Goal: Task Accomplishment & Management: Manage account settings

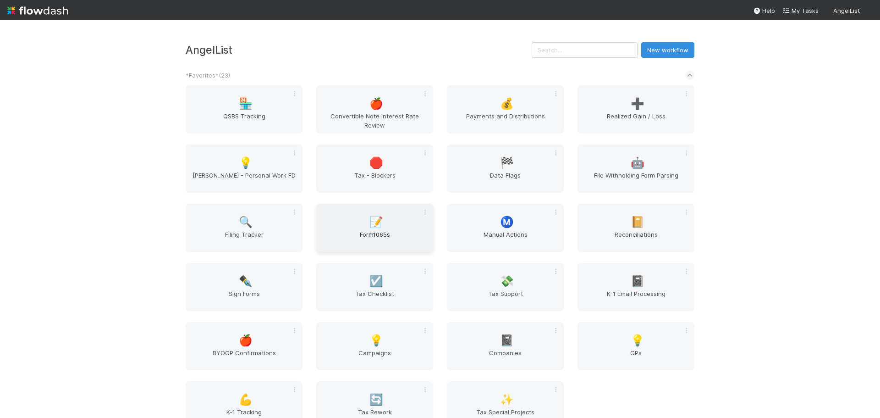
click at [394, 229] on div "📝 Form1065s" at bounding box center [374, 228] width 117 height 48
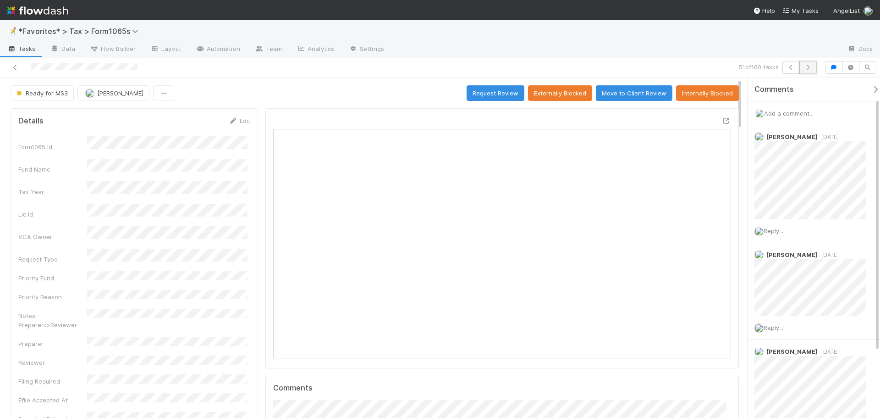
click at [805, 67] on icon "button" at bounding box center [808, 68] width 9 height 6
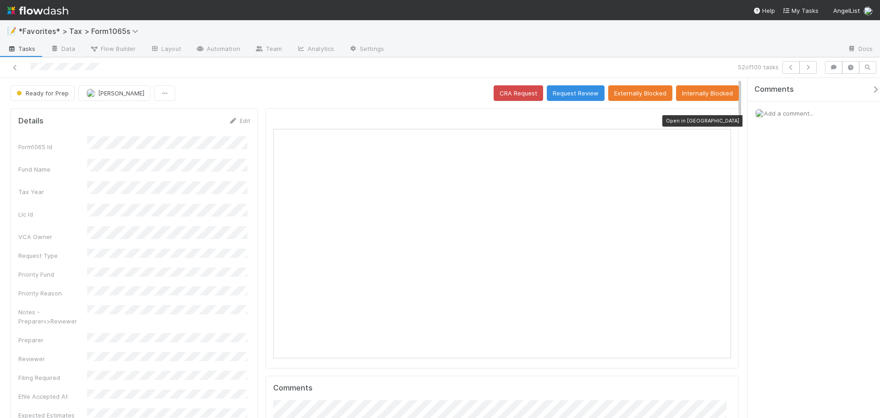
click at [722, 120] on icon at bounding box center [726, 121] width 9 height 6
click at [815, 72] on button "button" at bounding box center [807, 67] width 17 height 13
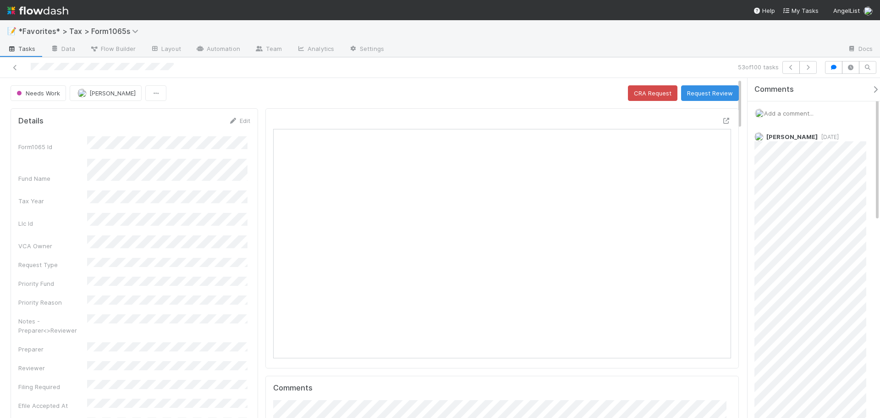
scroll to position [179, 446]
click at [812, 64] on button "button" at bounding box center [807, 67] width 17 height 13
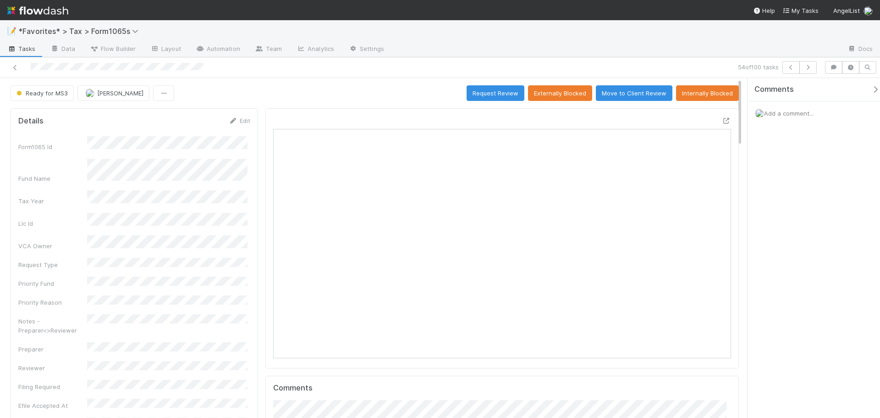
scroll to position [7, 7]
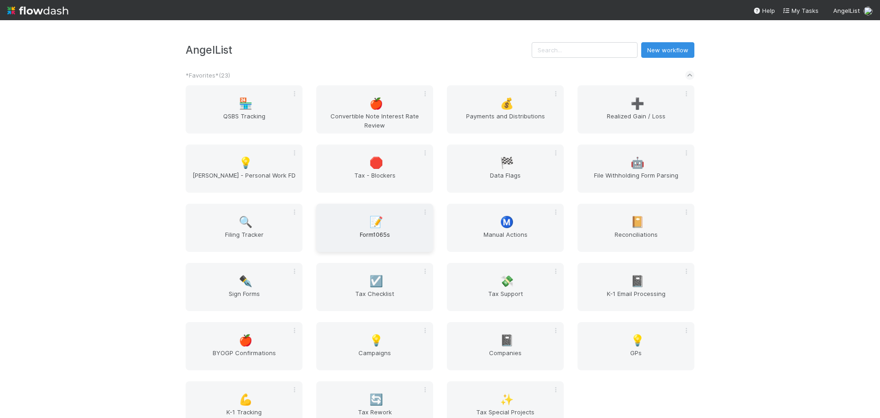
click at [362, 221] on div "📝 Form1065s" at bounding box center [374, 228] width 117 height 48
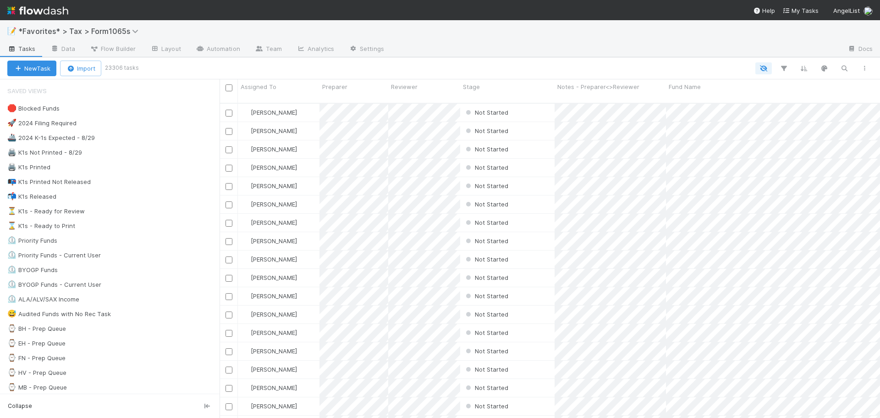
scroll to position [315, 654]
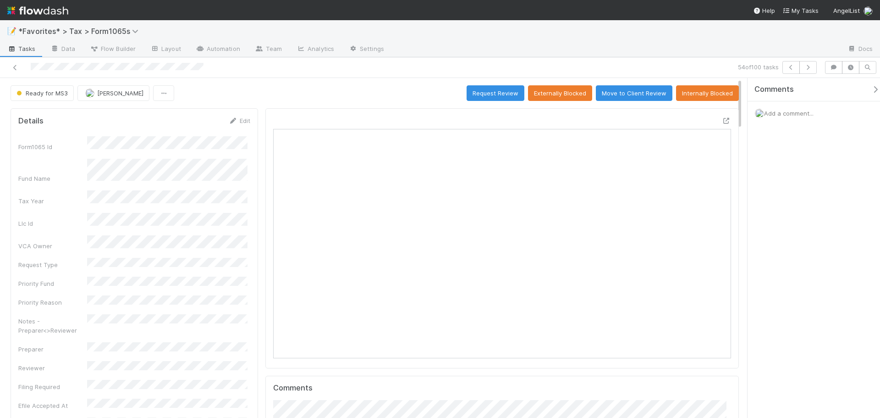
scroll to position [179, 223]
click at [722, 121] on icon at bounding box center [726, 121] width 9 height 6
click at [21, 85] on button "Ready for MS3" at bounding box center [42, 93] width 63 height 16
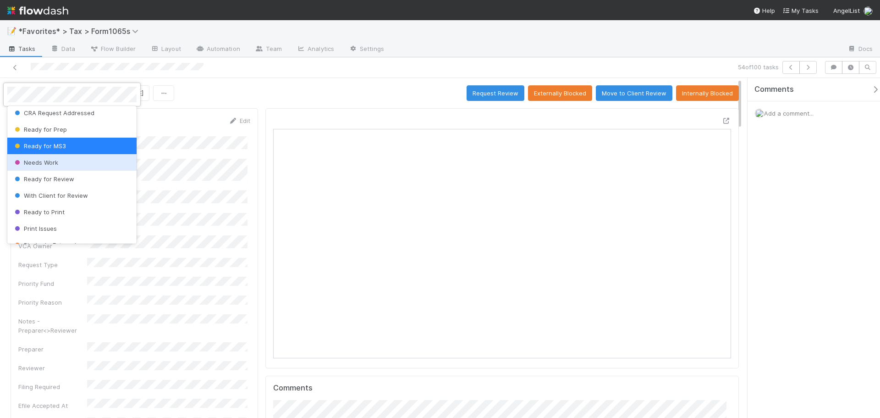
scroll to position [114, 0]
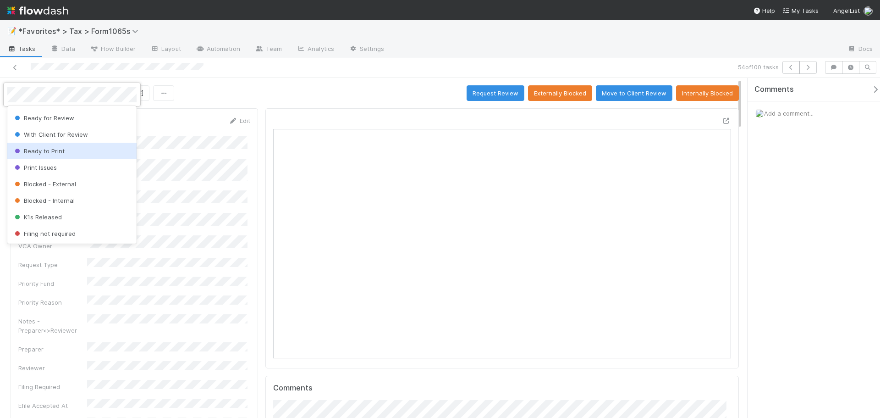
click at [66, 149] on div "Ready to Print" at bounding box center [71, 151] width 129 height 17
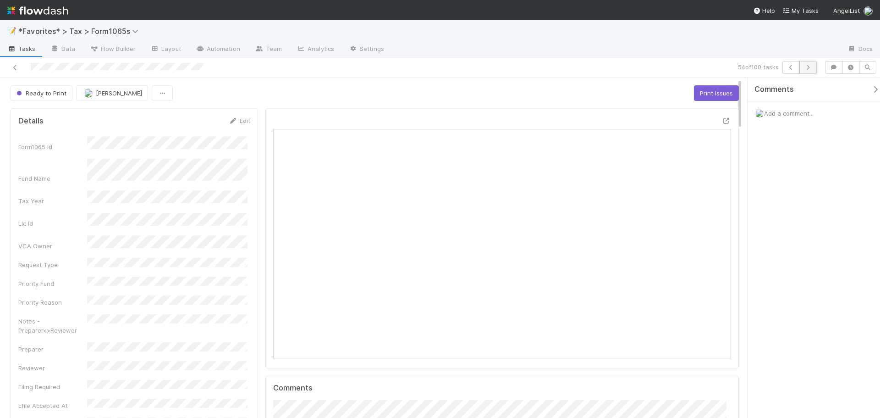
click at [810, 71] on button "button" at bounding box center [807, 67] width 17 height 13
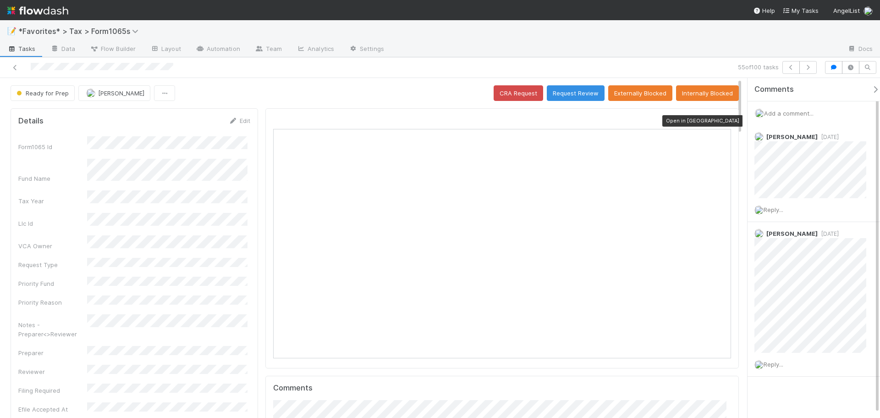
click at [722, 121] on icon at bounding box center [726, 121] width 9 height 6
click at [814, 67] on button "button" at bounding box center [807, 67] width 17 height 13
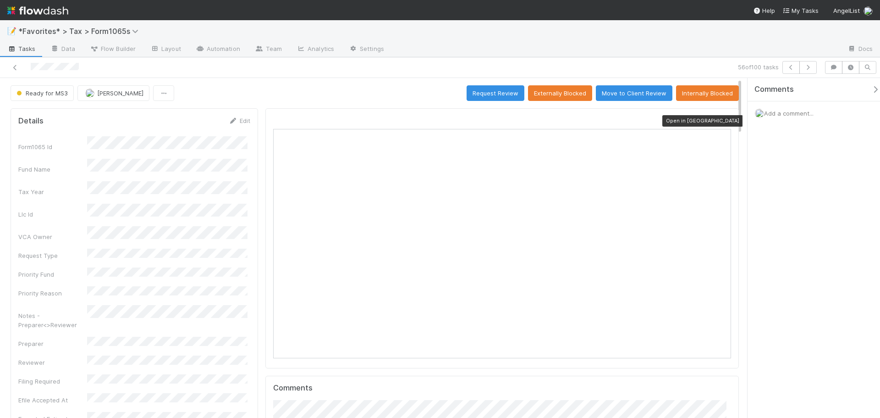
click at [722, 120] on icon at bounding box center [726, 121] width 9 height 6
click at [782, 115] on span "Add a comment..." at bounding box center [789, 113] width 50 height 7
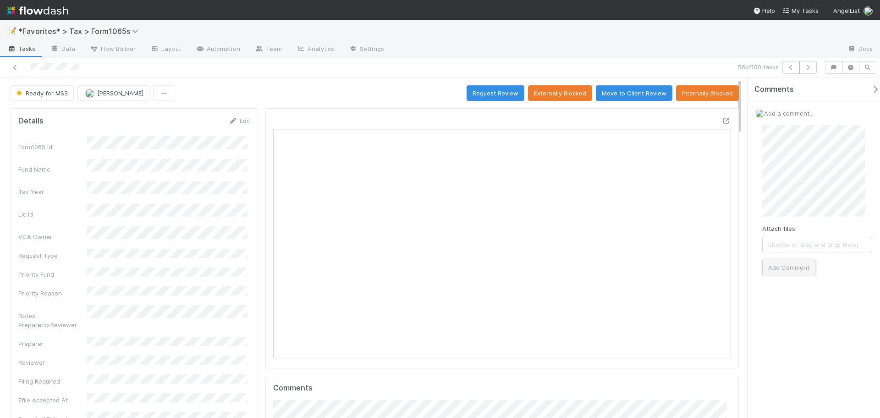
click at [801, 259] on button "Add Comment" at bounding box center [788, 267] width 53 height 16
click at [707, 53] on div at bounding box center [615, 49] width 449 height 15
click at [705, 53] on div at bounding box center [615, 49] width 449 height 15
click at [811, 65] on icon "button" at bounding box center [808, 68] width 9 height 6
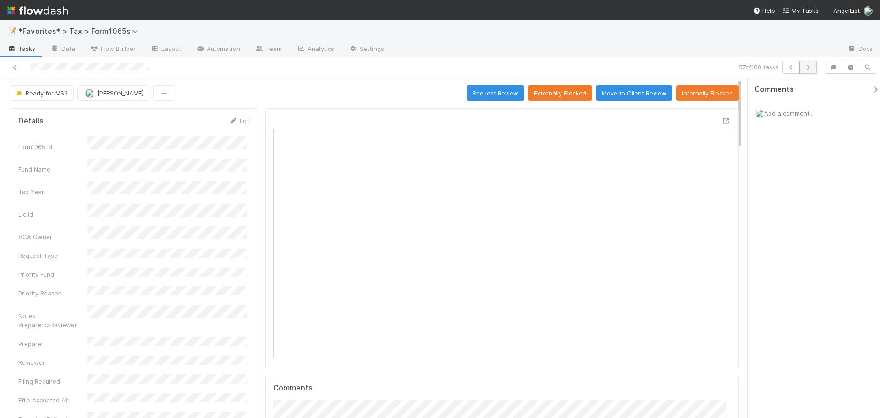
click at [813, 68] on button "button" at bounding box center [807, 67] width 17 height 13
click at [784, 72] on button "button" at bounding box center [790, 67] width 17 height 13
click at [722, 118] on icon at bounding box center [726, 121] width 9 height 6
drag, startPoint x: 589, startPoint y: 55, endPoint x: 151, endPoint y: 95, distance: 439.6
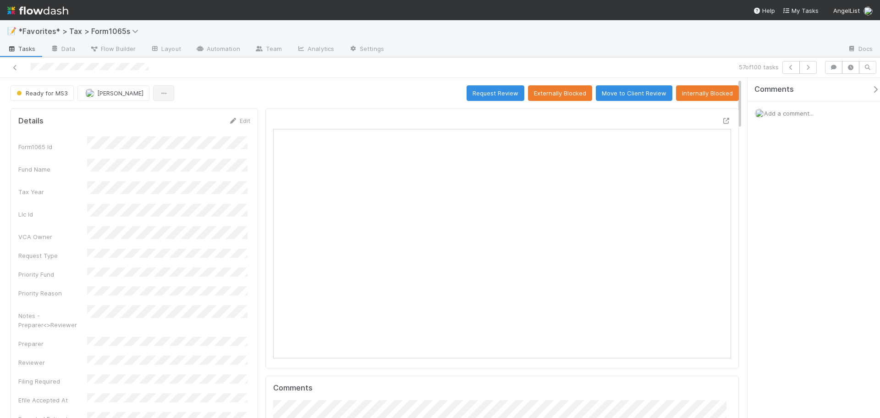
click at [587, 56] on div at bounding box center [615, 49] width 449 height 15
click at [64, 93] on span "Ready for MS3" at bounding box center [41, 92] width 53 height 7
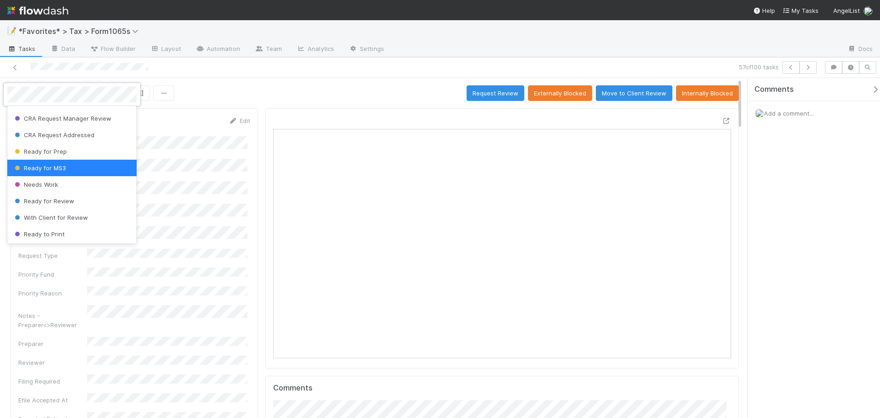
scroll to position [92, 0]
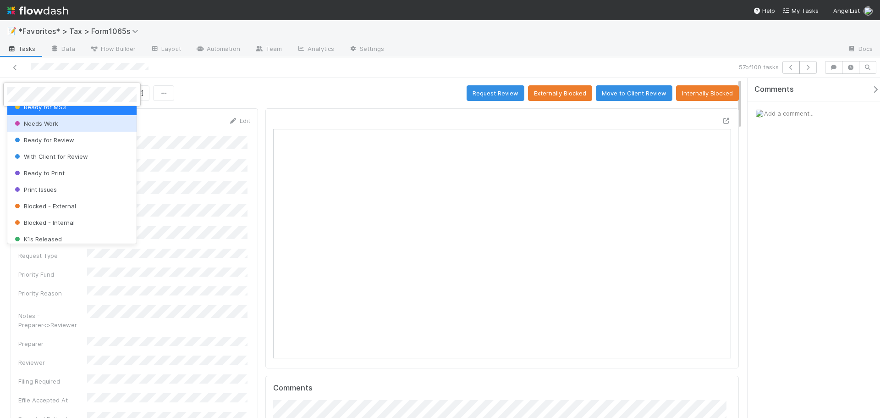
click at [235, 88] on div at bounding box center [440, 209] width 880 height 418
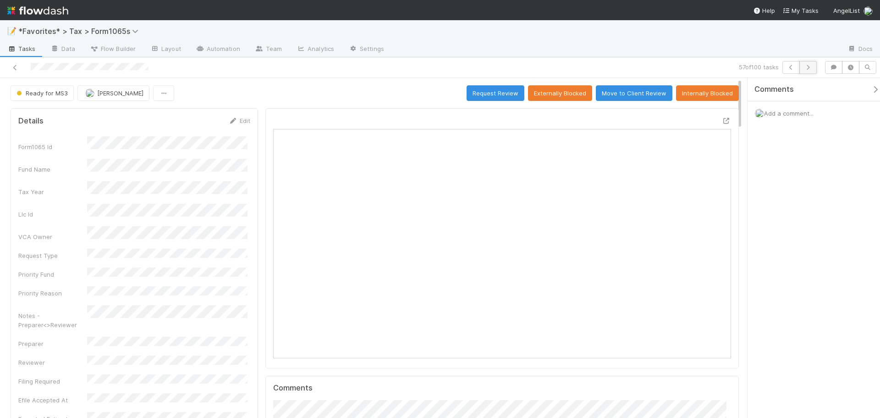
click at [813, 69] on button "button" at bounding box center [807, 67] width 17 height 13
click at [722, 120] on icon at bounding box center [726, 121] width 9 height 6
click at [803, 105] on div "Add a comment..." at bounding box center [817, 113] width 139 height 24
click at [799, 112] on span "Add a comment..." at bounding box center [789, 113] width 50 height 7
click at [804, 258] on div "Attach files: Choose or drag and drop file(s) Add Comment" at bounding box center [817, 200] width 110 height 150
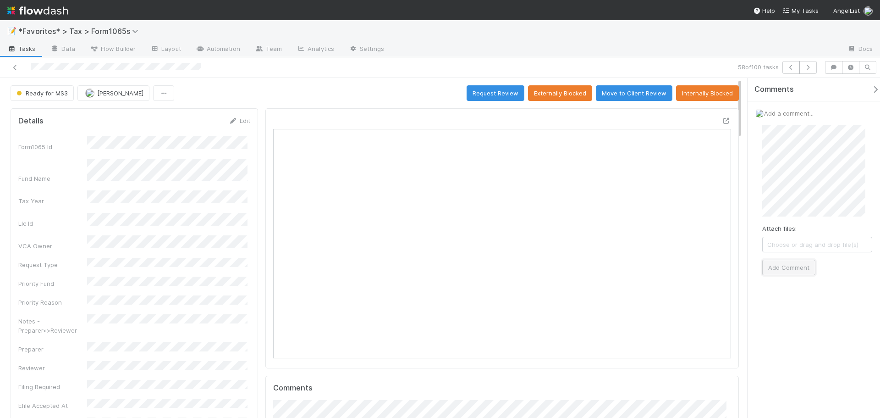
click at [801, 272] on button "Add Comment" at bounding box center [788, 267] width 53 height 16
click at [703, 49] on div at bounding box center [615, 49] width 449 height 15
click at [812, 69] on button "button" at bounding box center [807, 67] width 17 height 13
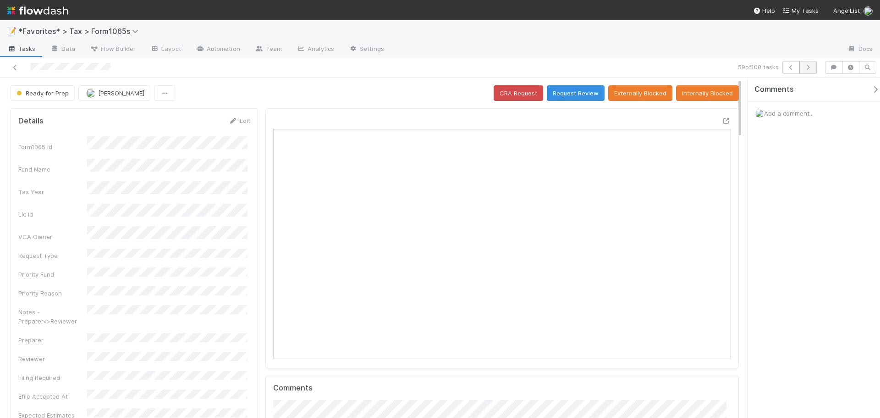
scroll to position [179, 446]
click at [726, 119] on div at bounding box center [502, 238] width 474 height 260
click at [722, 121] on icon at bounding box center [726, 121] width 9 height 6
click at [814, 70] on button "button" at bounding box center [807, 67] width 17 height 13
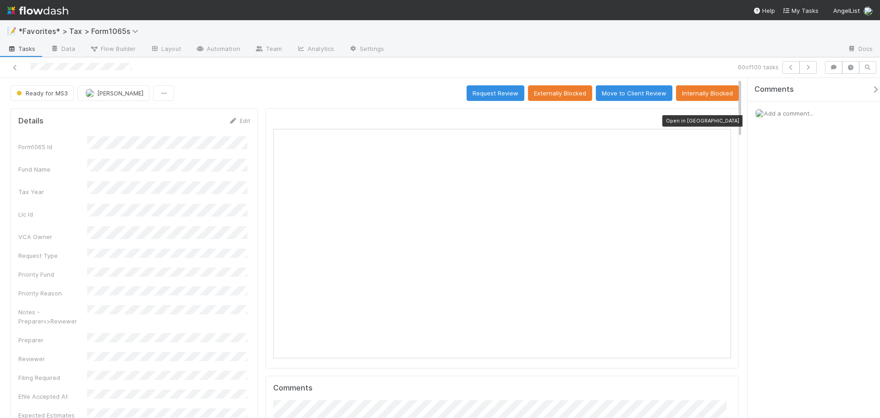
click at [722, 121] on icon at bounding box center [726, 121] width 9 height 6
click at [806, 67] on icon "button" at bounding box center [808, 68] width 9 height 6
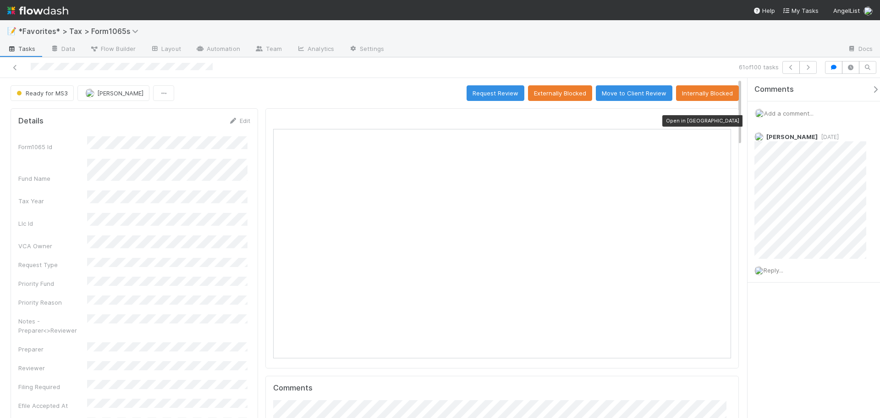
click at [722, 120] on icon at bounding box center [726, 121] width 9 height 6
click at [35, 100] on button "Ready for MS3" at bounding box center [42, 93] width 63 height 16
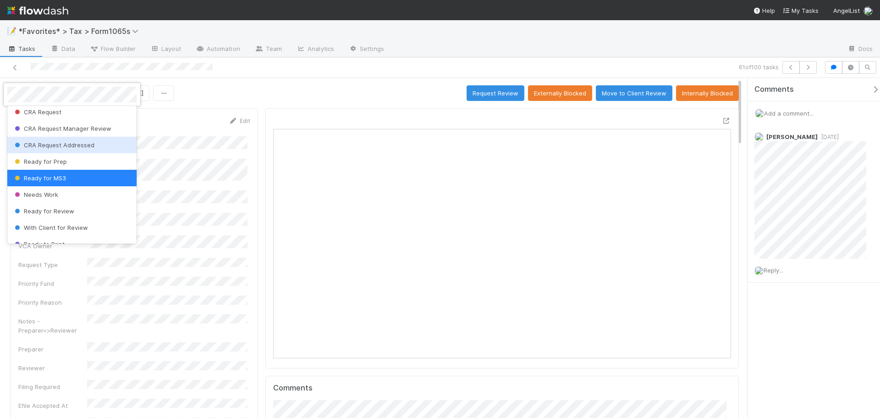
scroll to position [46, 0]
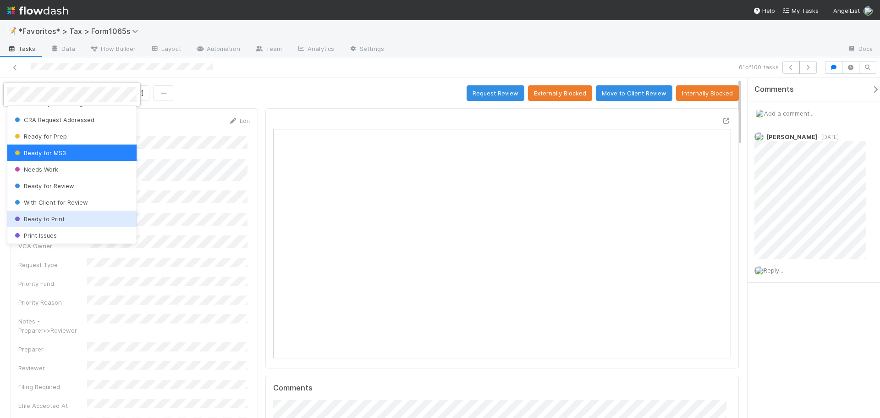
click at [47, 219] on span "Ready to Print" at bounding box center [39, 218] width 52 height 7
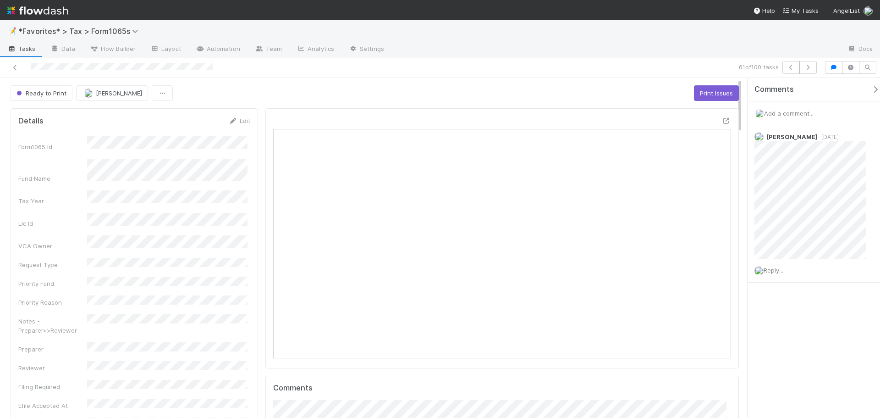
drag, startPoint x: 542, startPoint y: 68, endPoint x: 553, endPoint y: 68, distance: 11.0
click at [543, 68] on div "61 of 100 tasks" at bounding box center [617, 67] width 407 height 13
click at [806, 69] on icon "button" at bounding box center [808, 68] width 9 height 6
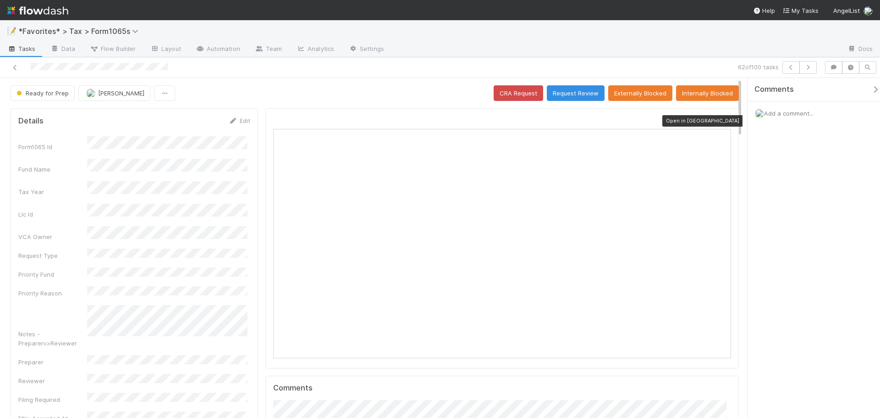
click at [722, 120] on icon at bounding box center [726, 121] width 9 height 6
click at [811, 67] on icon "button" at bounding box center [808, 68] width 9 height 6
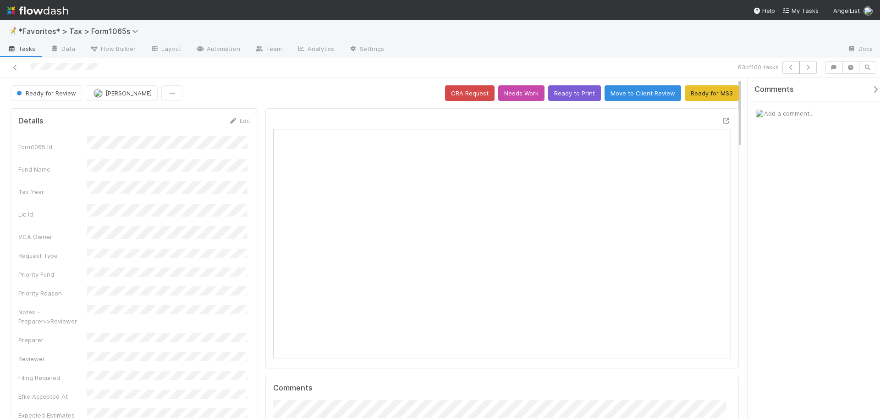
scroll to position [179, 446]
click at [722, 120] on icon at bounding box center [726, 121] width 9 height 6
click at [401, 72] on div at bounding box center [209, 67] width 410 height 13
click at [25, 93] on span "Ready for Review" at bounding box center [45, 92] width 61 height 7
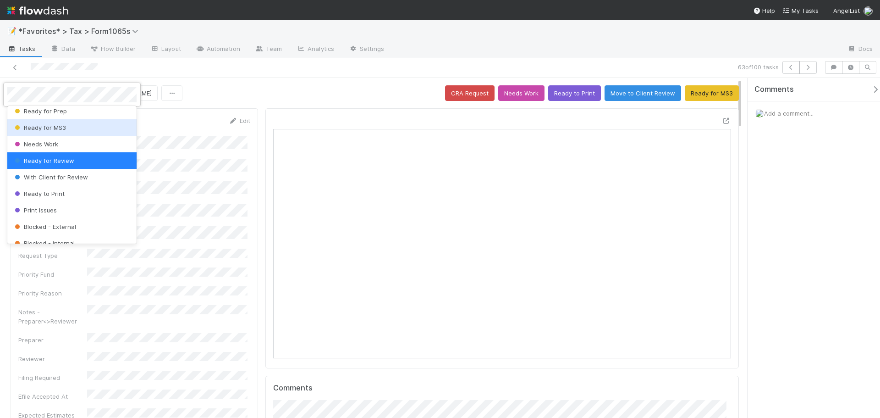
scroll to position [94, 0]
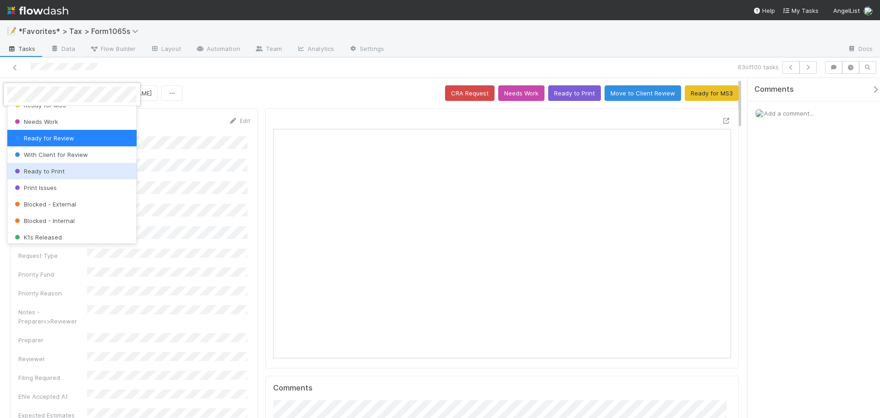
drag, startPoint x: 66, startPoint y: 173, endPoint x: 824, endPoint y: 145, distance: 758.7
click at [66, 173] on div "Ready to Print" at bounding box center [71, 171] width 129 height 17
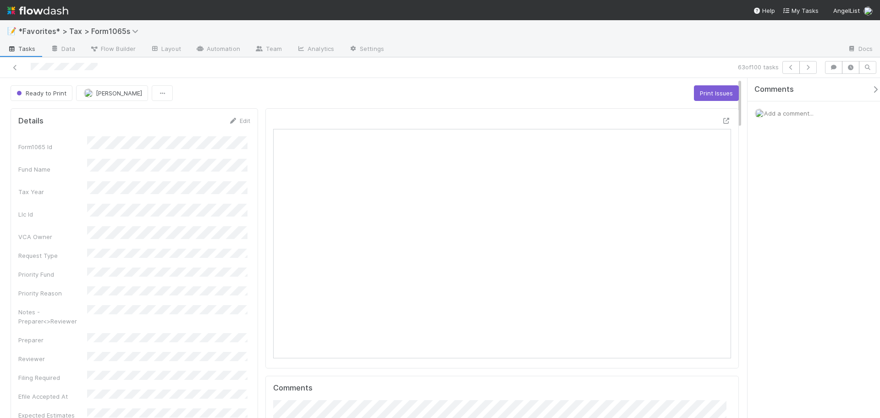
drag, startPoint x: 705, startPoint y: 52, endPoint x: 710, endPoint y: 52, distance: 5.5
click at [705, 52] on div at bounding box center [615, 49] width 449 height 15
click at [809, 67] on icon "button" at bounding box center [808, 68] width 9 height 6
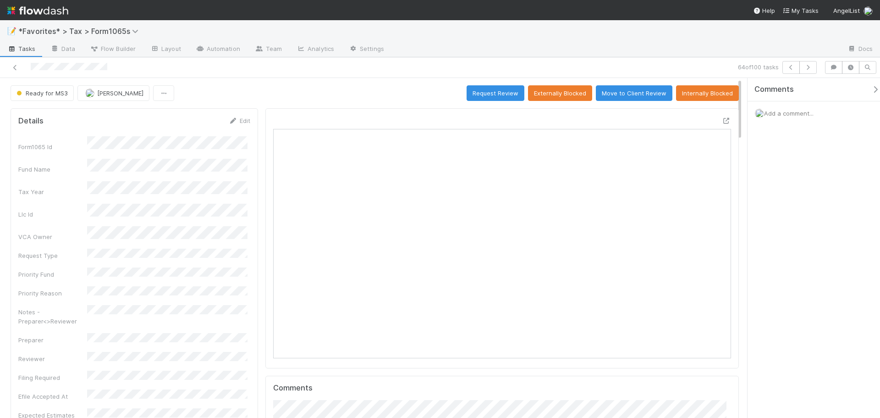
scroll to position [179, 446]
click at [722, 121] on icon at bounding box center [726, 121] width 9 height 6
click at [805, 70] on icon "button" at bounding box center [808, 68] width 9 height 6
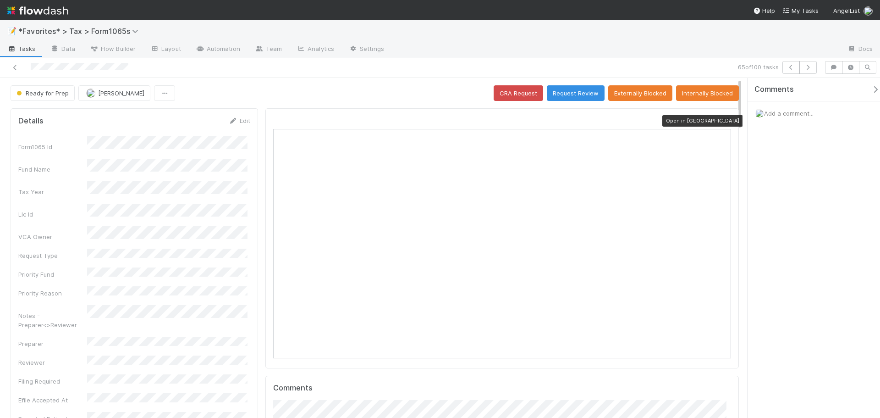
click at [722, 122] on icon at bounding box center [726, 121] width 9 height 6
click at [808, 66] on icon "button" at bounding box center [808, 68] width 9 height 6
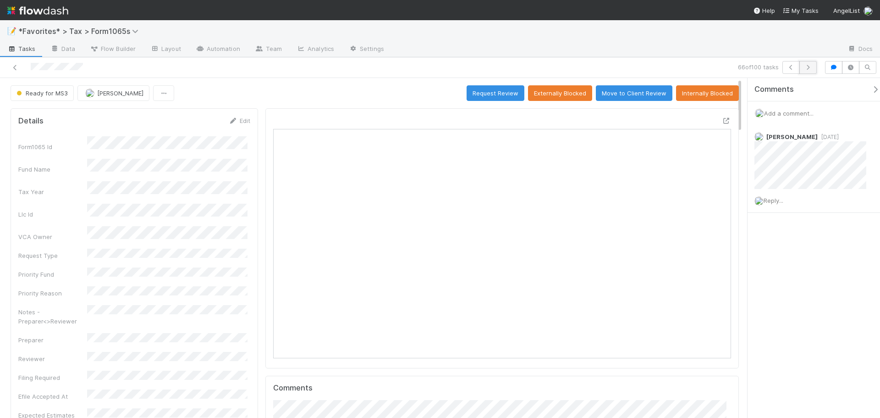
click at [810, 71] on button "button" at bounding box center [807, 67] width 17 height 13
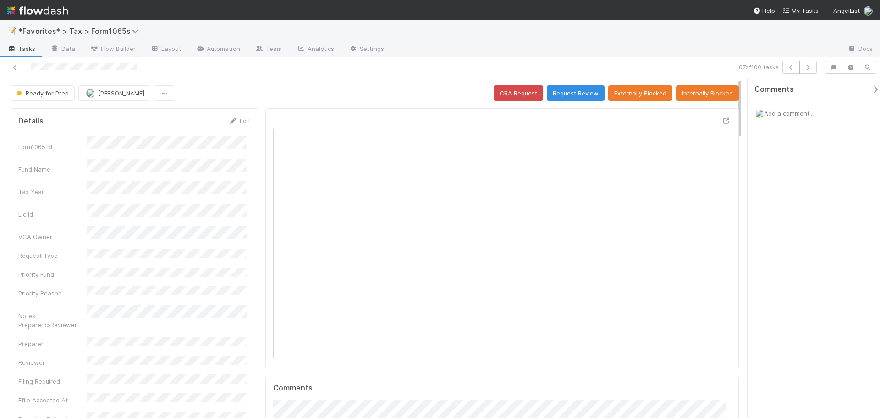
click at [818, 68] on div "67 of 100 tasks" at bounding box center [617, 67] width 407 height 13
click at [813, 68] on button "button" at bounding box center [807, 67] width 17 height 13
click at [722, 118] on icon at bounding box center [726, 121] width 9 height 6
click at [34, 94] on span "Ready for Prep" at bounding box center [42, 92] width 54 height 7
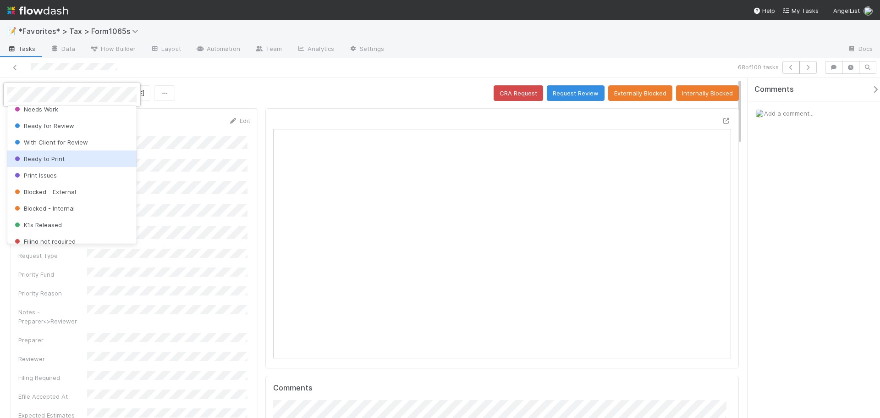
scroll to position [114, 0]
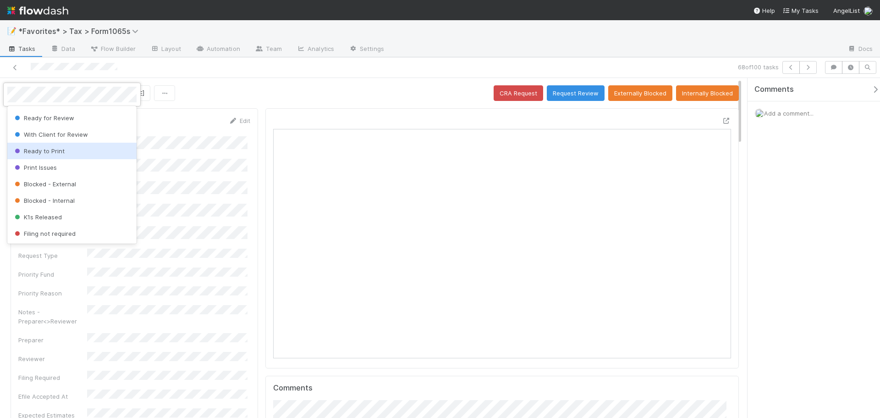
click at [47, 153] on span "Ready to Print" at bounding box center [39, 150] width 52 height 7
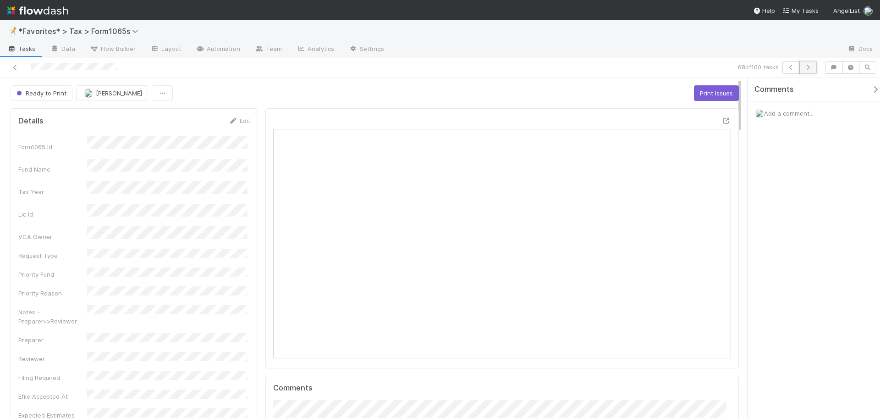
click at [803, 68] on button "button" at bounding box center [807, 67] width 17 height 13
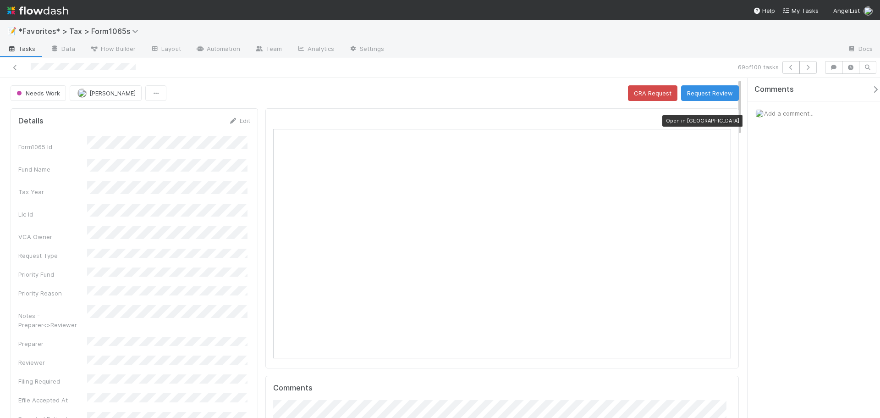
click at [722, 120] on icon at bounding box center [726, 121] width 9 height 6
click at [787, 111] on span "Add a comment..." at bounding box center [789, 113] width 50 height 7
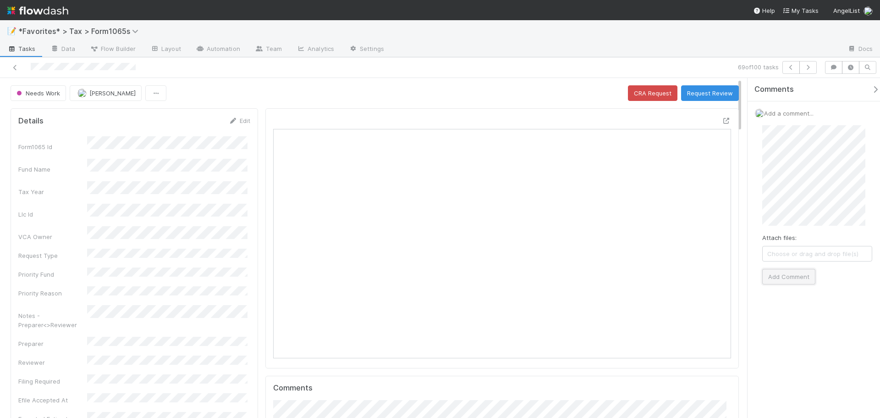
click at [792, 275] on button "Add Comment" at bounding box center [788, 277] width 53 height 16
click at [719, 50] on div at bounding box center [615, 49] width 449 height 15
click at [807, 67] on icon "button" at bounding box center [808, 68] width 9 height 6
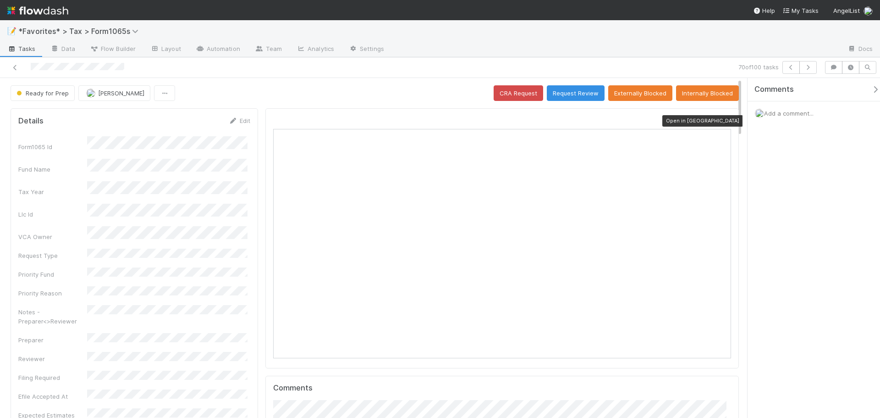
click at [722, 124] on icon at bounding box center [726, 121] width 9 height 6
click at [40, 89] on button "Ready for Prep" at bounding box center [43, 93] width 64 height 16
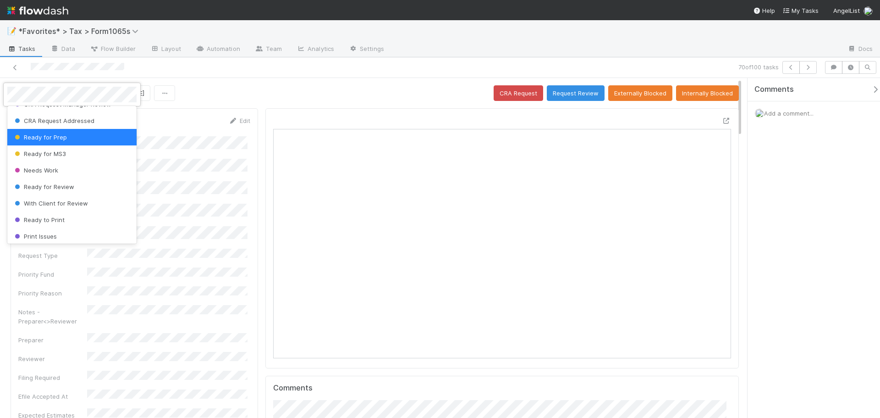
scroll to position [92, 0]
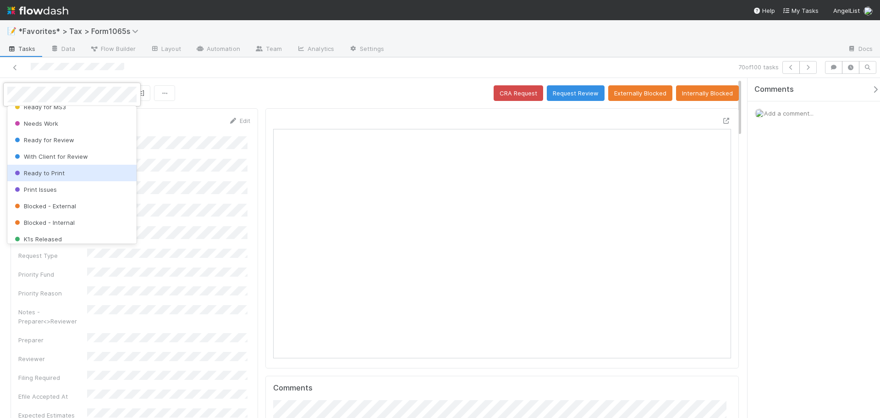
click at [81, 175] on div "Ready to Print" at bounding box center [71, 173] width 129 height 17
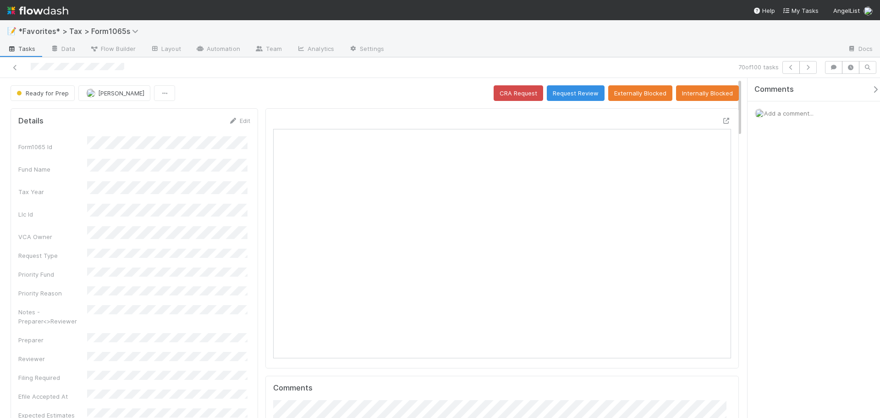
click at [331, 72] on div at bounding box center [209, 67] width 410 height 13
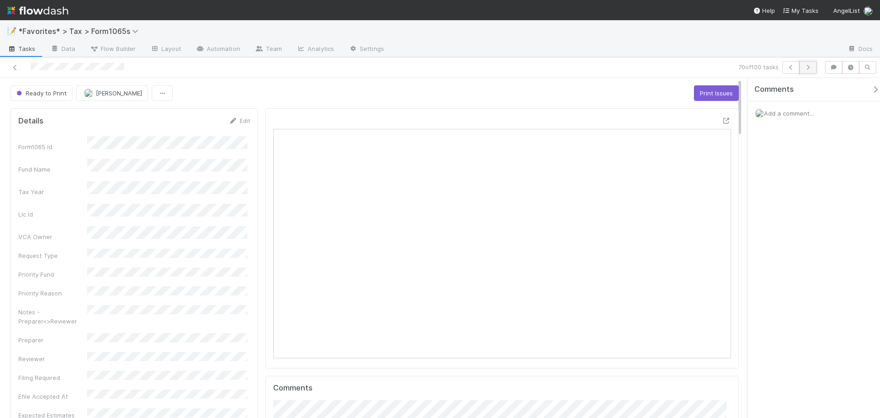
click at [813, 69] on button "button" at bounding box center [807, 67] width 17 height 13
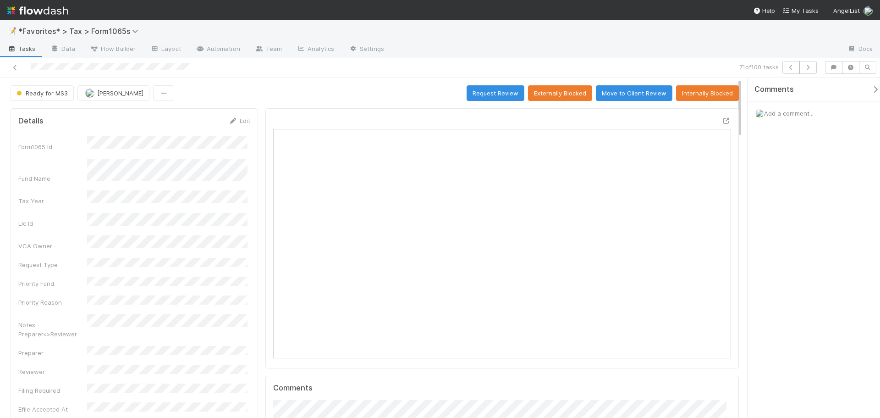
scroll to position [179, 446]
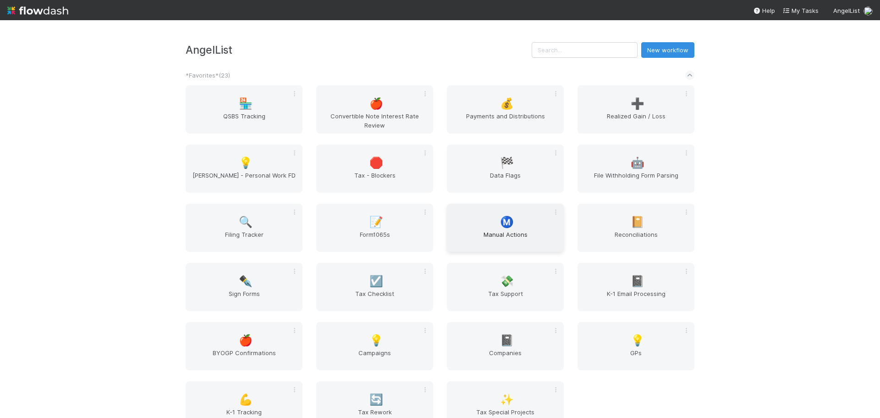
click at [524, 226] on div "Ⓜ️ Manual Actions" at bounding box center [505, 228] width 117 height 48
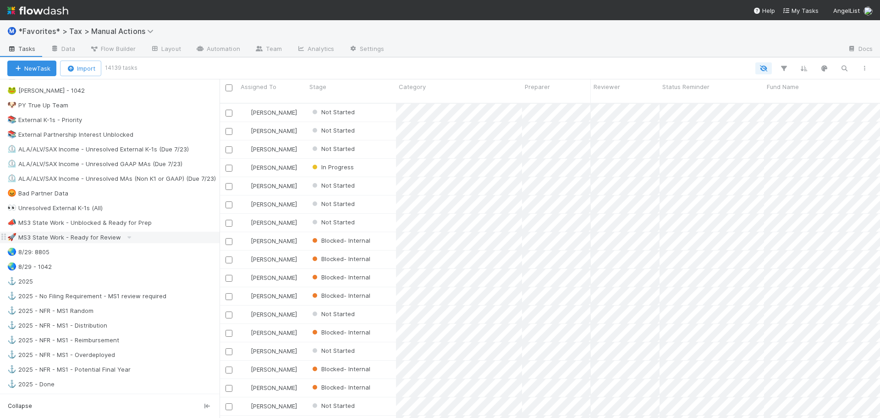
scroll to position [550, 0]
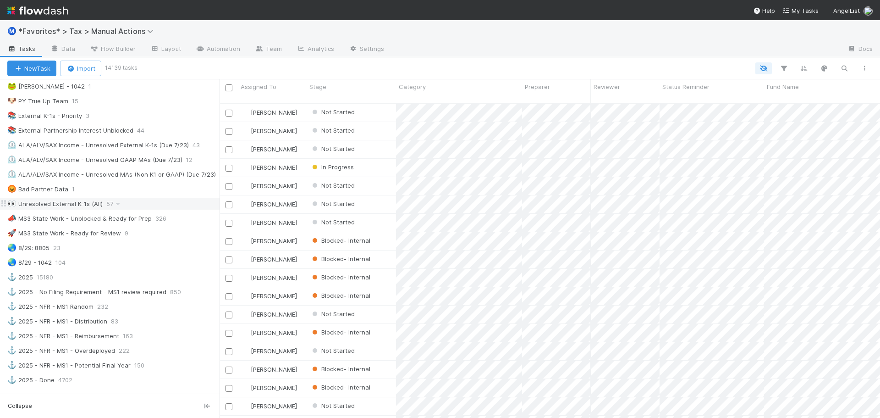
click at [155, 204] on div "👀 Unresolved External K-1s (All) 57" at bounding box center [113, 203] width 212 height 11
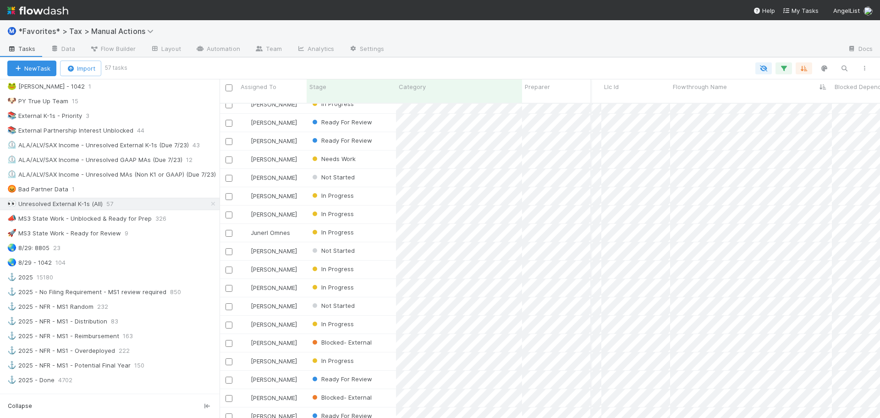
drag, startPoint x: 563, startPoint y: 34, endPoint x: 534, endPoint y: 14, distance: 35.7
click at [561, 33] on div "Ⓜ️ *Favorites* > Tax > Manual Actions" at bounding box center [440, 31] width 880 height 22
click at [72, 32] on span "*Favorites* > Tax > Manual Actions" at bounding box center [88, 31] width 140 height 9
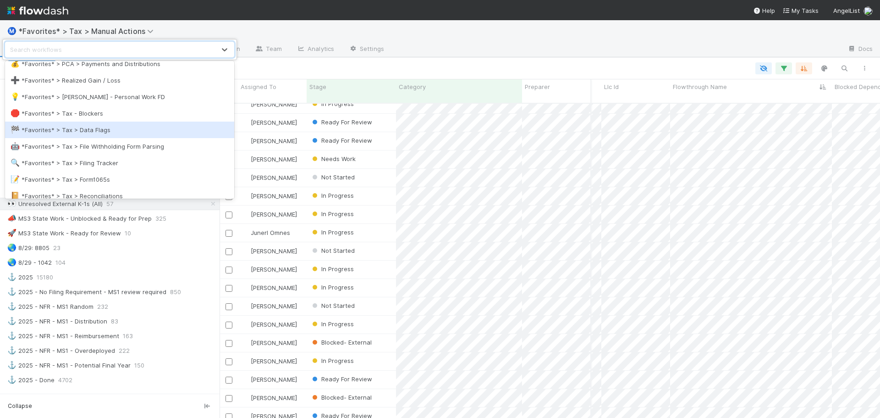
scroll to position [92, 0]
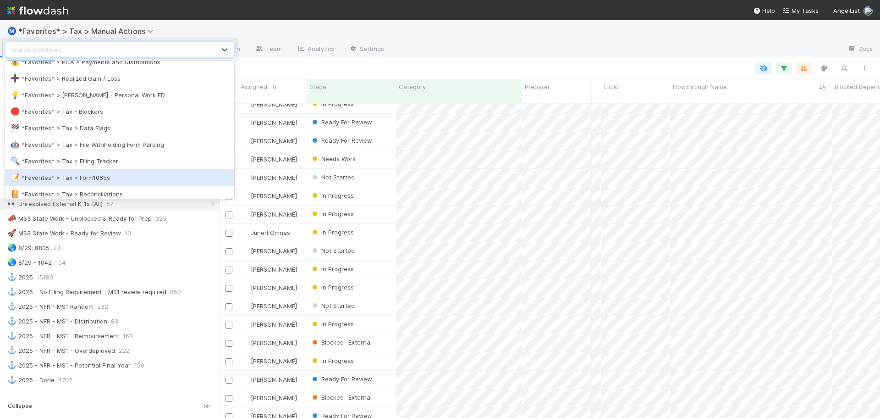
click at [141, 177] on div "📝 *Favorites* > Tax > Form1065s" at bounding box center [120, 177] width 218 height 9
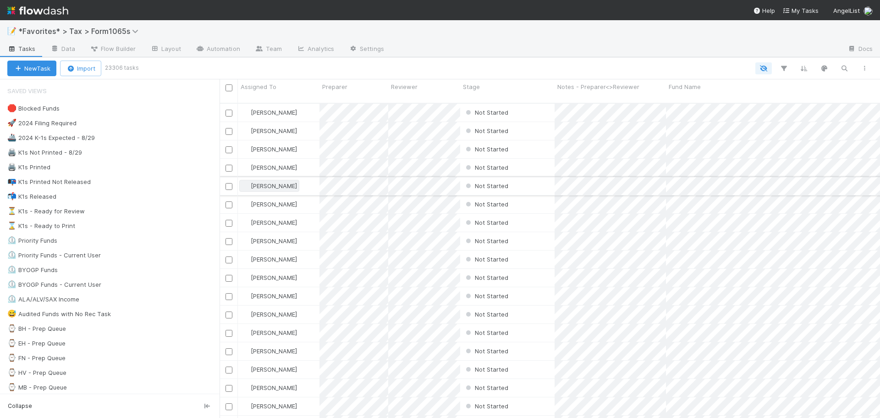
scroll to position [315, 654]
click at [595, 54] on div at bounding box center [615, 49] width 449 height 15
click at [48, 28] on span "*Favorites* > Tax > Form1065s" at bounding box center [80, 31] width 125 height 9
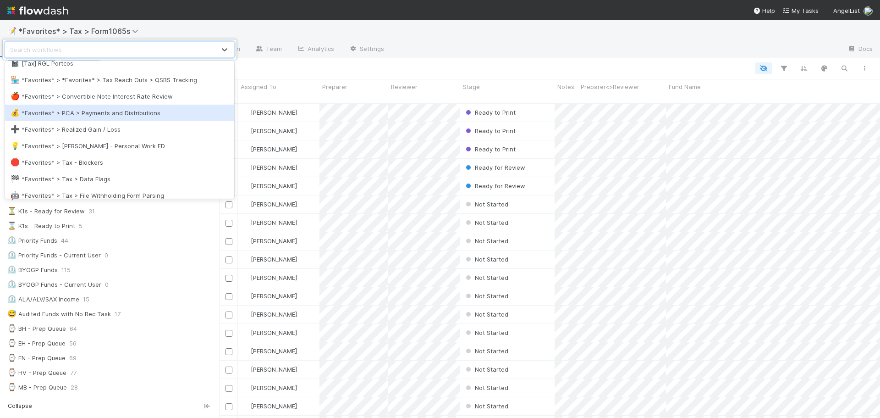
scroll to position [138, 0]
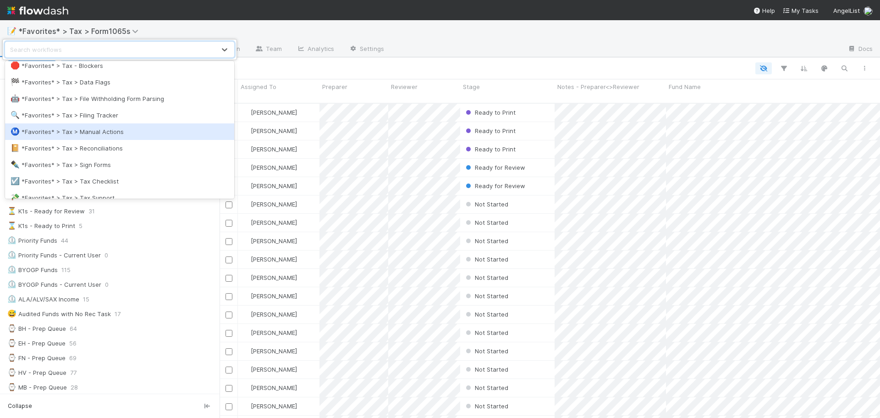
click at [145, 131] on div "Ⓜ️ *Favorites* > Tax > Manual Actions" at bounding box center [120, 131] width 218 height 9
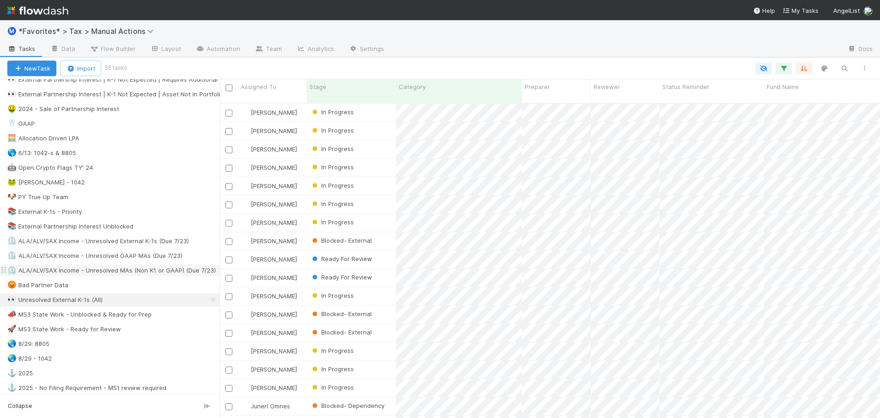
scroll to position [504, 0]
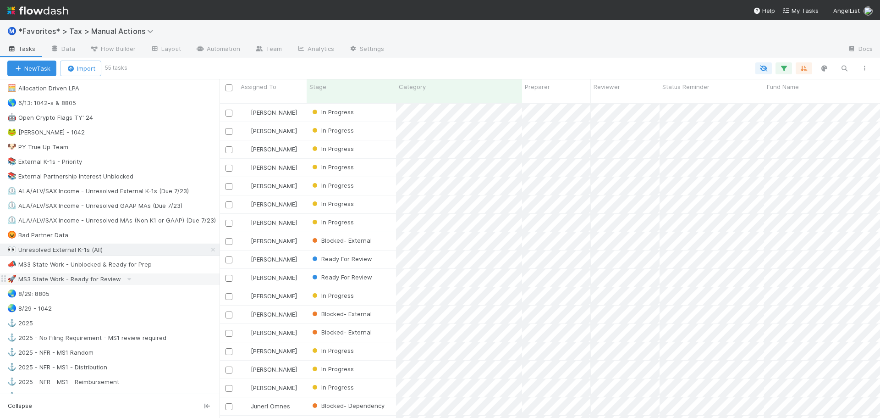
click at [177, 277] on div "🚀 MS3 State Work - Ready for Review" at bounding box center [113, 278] width 212 height 11
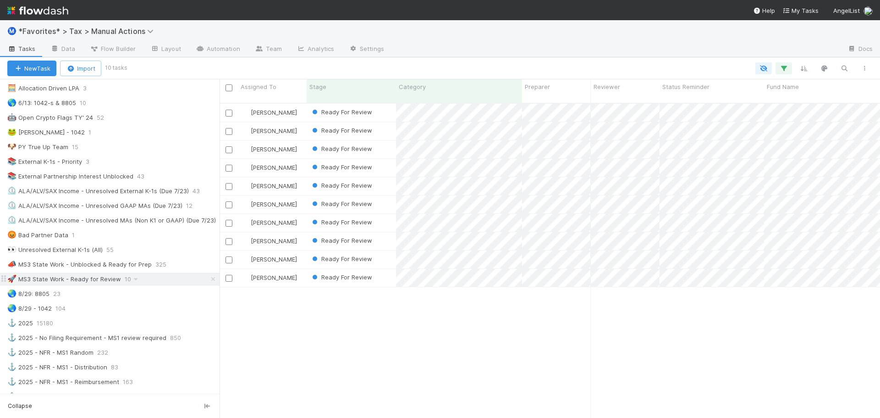
scroll to position [315, 654]
click at [167, 265] on icon at bounding box center [170, 264] width 9 height 6
click at [124, 268] on div "View Settings Default for everyone Rename this view Delete this view" at bounding box center [440, 209] width 880 height 418
click at [124, 265] on div "📣 MS3 State Work - Unblocked & Ready for Prep" at bounding box center [79, 264] width 144 height 11
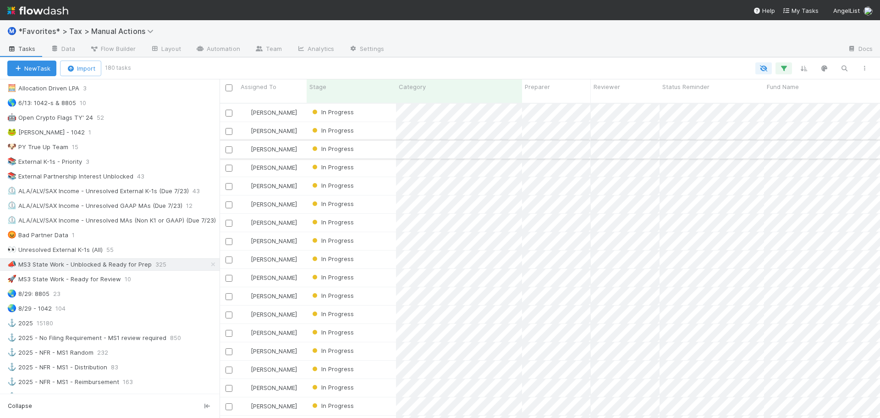
scroll to position [315, 654]
click at [786, 71] on icon "button" at bounding box center [783, 68] width 9 height 8
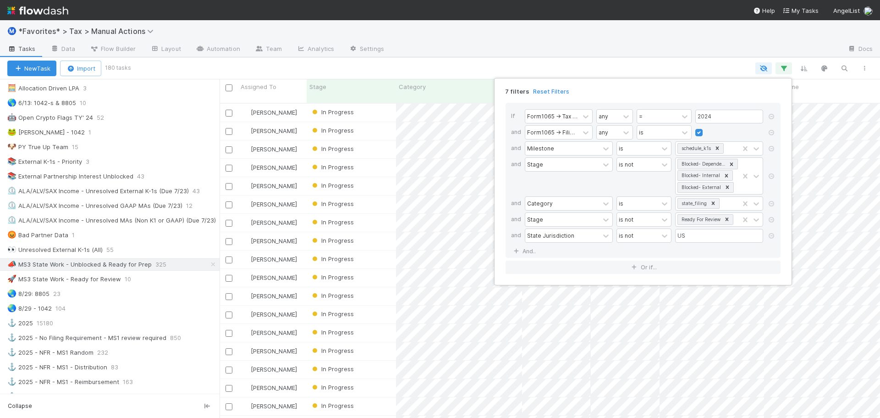
drag, startPoint x: 772, startPoint y: 179, endPoint x: 772, endPoint y: 190, distance: 11.0
click at [772, 179] on icon at bounding box center [771, 176] width 9 height 6
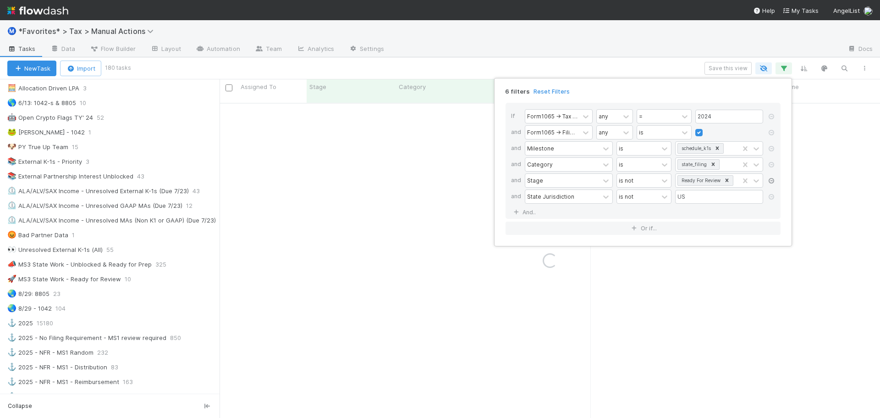
click at [772, 182] on icon at bounding box center [771, 181] width 9 height 6
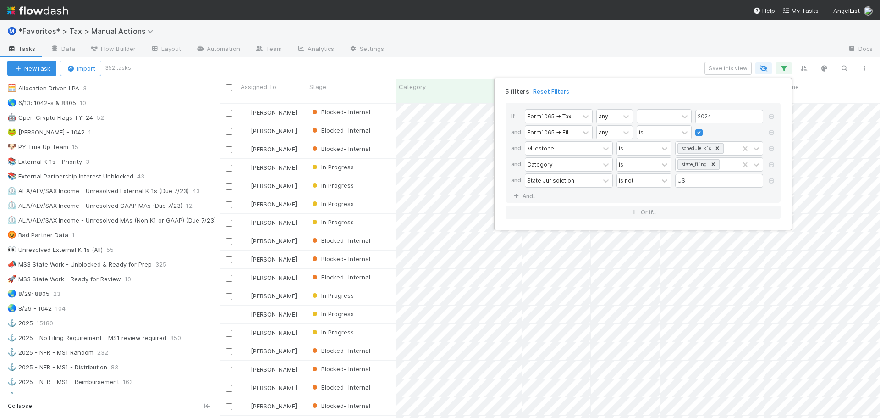
scroll to position [315, 654]
click at [447, 58] on div "5 filters Reset Filters If Form1065 -> Tax Year any = 2024 and Form1065 -> Fili…" at bounding box center [440, 209] width 880 height 418
drag, startPoint x: 564, startPoint y: 60, endPoint x: 586, endPoint y: 60, distance: 22.0
click at [564, 59] on div "5 filters Reset Filters If Form1065 -> Tax Year any = 2024 and Form1065 -> Fili…" at bounding box center [440, 209] width 880 height 418
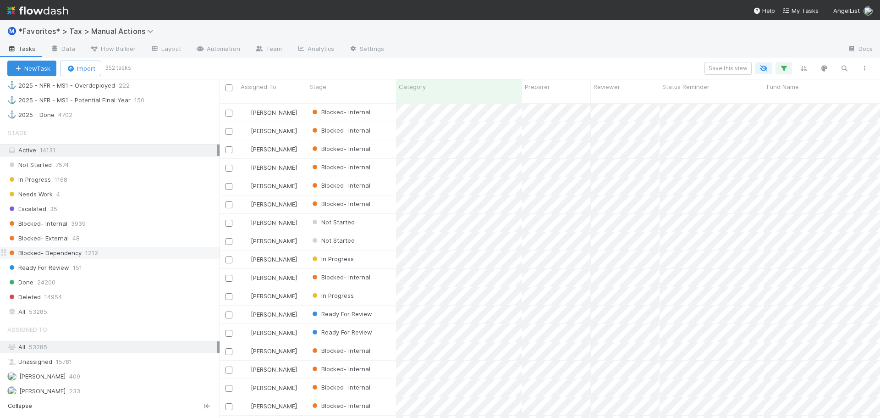
scroll to position [825, 0]
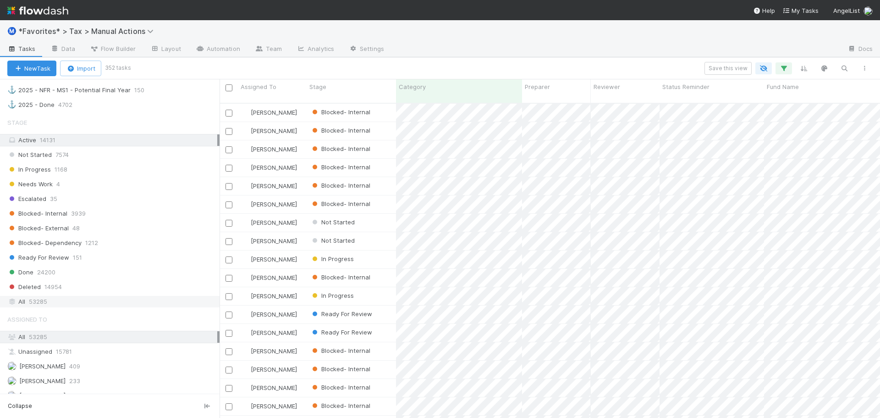
click at [54, 299] on div "All 53285" at bounding box center [112, 301] width 210 height 11
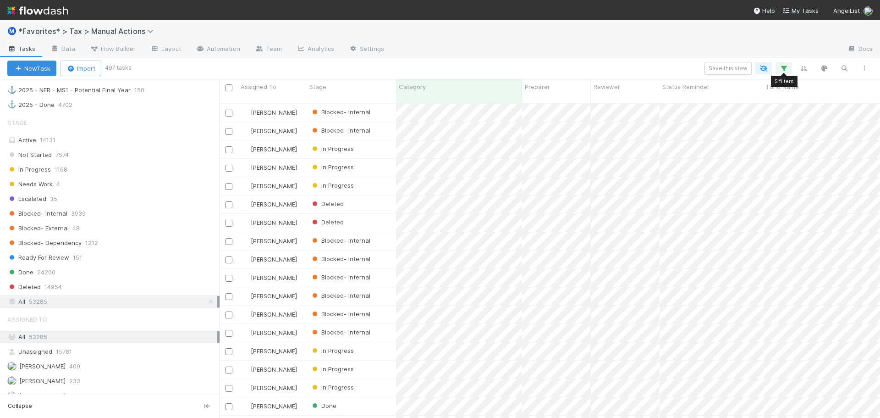
scroll to position [315, 654]
click at [781, 71] on icon "button" at bounding box center [783, 68] width 9 height 8
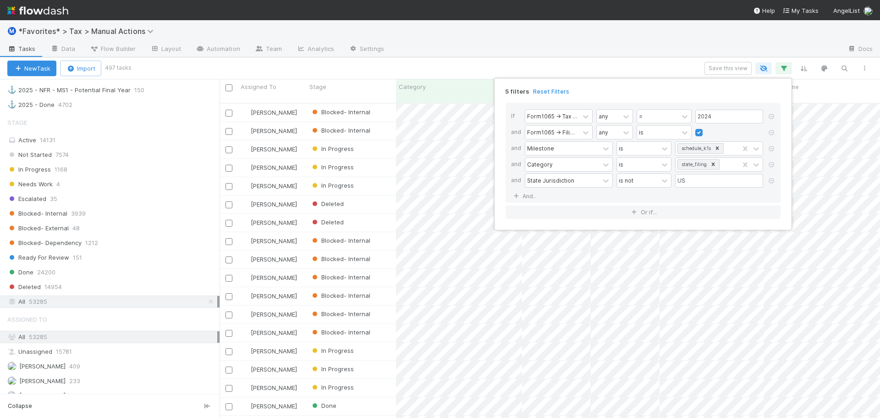
click at [467, 33] on div "5 filters Reset Filters If Form1065 -> Tax Year any = 2024 and Form1065 -> Fili…" at bounding box center [440, 209] width 880 height 418
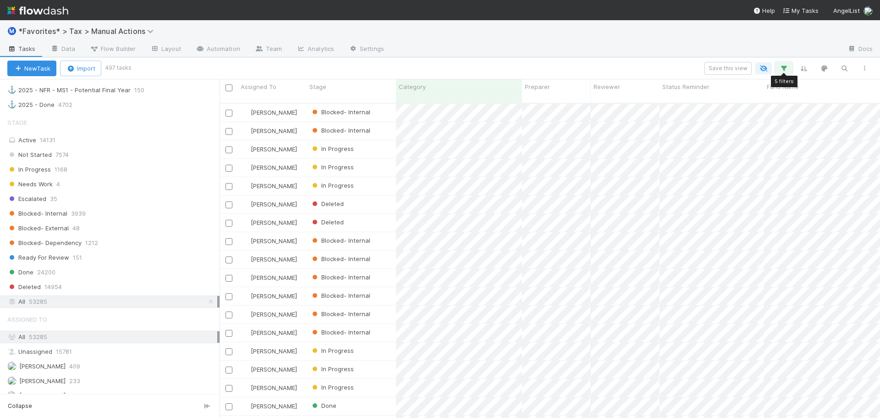
click at [791, 72] on button "button" at bounding box center [784, 68] width 17 height 12
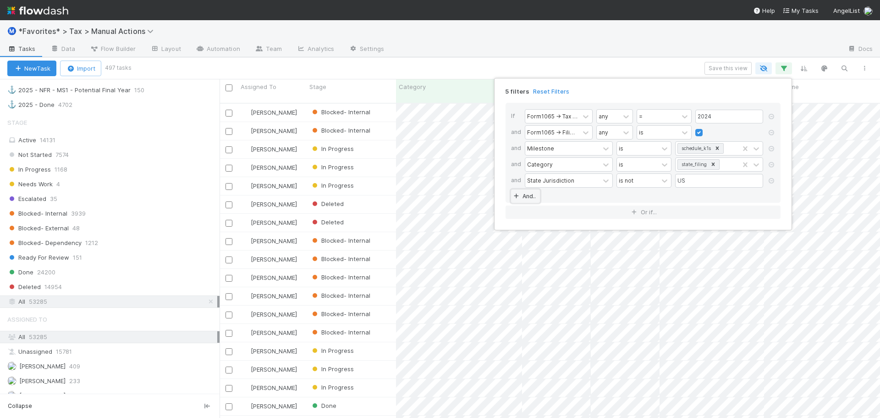
click at [529, 197] on link "And.." at bounding box center [525, 195] width 29 height 13
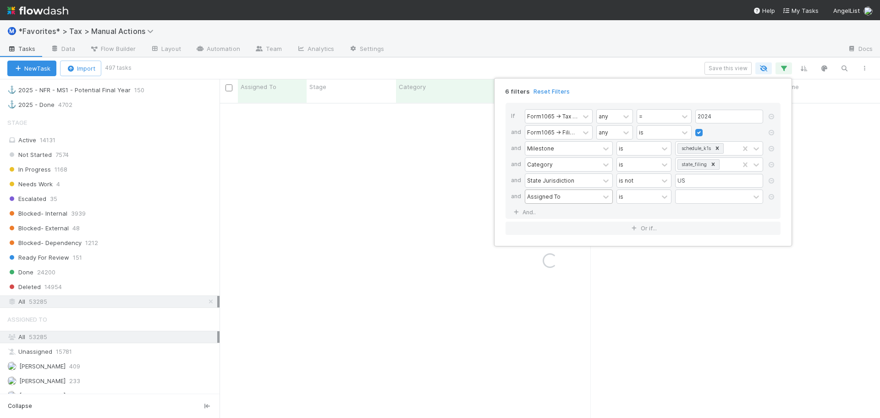
click at [548, 195] on div "Assigned To" at bounding box center [543, 196] width 33 height 8
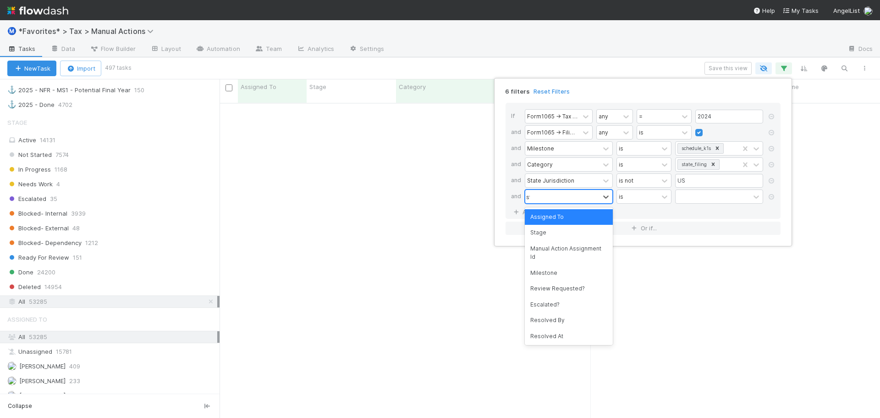
type input "sta"
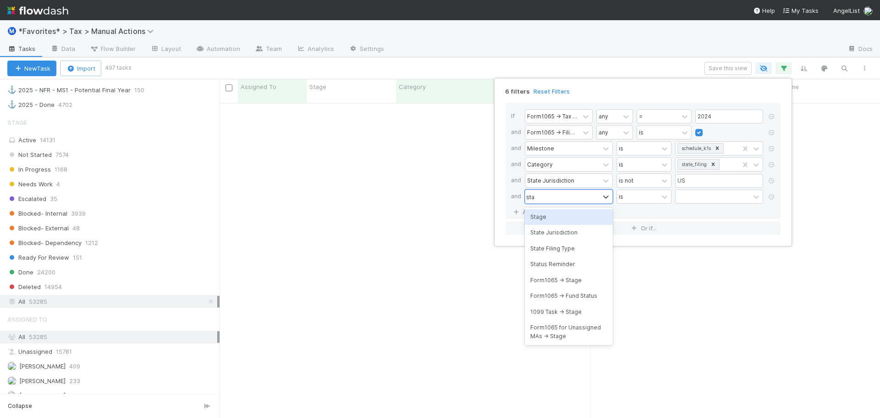
click at [556, 216] on div "Stage" at bounding box center [569, 217] width 88 height 16
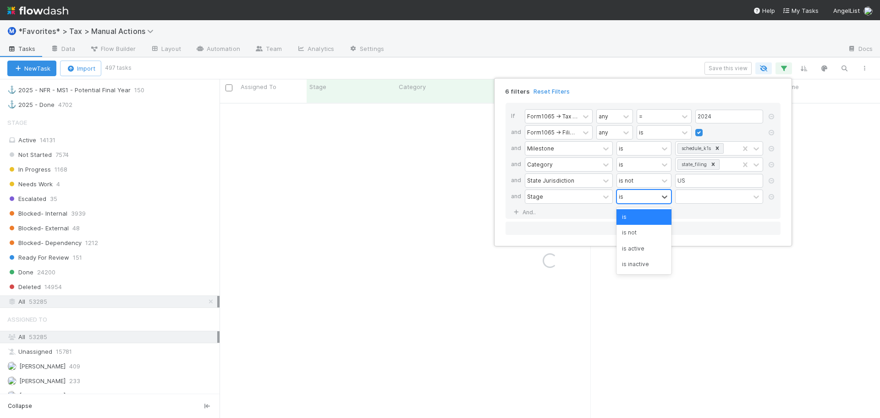
click at [630, 193] on div "is" at bounding box center [637, 196] width 41 height 13
drag, startPoint x: 632, startPoint y: 226, endPoint x: 642, endPoint y: 221, distance: 11.1
click at [632, 227] on div "is not" at bounding box center [644, 233] width 55 height 16
click at [707, 194] on div at bounding box center [713, 196] width 74 height 13
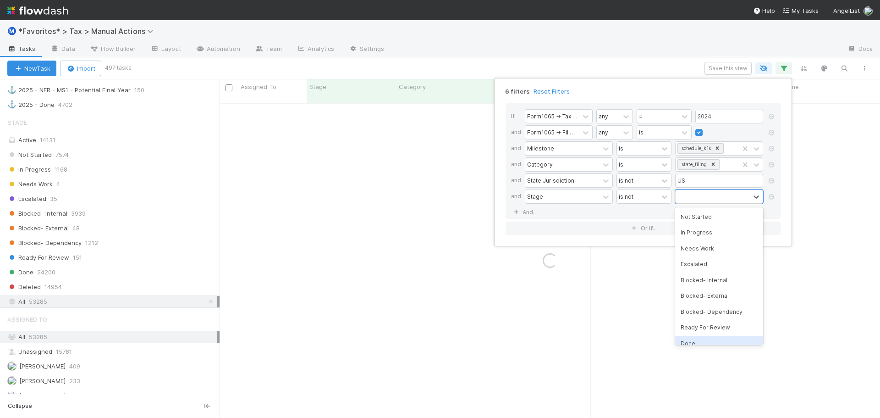
click at [695, 342] on div "Done" at bounding box center [719, 344] width 88 height 16
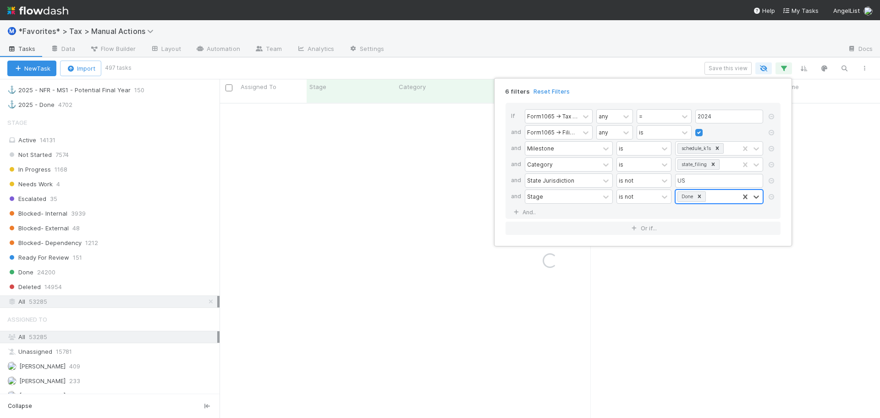
click at [712, 195] on div "Done" at bounding box center [707, 196] width 63 height 13
click at [706, 338] on div "Deleted" at bounding box center [719, 335] width 88 height 16
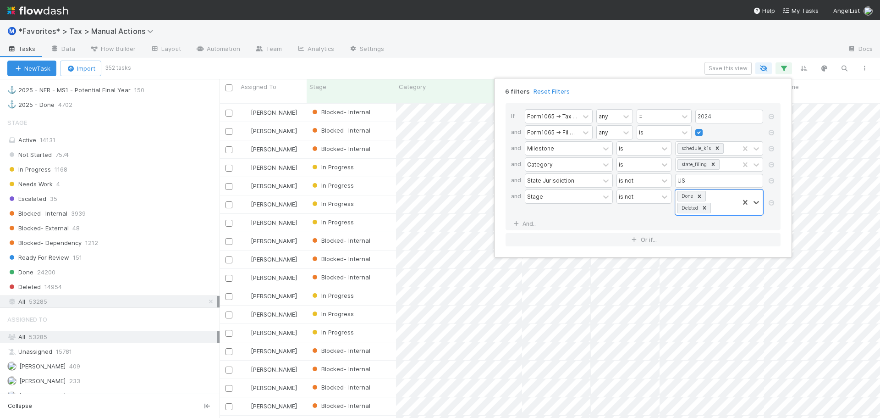
scroll to position [315, 654]
click at [639, 51] on div "6 filters Reset Filters If Form1065 -> Tax Year any = 2024 and Form1065 -> Fili…" at bounding box center [440, 209] width 880 height 418
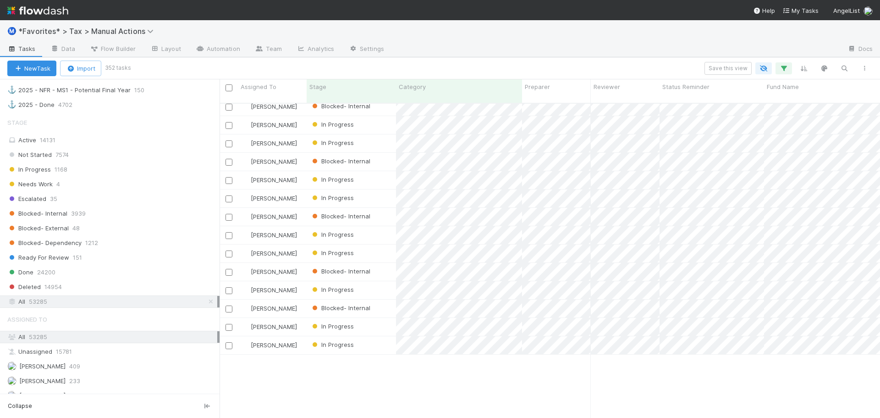
scroll to position [0, 0]
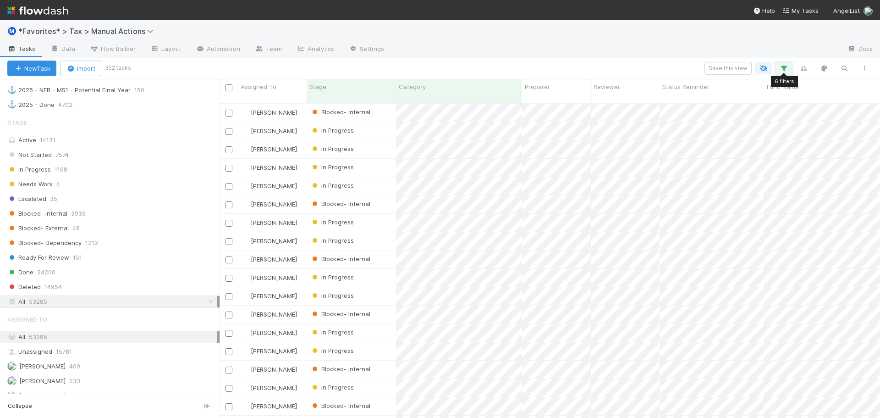
click at [779, 64] on button "button" at bounding box center [784, 68] width 17 height 12
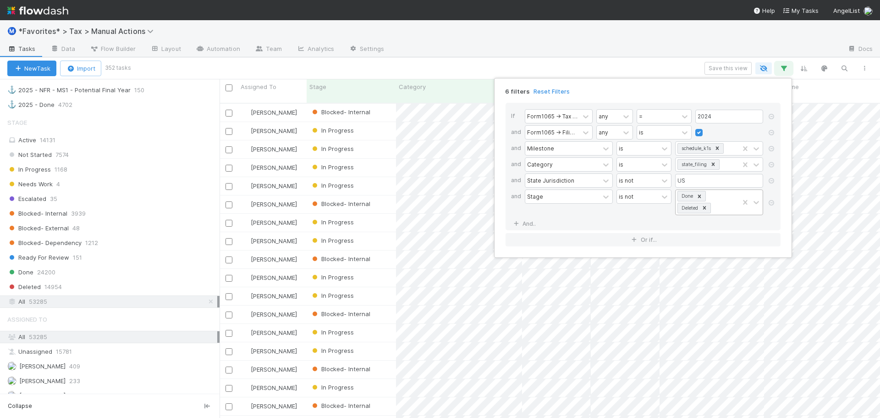
click at [702, 197] on icon at bounding box center [699, 196] width 6 height 6
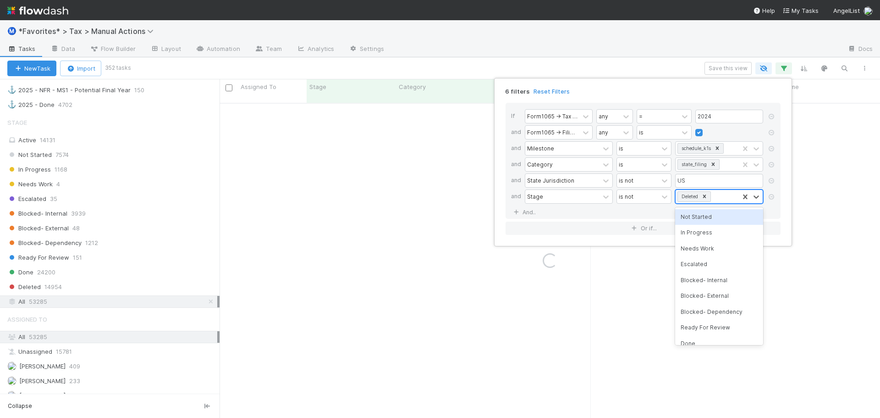
click at [668, 53] on div "6 filters Reset Filters If Form1065 -> Tax Year any = 2024 and Form1065 -> Fili…" at bounding box center [440, 209] width 880 height 418
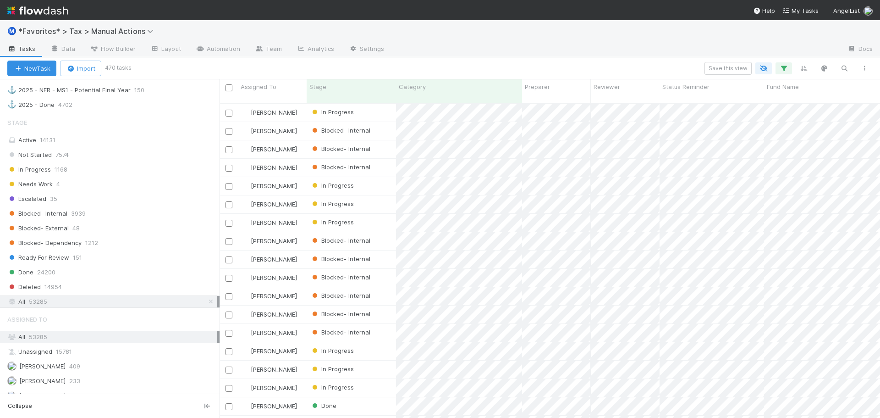
scroll to position [315, 654]
click at [783, 71] on icon "button" at bounding box center [783, 68] width 9 height 8
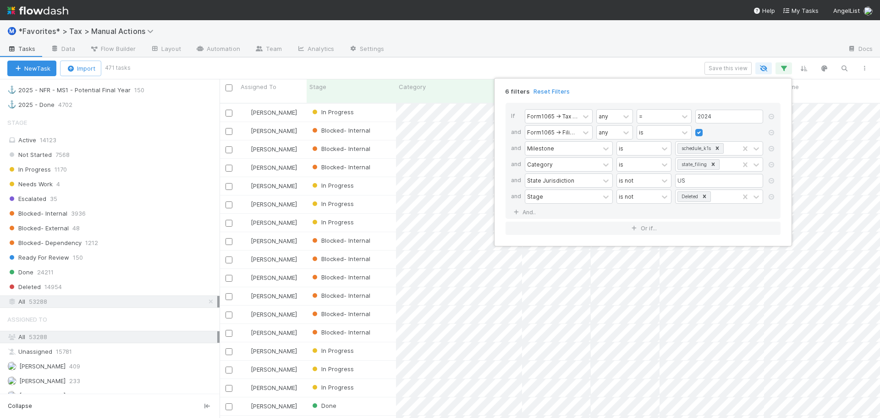
click at [740, 50] on div "6 filters Reset Filters If Form1065 -> Tax Year any = 2024 and Form1065 -> Fili…" at bounding box center [440, 209] width 880 height 418
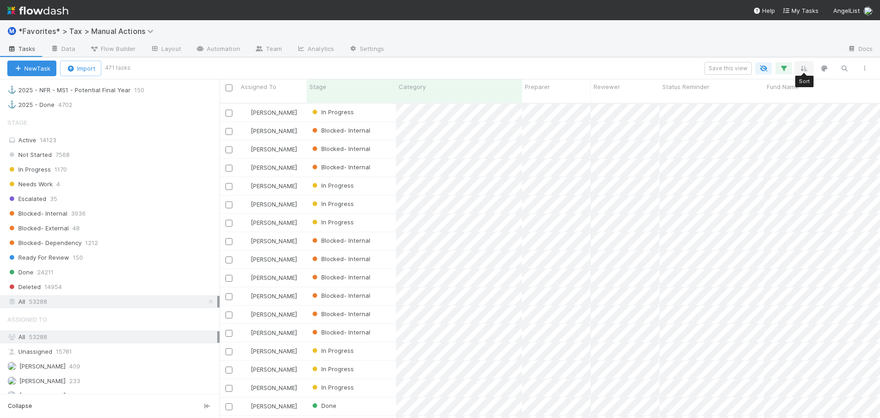
click at [807, 67] on icon "button" at bounding box center [803, 68] width 9 height 8
click at [694, 96] on icon "button" at bounding box center [691, 96] width 9 height 6
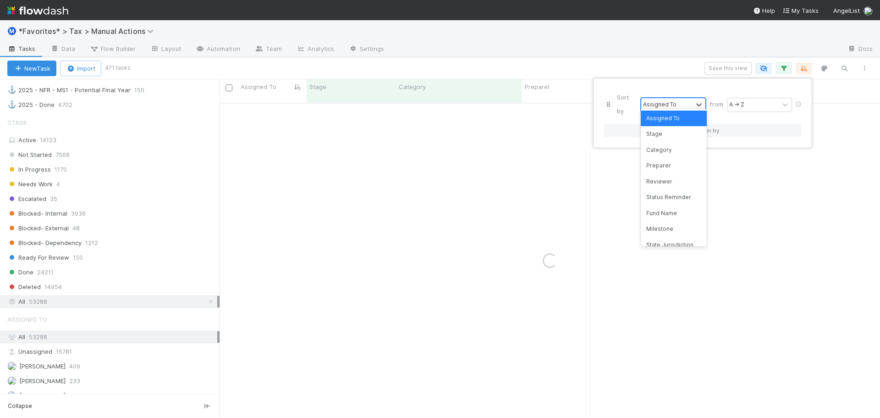
click at [654, 100] on div "Assigned To" at bounding box center [659, 104] width 33 height 8
type input "juris"
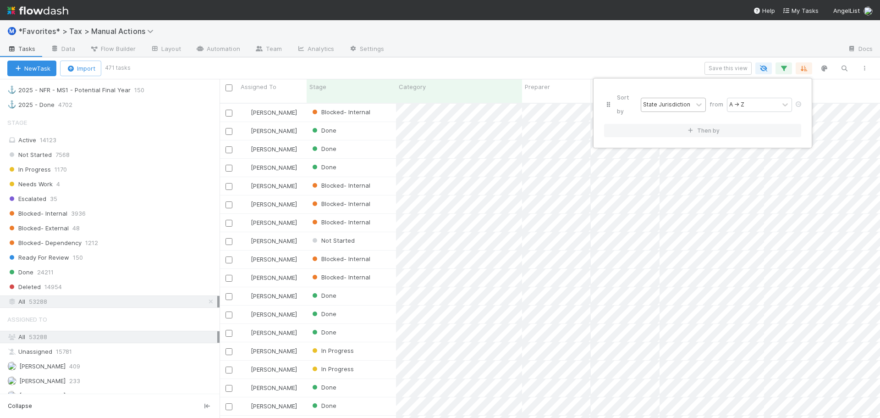
click at [651, 19] on div "Sort by State Jurisdiction from A → Z Then by" at bounding box center [440, 209] width 880 height 418
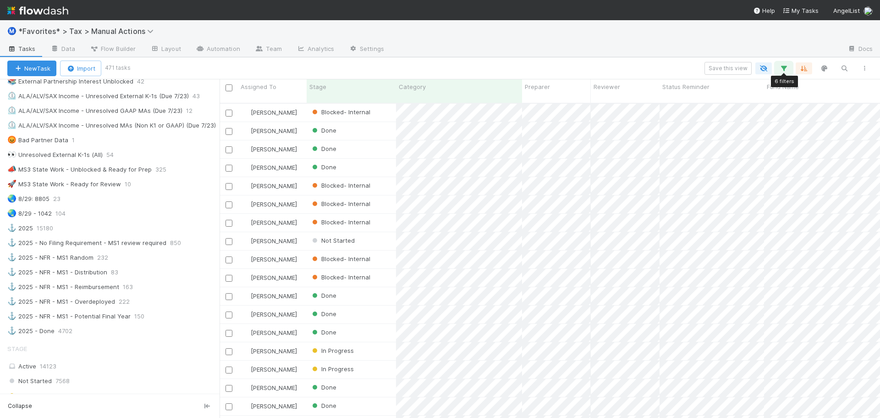
click at [786, 70] on icon "button" at bounding box center [783, 68] width 9 height 8
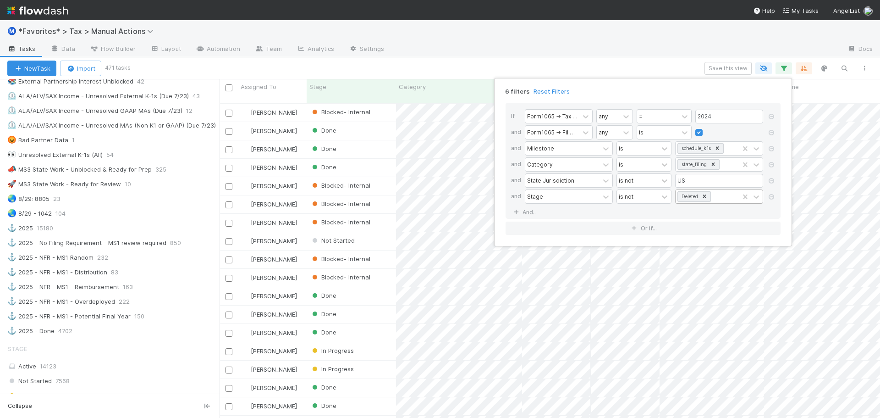
click at [718, 199] on div "Deleted" at bounding box center [707, 196] width 63 height 13
type input "done"
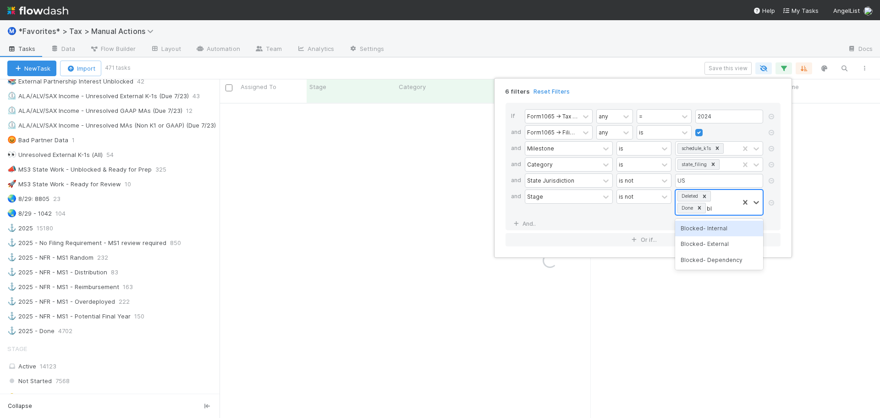
type input "blo"
type input "bl"
type input "b"
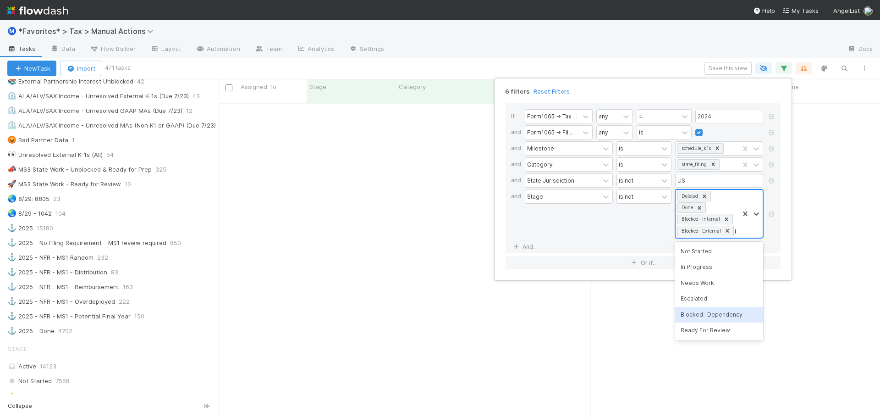
type input "bl"
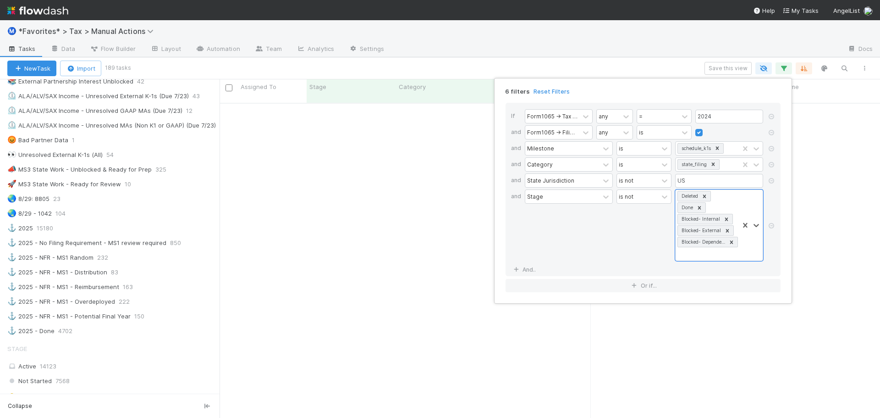
click at [664, 32] on div "6 filters Reset Filters If Form1065 -> Tax Year any = 2024 and Form1065 -> Fili…" at bounding box center [440, 209] width 880 height 418
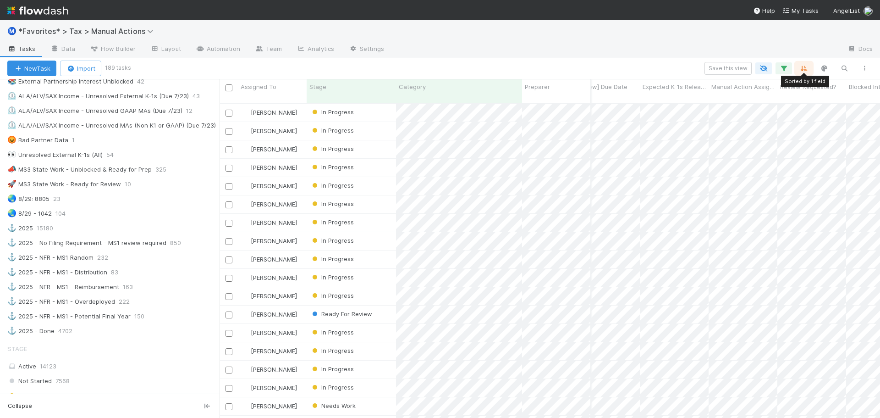
click at [801, 71] on icon "button" at bounding box center [803, 68] width 9 height 8
click at [797, 101] on icon at bounding box center [798, 104] width 9 height 6
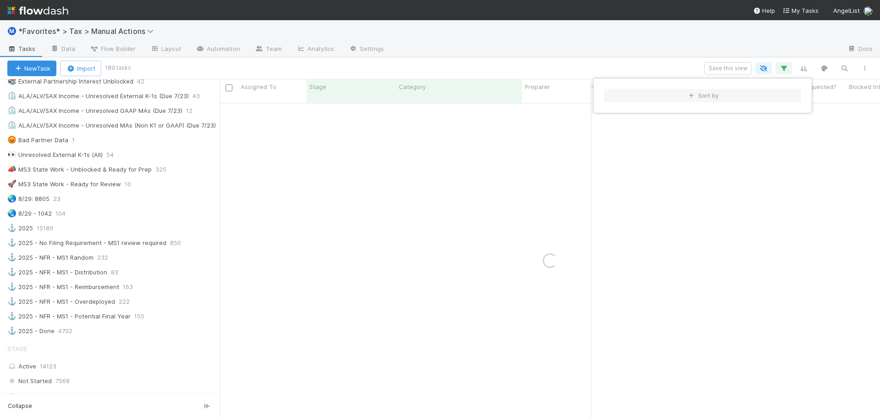
click at [785, 70] on div "Sort by" at bounding box center [440, 209] width 880 height 418
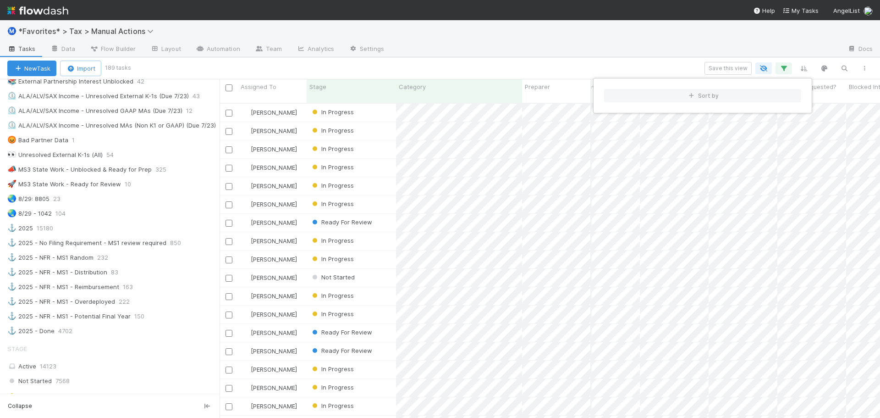
click at [783, 72] on div "Sort by" at bounding box center [440, 209] width 880 height 418
click at [782, 71] on icon "button" at bounding box center [783, 68] width 9 height 8
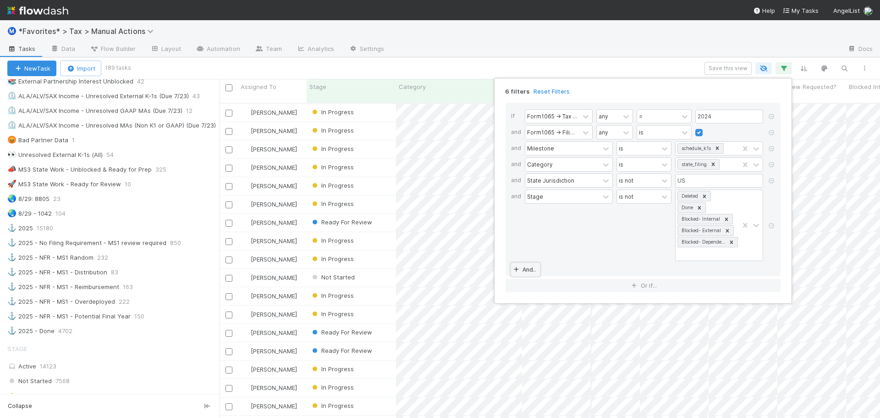
click at [525, 266] on link "And.." at bounding box center [525, 269] width 29 height 13
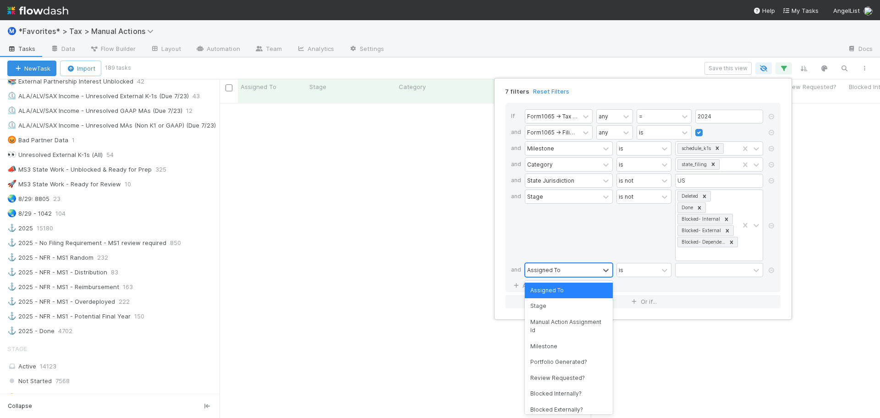
click at [567, 272] on div "Assigned To" at bounding box center [562, 269] width 74 height 13
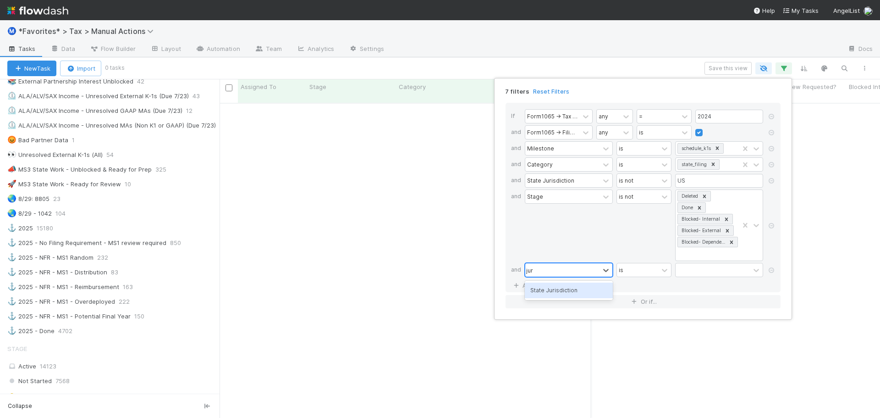
type input "juri"
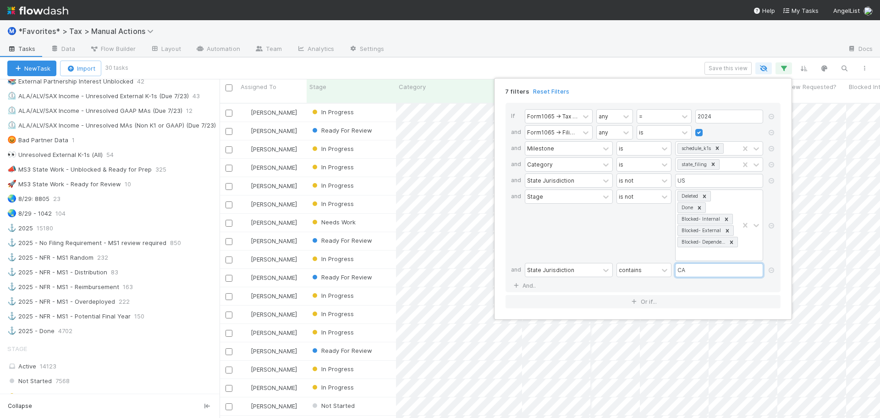
type input "CA"
click at [568, 55] on div "7 filters Reset Filters If Form1065 -> Tax Year any = 2024 and Form1065 -> Fili…" at bounding box center [440, 209] width 880 height 418
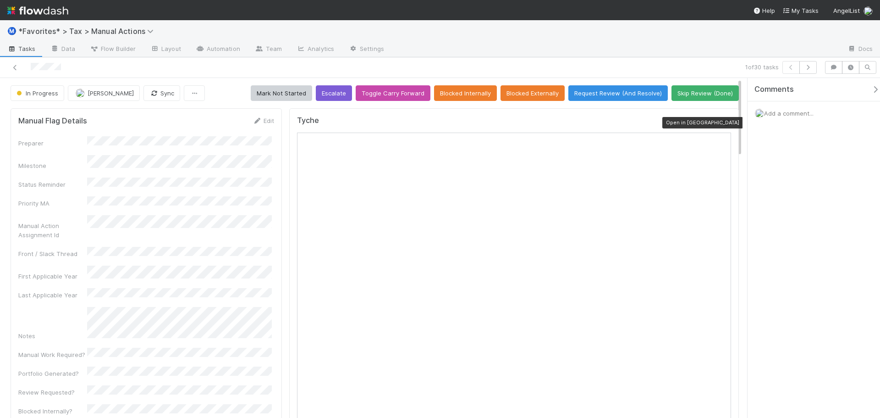
click at [722, 121] on icon at bounding box center [726, 123] width 9 height 6
click at [810, 70] on icon "button" at bounding box center [808, 68] width 9 height 6
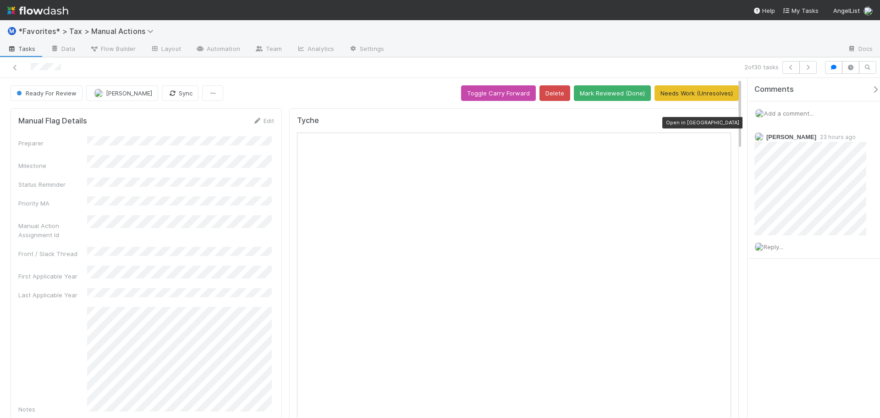
click at [722, 125] on icon at bounding box center [726, 123] width 9 height 6
click at [550, 95] on button "Delete" at bounding box center [555, 93] width 31 height 16
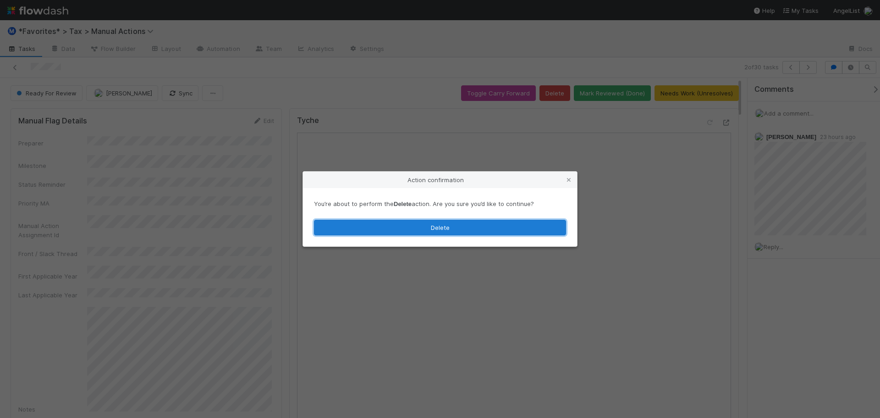
click at [483, 226] on button "Delete" at bounding box center [440, 228] width 252 height 16
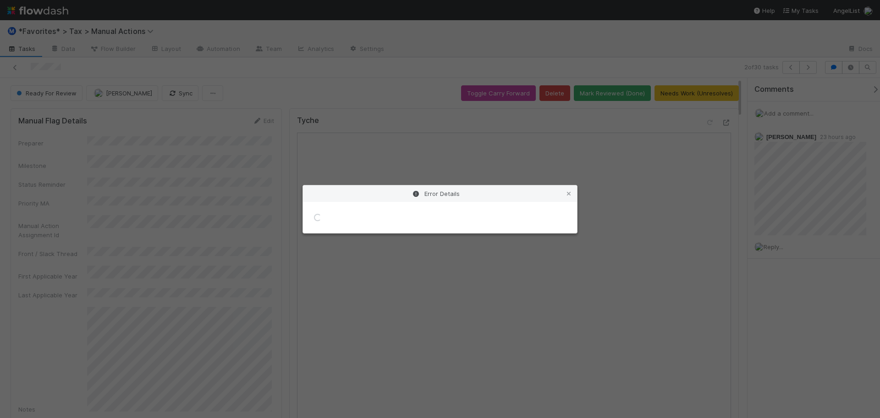
click at [684, 44] on div "Error Details Loading..." at bounding box center [440, 209] width 880 height 418
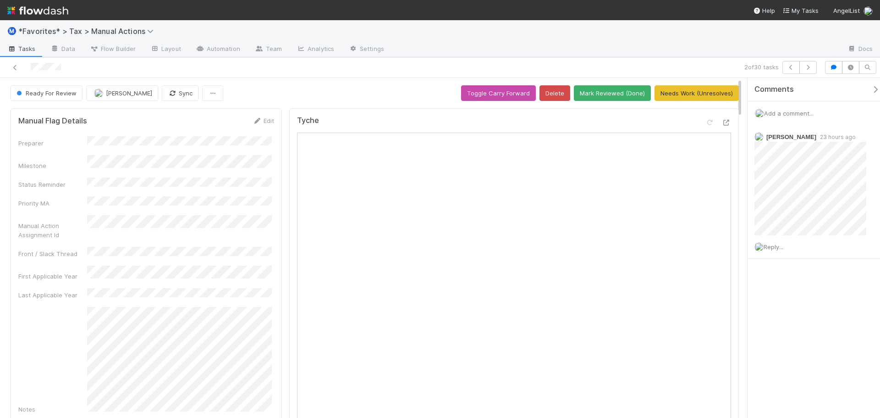
click at [694, 54] on div at bounding box center [615, 49] width 449 height 15
click at [810, 70] on button "button" at bounding box center [807, 67] width 17 height 13
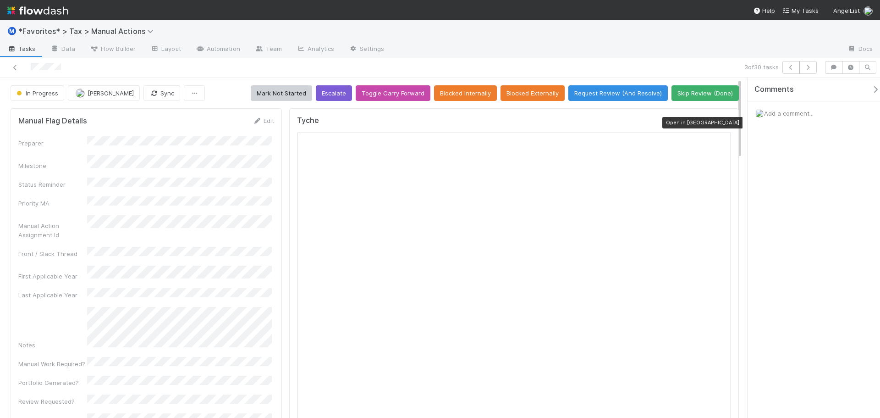
click at [722, 119] on div at bounding box center [726, 122] width 9 height 9
click at [805, 66] on button "button" at bounding box center [807, 67] width 17 height 13
click at [722, 124] on icon at bounding box center [726, 123] width 9 height 6
click at [812, 68] on icon "button" at bounding box center [808, 68] width 9 height 6
click at [723, 125] on icon at bounding box center [726, 123] width 9 height 6
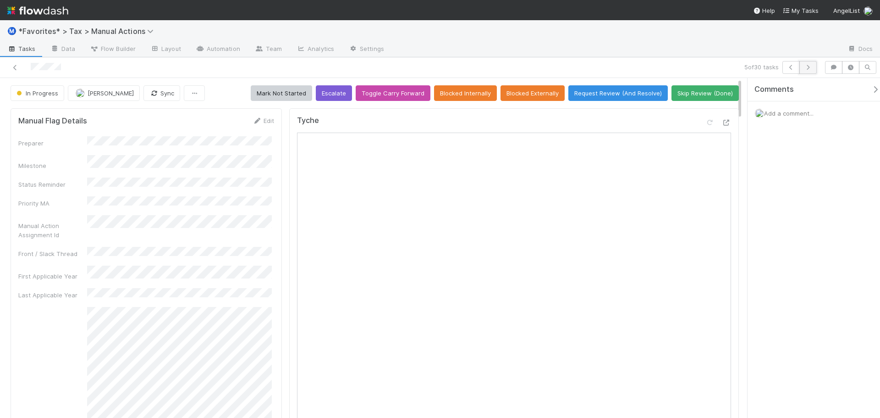
click at [810, 72] on button "button" at bounding box center [807, 67] width 17 height 13
click at [722, 122] on icon at bounding box center [726, 123] width 9 height 6
click at [812, 68] on icon "button" at bounding box center [808, 68] width 9 height 6
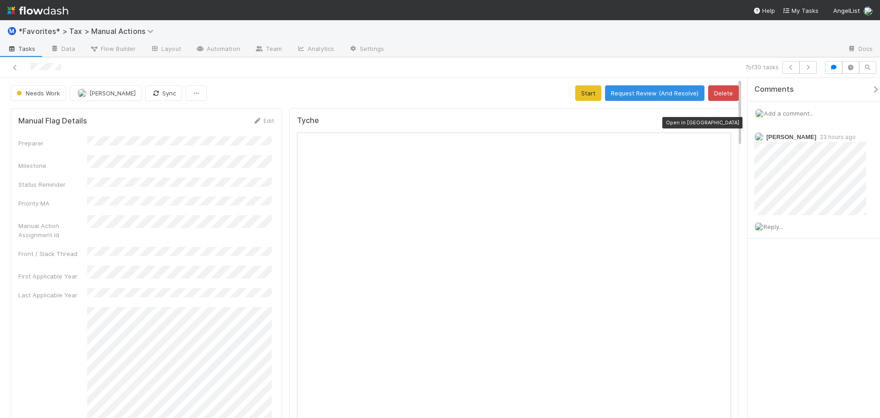
click at [722, 121] on icon at bounding box center [726, 123] width 9 height 6
click at [807, 71] on button "button" at bounding box center [807, 67] width 17 height 13
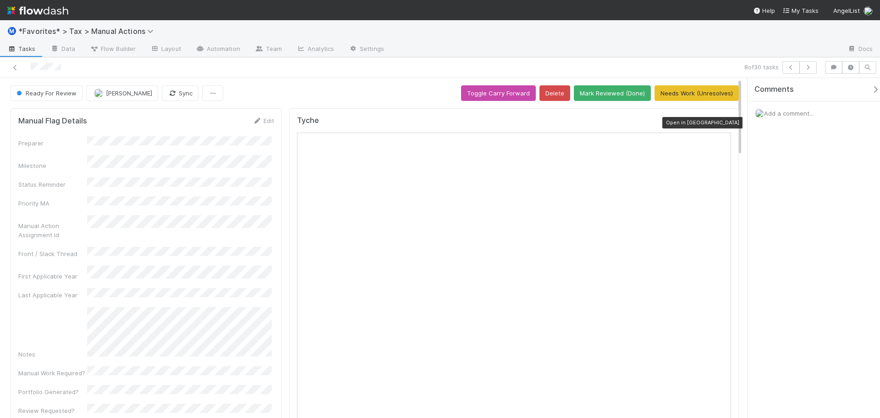
click at [722, 121] on icon at bounding box center [726, 123] width 9 height 6
click at [817, 60] on div "8 of 30 tasks" at bounding box center [440, 67] width 880 height 21
click at [810, 73] on button "button" at bounding box center [807, 67] width 17 height 13
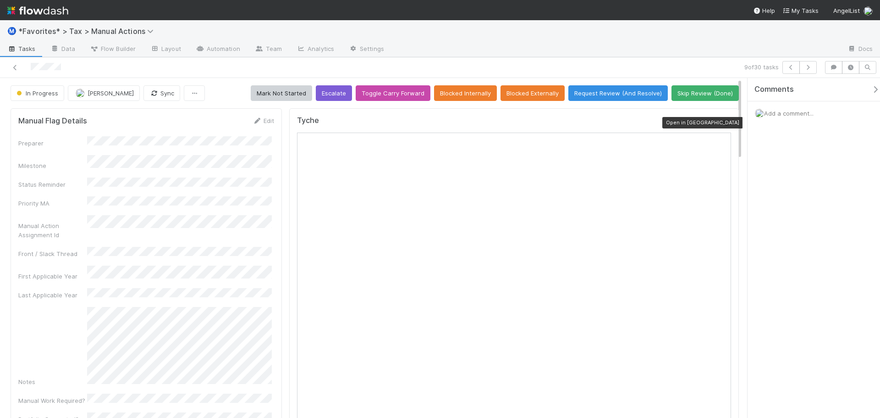
click at [722, 122] on icon at bounding box center [726, 123] width 9 height 6
click at [816, 67] on button "button" at bounding box center [807, 67] width 17 height 13
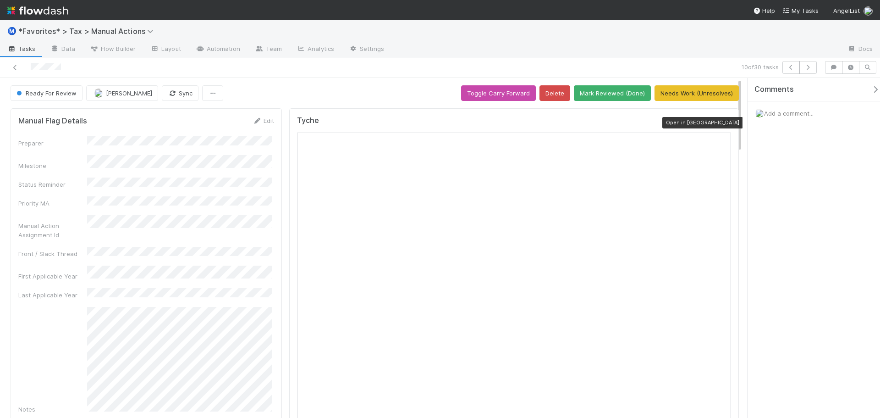
click at [722, 125] on icon at bounding box center [726, 123] width 9 height 6
drag, startPoint x: 626, startPoint y: 95, endPoint x: 637, endPoint y: 90, distance: 11.9
click at [626, 94] on div "Ready For Review Michael Binck Sync Toggle Carry Forward Delete Mark Reviewed (…" at bounding box center [375, 93] width 728 height 16
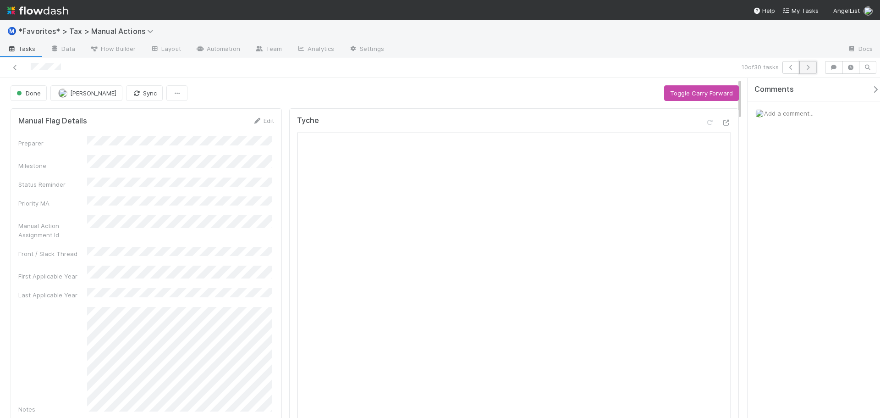
click at [807, 65] on icon "button" at bounding box center [808, 68] width 9 height 6
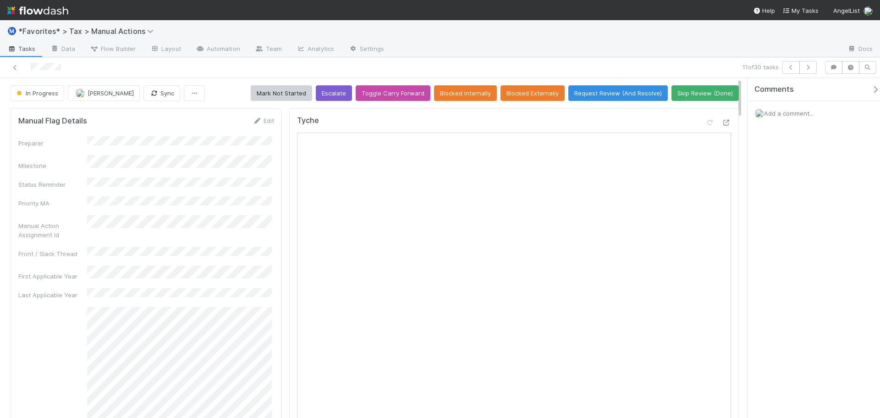
click at [725, 123] on div "Tyche" at bounding box center [514, 354] width 450 height 493
click at [722, 121] on icon at bounding box center [726, 123] width 9 height 6
click at [810, 69] on icon "button" at bounding box center [808, 68] width 9 height 6
click at [723, 126] on div "Tyche Open in New Tab" at bounding box center [514, 354] width 450 height 493
click at [722, 126] on icon at bounding box center [726, 123] width 9 height 6
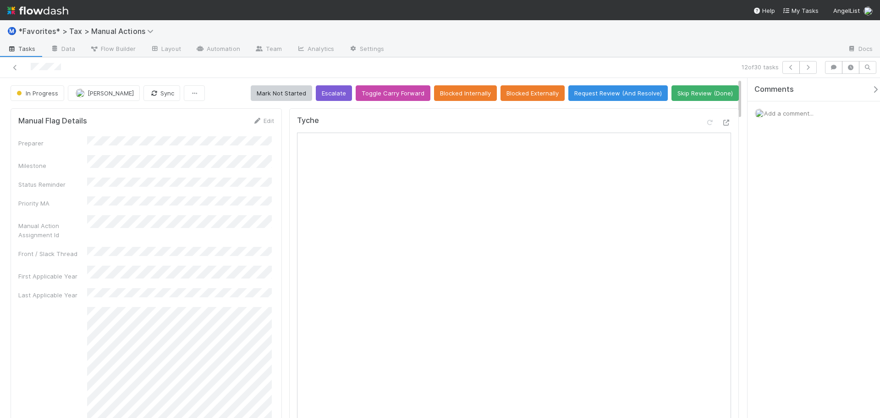
click at [819, 69] on div "12 of 30 tasks" at bounding box center [617, 67] width 407 height 13
click at [816, 69] on div "12 of 30 tasks" at bounding box center [617, 67] width 407 height 13
click at [813, 66] on button "button" at bounding box center [807, 67] width 17 height 13
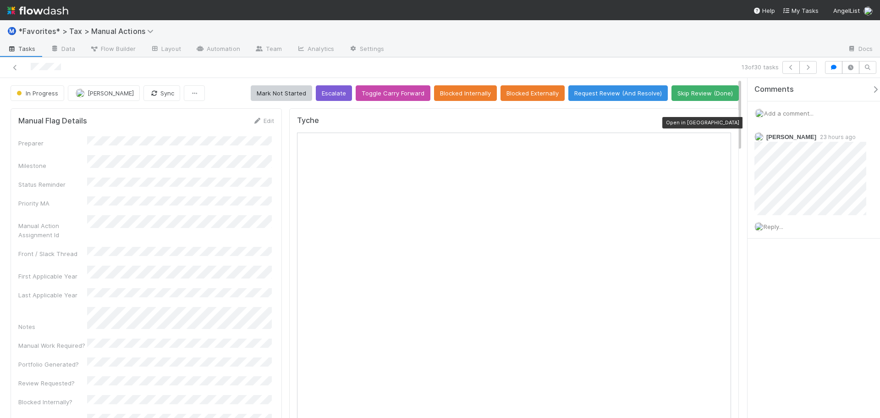
click at [722, 125] on icon at bounding box center [726, 123] width 9 height 6
click at [813, 71] on button "button" at bounding box center [807, 67] width 17 height 13
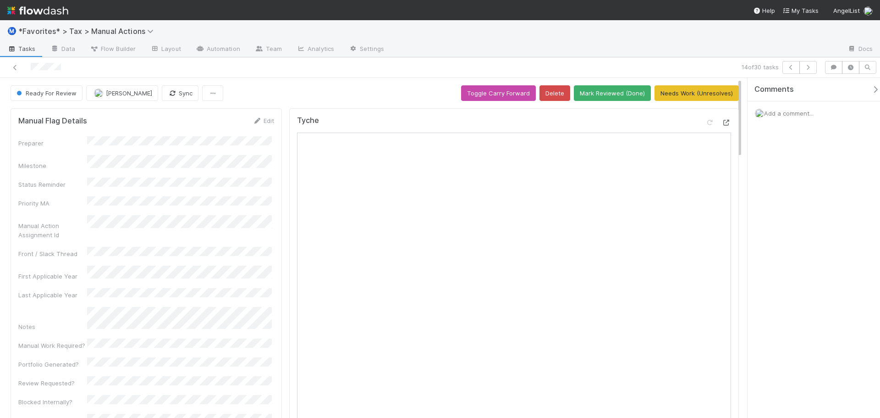
drag, startPoint x: 723, startPoint y: 123, endPoint x: 714, endPoint y: 119, distance: 10.1
click at [723, 123] on icon at bounding box center [726, 123] width 9 height 6
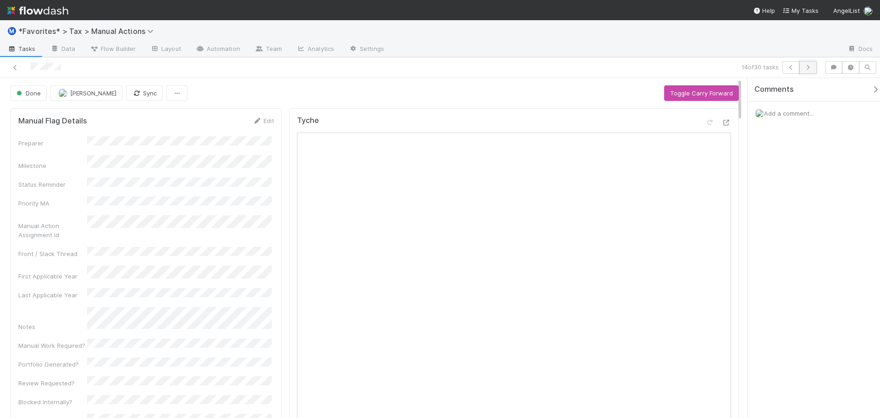
click at [815, 65] on button "button" at bounding box center [807, 67] width 17 height 13
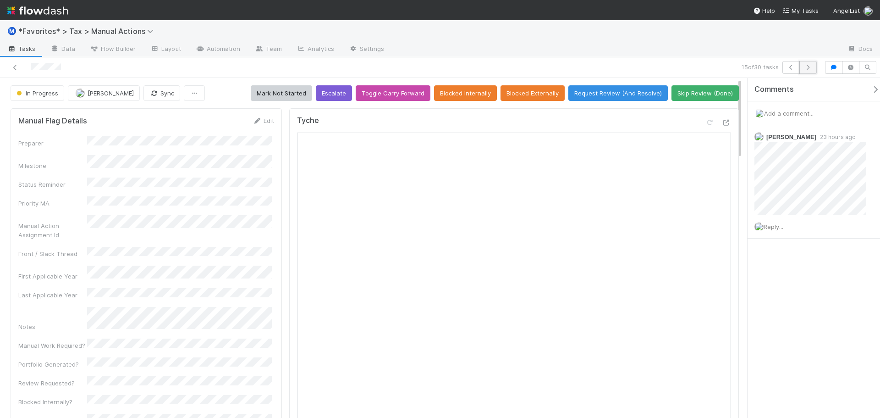
click at [805, 65] on icon "button" at bounding box center [808, 68] width 9 height 6
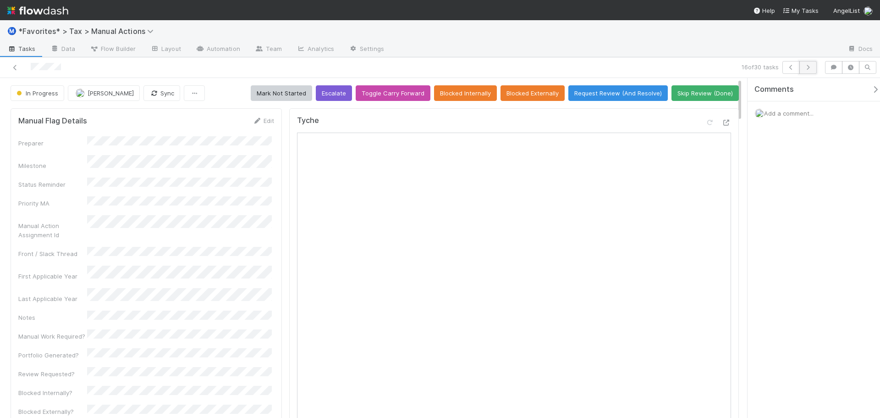
click at [812, 66] on icon "button" at bounding box center [808, 68] width 9 height 6
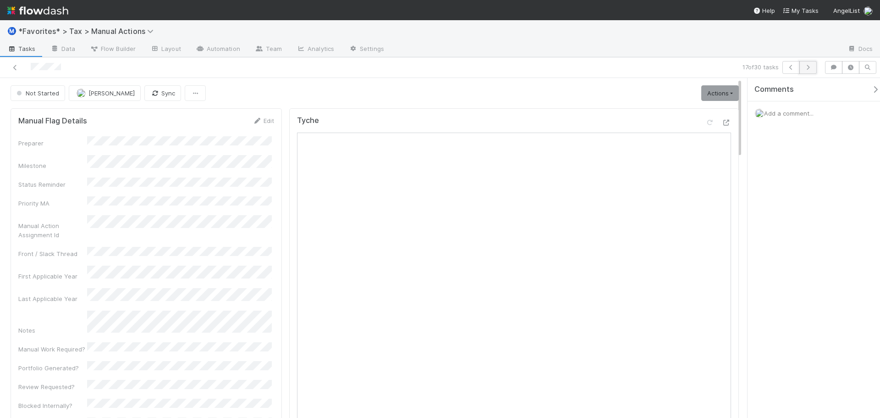
click at [811, 68] on icon "button" at bounding box center [808, 68] width 9 height 6
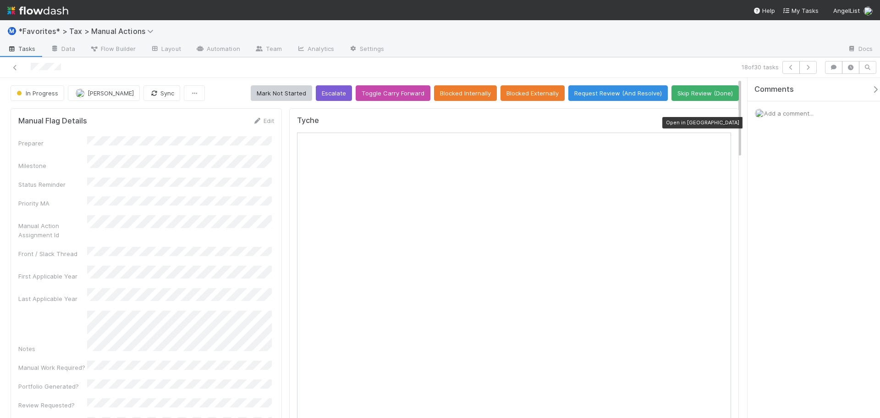
click at [722, 121] on icon at bounding box center [726, 123] width 9 height 6
click at [807, 69] on icon "button" at bounding box center [808, 68] width 9 height 6
click at [807, 70] on button "button" at bounding box center [807, 67] width 17 height 13
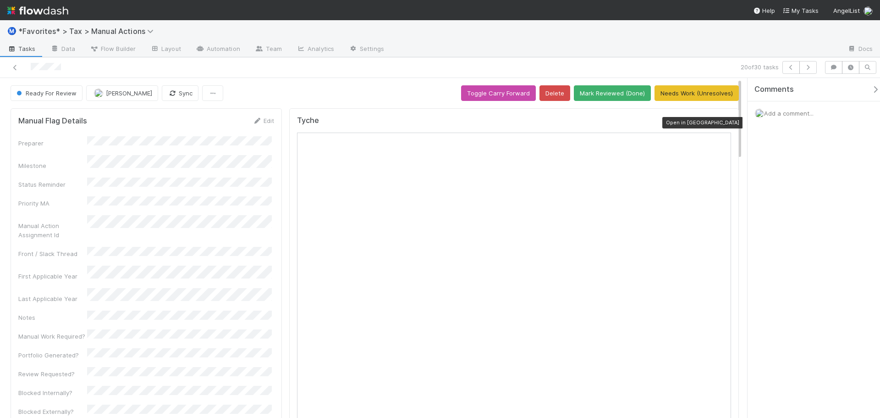
click at [722, 125] on icon at bounding box center [726, 123] width 9 height 6
click at [611, 94] on button "Mark Reviewed (Done)" at bounding box center [612, 93] width 77 height 16
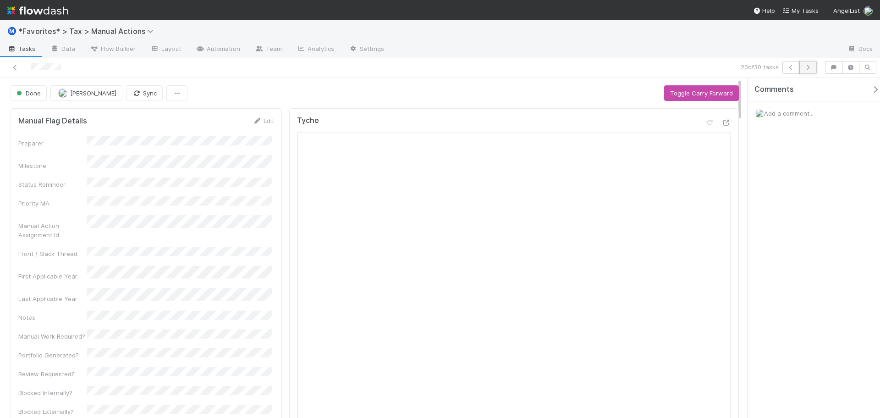
click at [810, 68] on icon "button" at bounding box center [808, 68] width 9 height 6
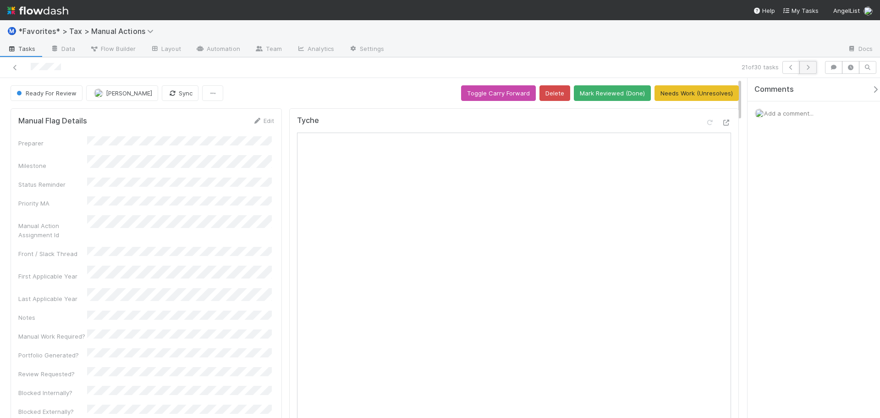
click at [814, 69] on button "button" at bounding box center [807, 67] width 17 height 13
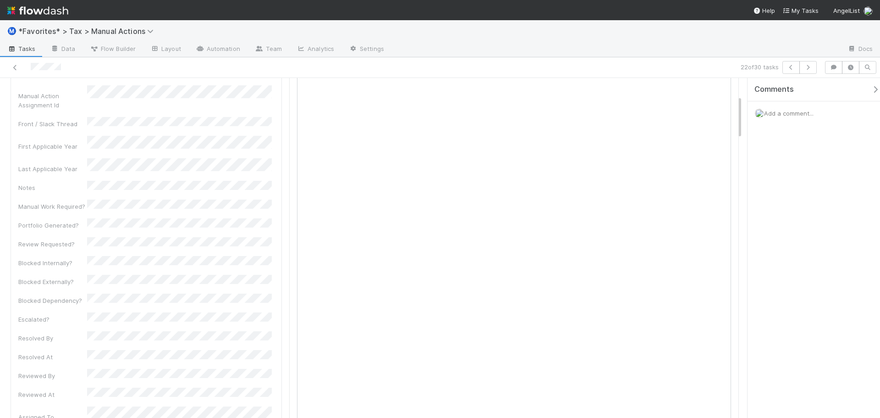
scroll to position [138, 0]
click at [797, 244] on div "Comments Add a comment..." at bounding box center [814, 248] width 132 height 340
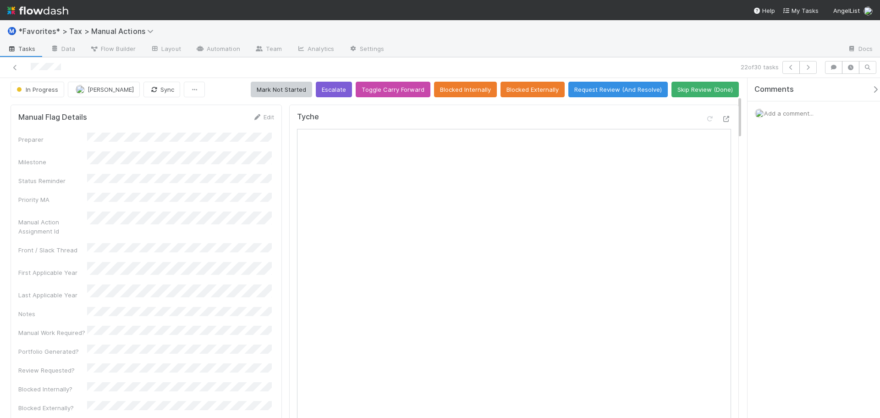
scroll to position [0, 0]
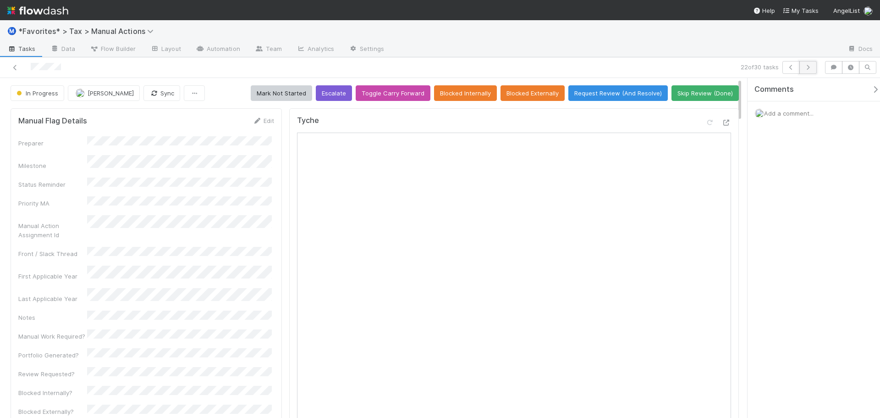
click at [811, 68] on icon "button" at bounding box center [808, 68] width 9 height 6
click at [804, 70] on icon "button" at bounding box center [808, 68] width 9 height 6
click at [809, 66] on icon "button" at bounding box center [808, 68] width 9 height 6
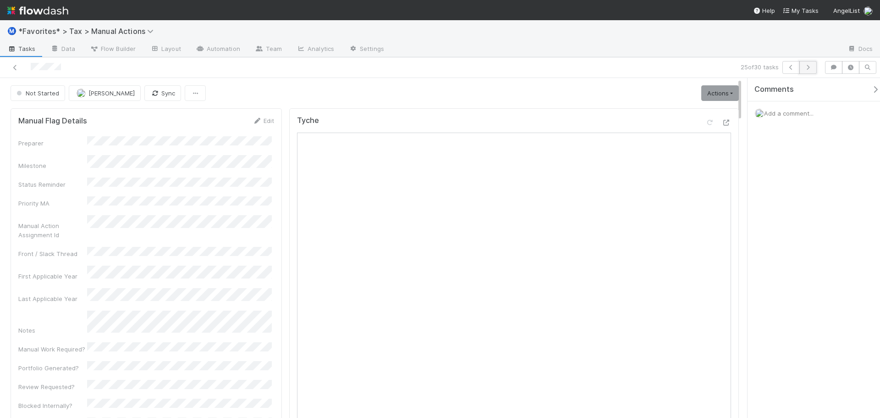
click at [802, 62] on button "button" at bounding box center [807, 67] width 17 height 13
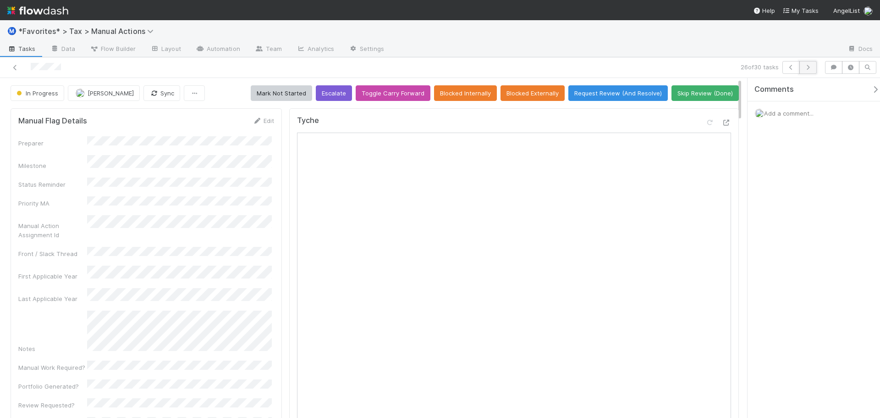
click at [809, 66] on icon "button" at bounding box center [808, 68] width 9 height 6
click at [814, 70] on button "button" at bounding box center [807, 67] width 17 height 13
click at [15, 62] on div at bounding box center [209, 67] width 410 height 13
click at [16, 66] on icon at bounding box center [15, 68] width 9 height 6
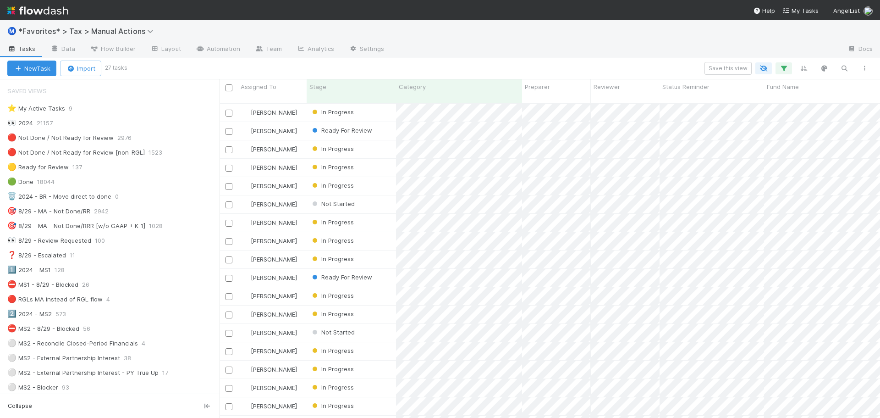
scroll to position [7, 7]
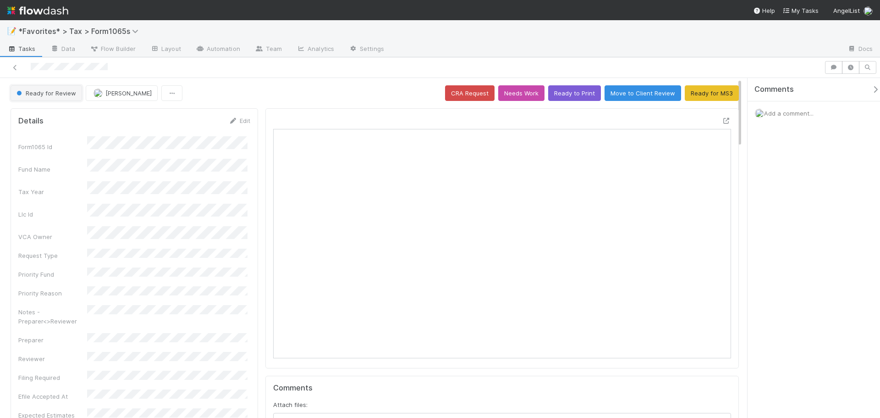
click at [25, 91] on span "Ready for Review" at bounding box center [45, 92] width 61 height 7
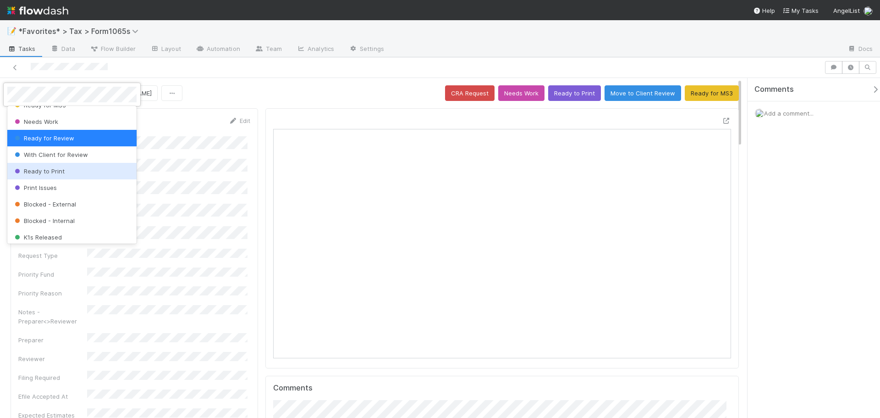
drag, startPoint x: 57, startPoint y: 184, endPoint x: 56, endPoint y: 173, distance: 11.0
click at [56, 173] on div "Not Started CRA Request CRA Request Manager Review CRA Request Addressed Ready …" at bounding box center [71, 175] width 129 height 138
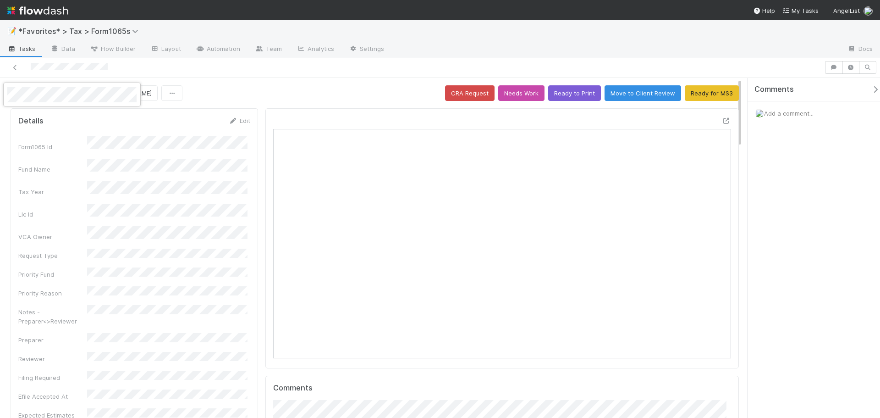
drag, startPoint x: 56, startPoint y: 173, endPoint x: 59, endPoint y: 102, distance: 71.1
click at [59, 102] on div at bounding box center [72, 95] width 138 height 24
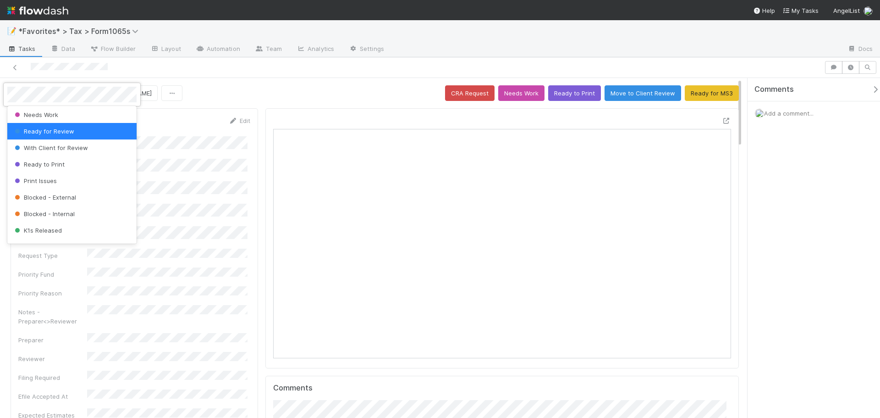
scroll to position [114, 0]
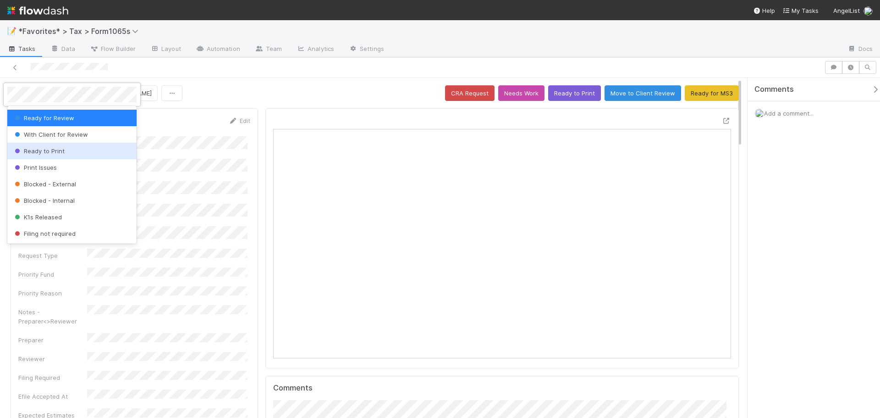
click at [56, 155] on div "Ready to Print" at bounding box center [71, 151] width 129 height 17
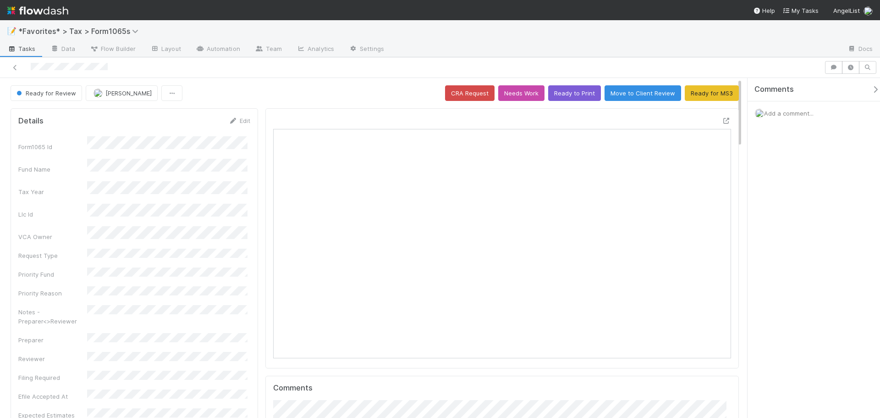
click at [302, 99] on div "Ready for Review Blake Hall CRA Request Needs Work Ready to Print Move to Clien…" at bounding box center [375, 93] width 728 height 16
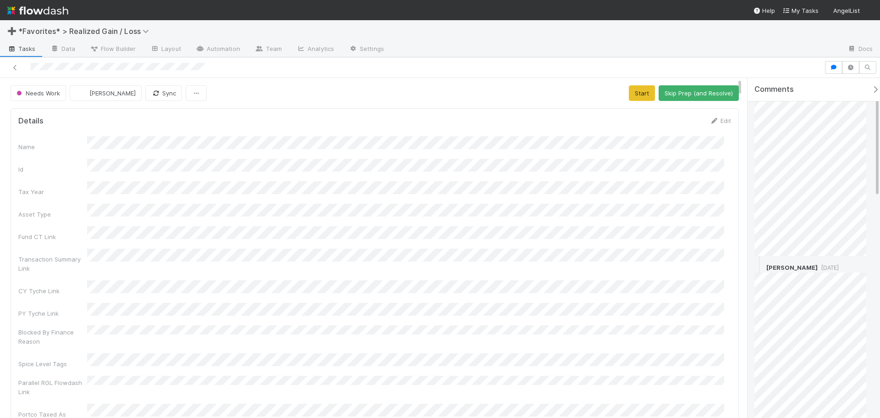
scroll to position [275, 0]
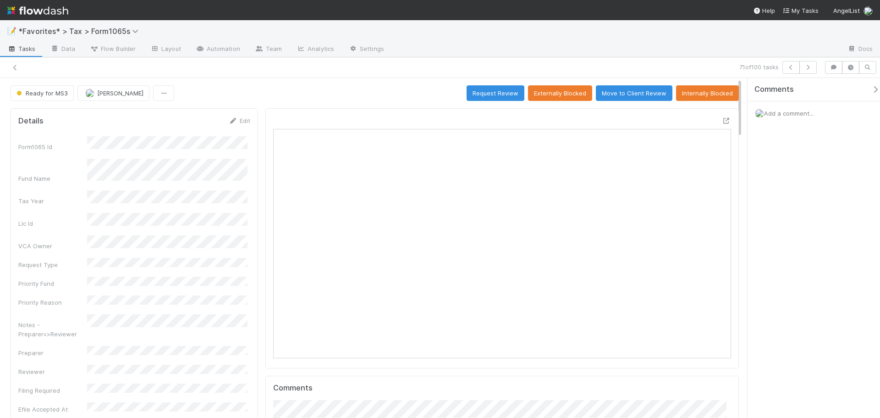
scroll to position [179, 446]
click at [722, 119] on icon at bounding box center [726, 121] width 9 height 6
click at [53, 99] on button "Ready for MS3" at bounding box center [42, 93] width 63 height 16
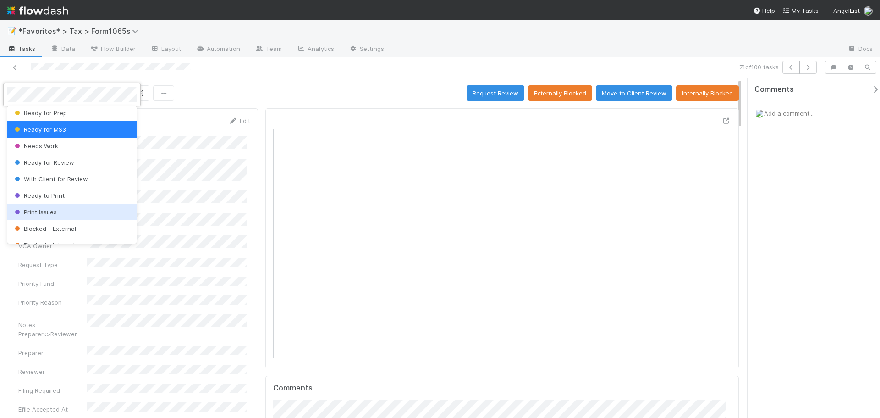
scroll to position [92, 0]
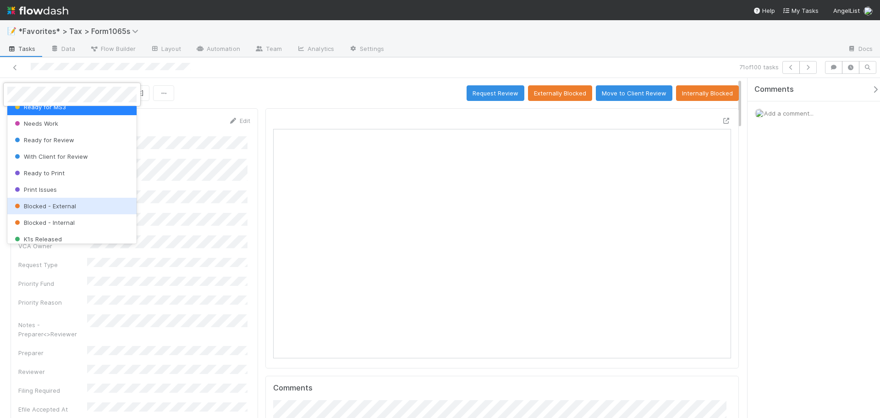
click at [59, 193] on div "Print Issues" at bounding box center [71, 189] width 129 height 17
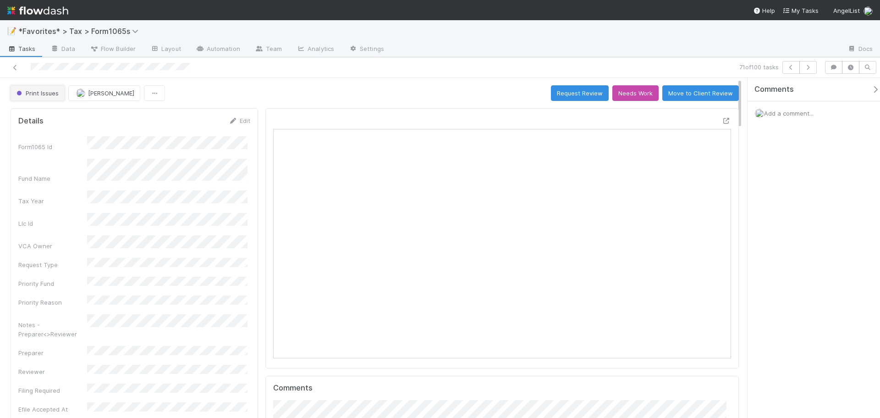
click at [50, 96] on span "Print Issues" at bounding box center [37, 92] width 44 height 7
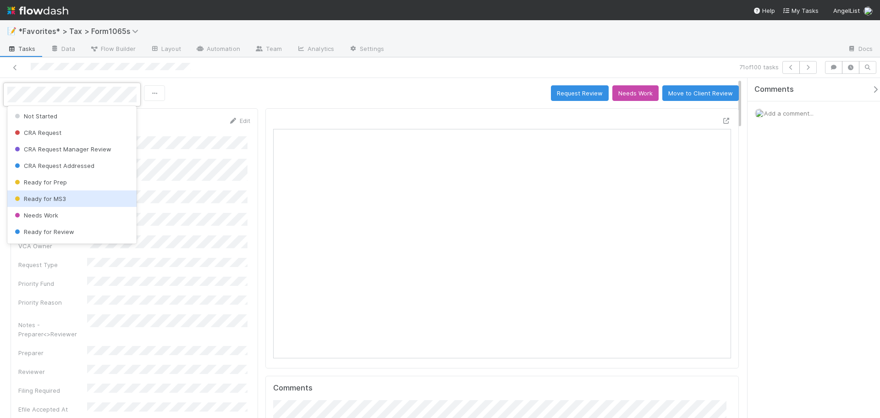
scroll to position [51, 0]
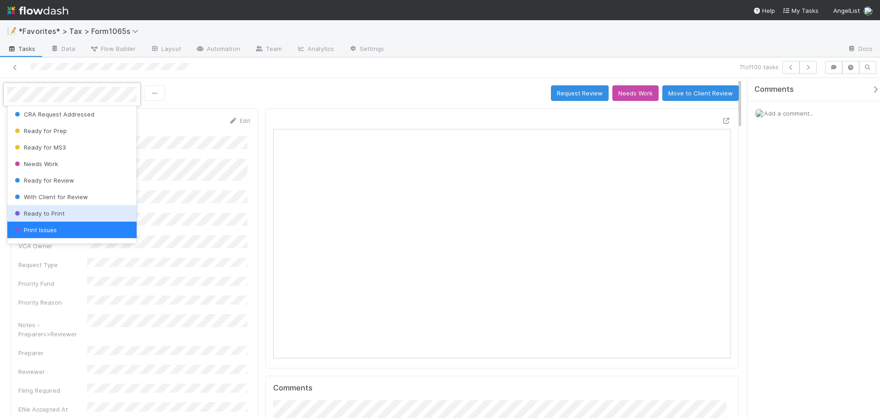
click at [58, 215] on span "Ready to Print" at bounding box center [39, 212] width 52 height 7
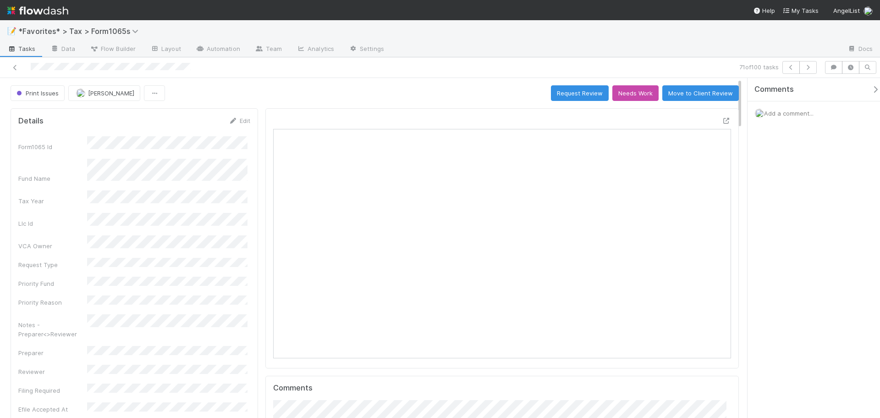
click at [706, 57] on div "71 of 100 tasks" at bounding box center [440, 67] width 880 height 21
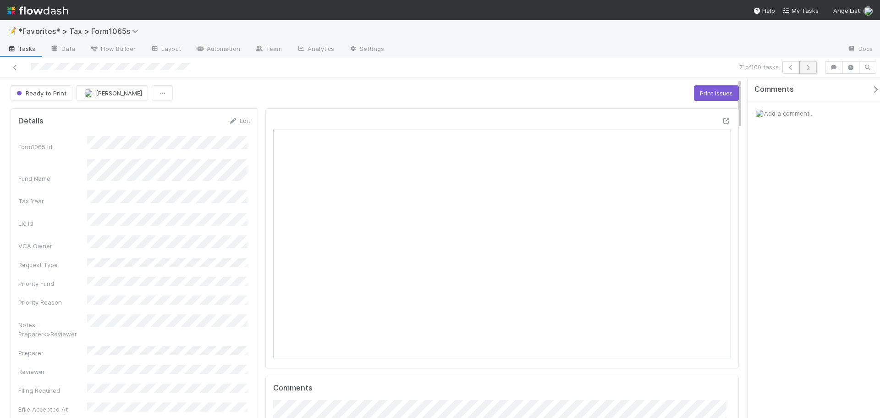
click at [807, 68] on icon "button" at bounding box center [808, 68] width 9 height 6
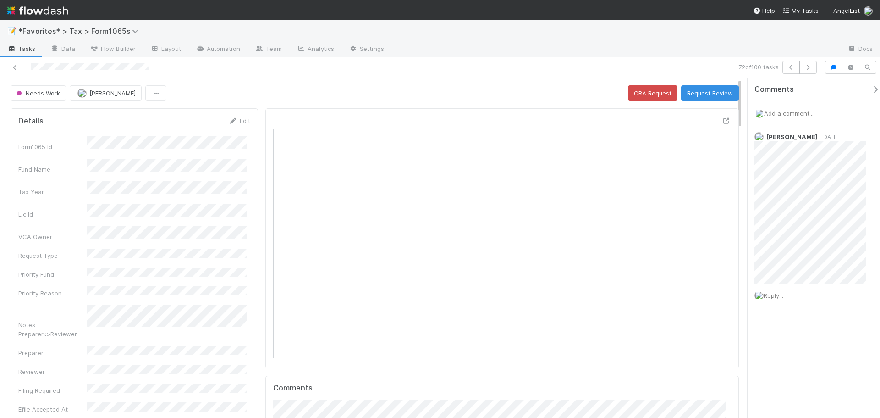
scroll to position [7, 7]
click at [493, 87] on div "Needs Work [PERSON_NAME] CRA Request Request Review" at bounding box center [375, 93] width 728 height 16
click at [722, 122] on icon at bounding box center [726, 121] width 9 height 6
click at [422, 96] on div "Needs Work [PERSON_NAME] CRA Request Request Review" at bounding box center [375, 93] width 728 height 16
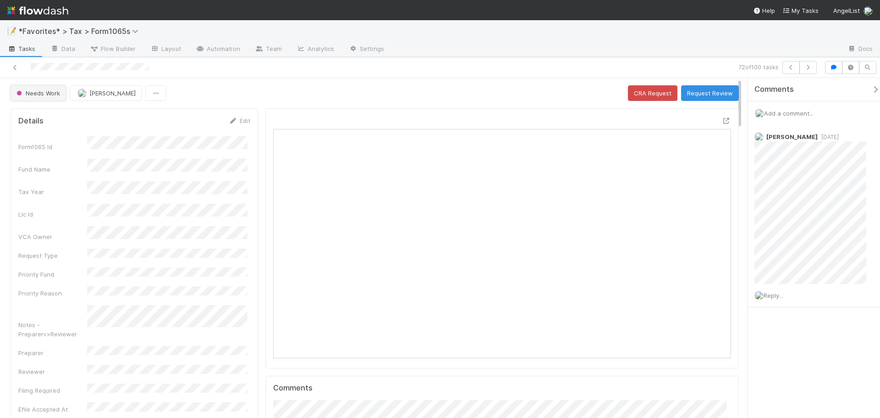
click at [34, 90] on span "Needs Work" at bounding box center [37, 92] width 45 height 7
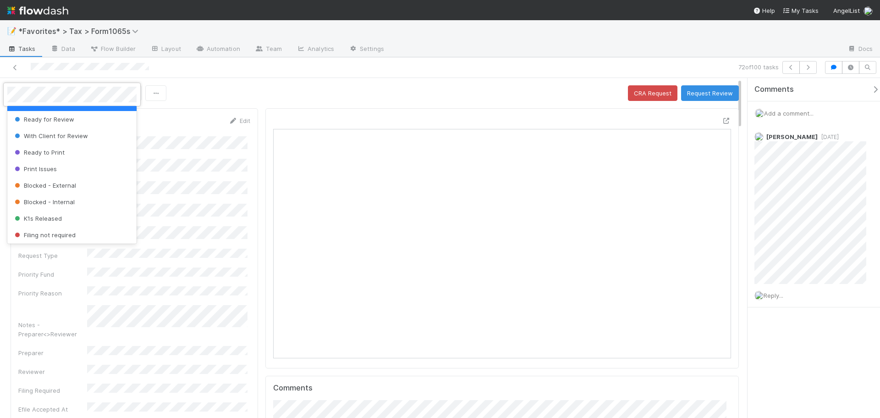
scroll to position [114, 0]
click at [45, 149] on span "Ready to Print" at bounding box center [39, 150] width 52 height 7
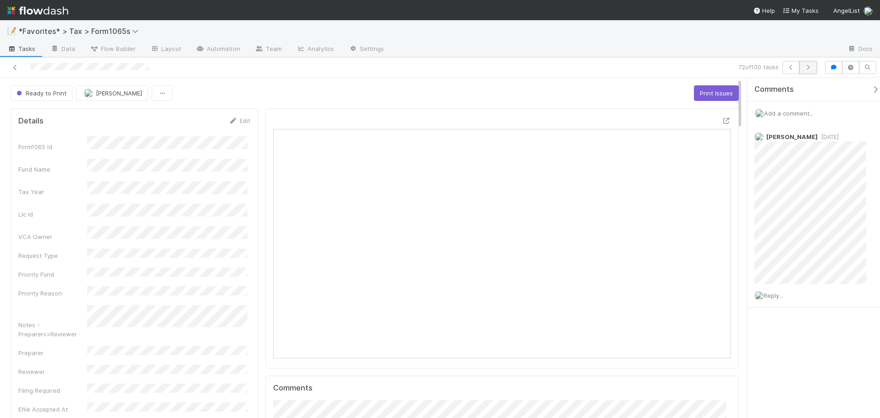
click at [809, 68] on icon "button" at bounding box center [808, 68] width 9 height 6
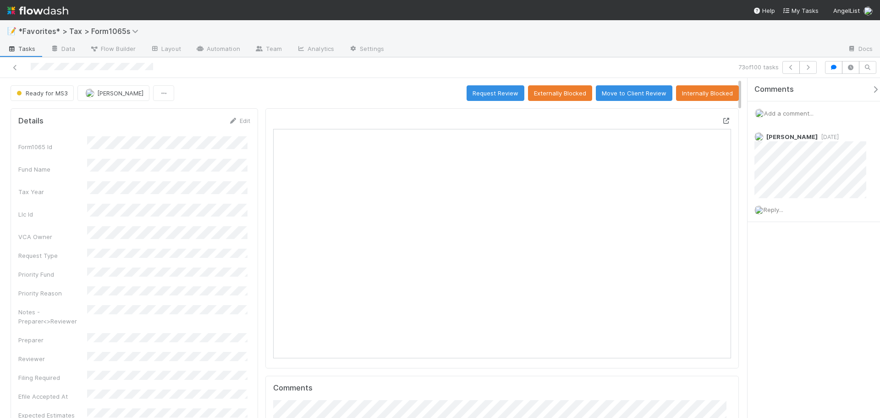
scroll to position [179, 446]
click at [812, 69] on icon "button" at bounding box center [808, 68] width 9 height 6
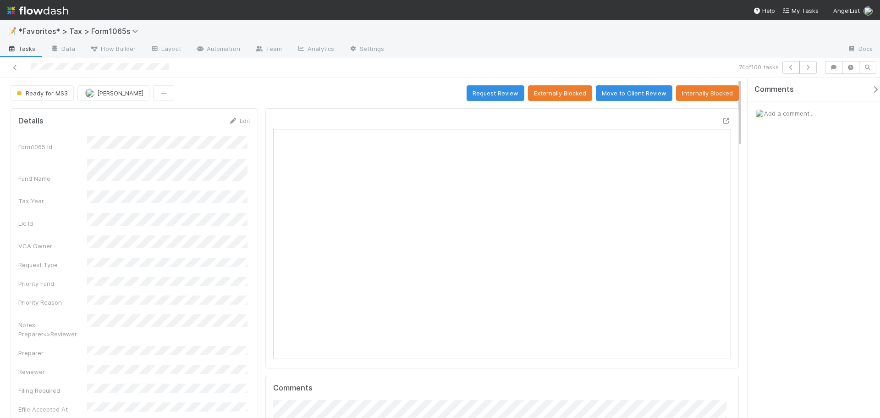
drag, startPoint x: 788, startPoint y: 113, endPoint x: 789, endPoint y: 120, distance: 6.9
click at [788, 118] on div "Add a comment..." at bounding box center [817, 113] width 139 height 24
click at [762, 111] on img at bounding box center [759, 113] width 9 height 9
click at [782, 115] on span "Add a comment..." at bounding box center [789, 113] width 50 height 7
click at [771, 262] on button "Add Comment" at bounding box center [788, 267] width 53 height 16
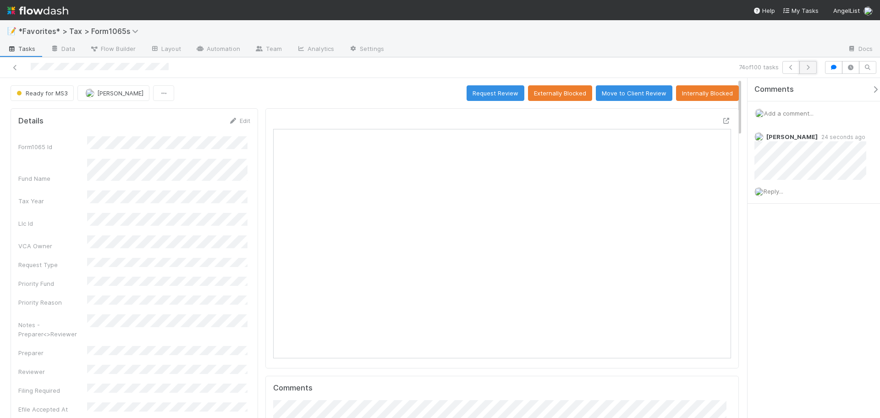
click at [809, 67] on icon "button" at bounding box center [808, 68] width 9 height 6
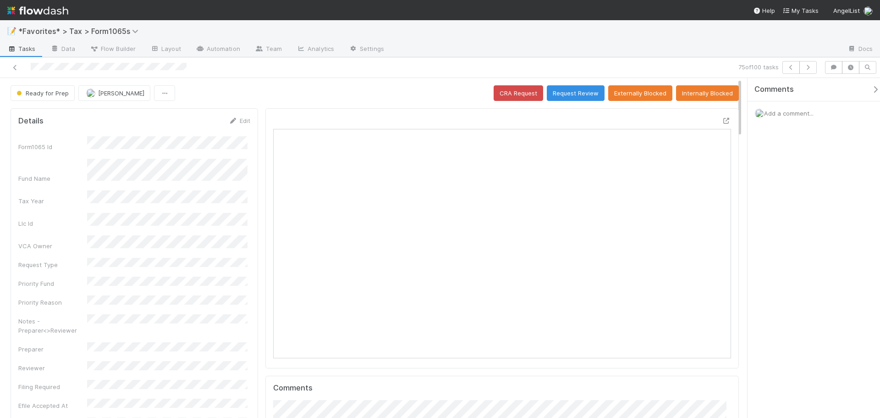
scroll to position [179, 446]
click at [498, 49] on div at bounding box center [615, 49] width 449 height 15
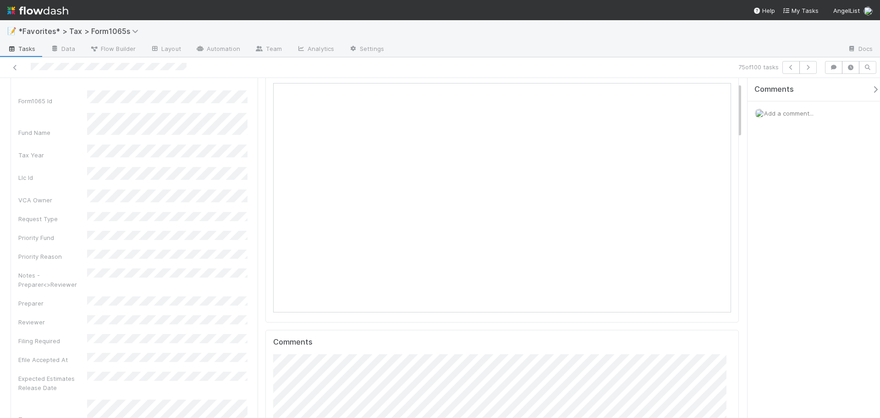
scroll to position [0, 0]
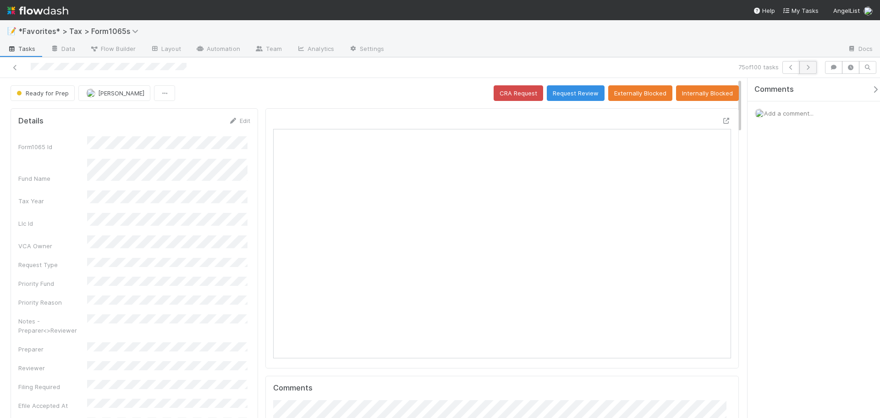
click at [805, 68] on icon "button" at bounding box center [808, 68] width 9 height 6
drag, startPoint x: 821, startPoint y: 68, endPoint x: 812, endPoint y: 68, distance: 8.7
click at [812, 68] on div "76 of 100 tasks" at bounding box center [440, 67] width 880 height 21
click at [812, 68] on icon "button" at bounding box center [808, 68] width 9 height 6
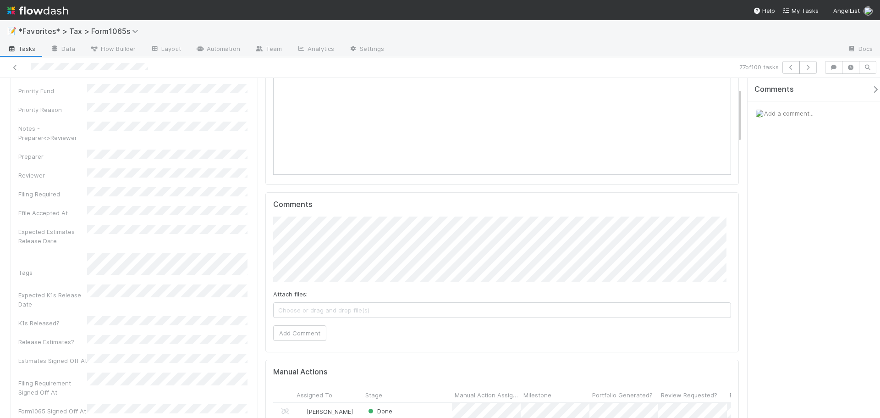
scroll to position [0, 0]
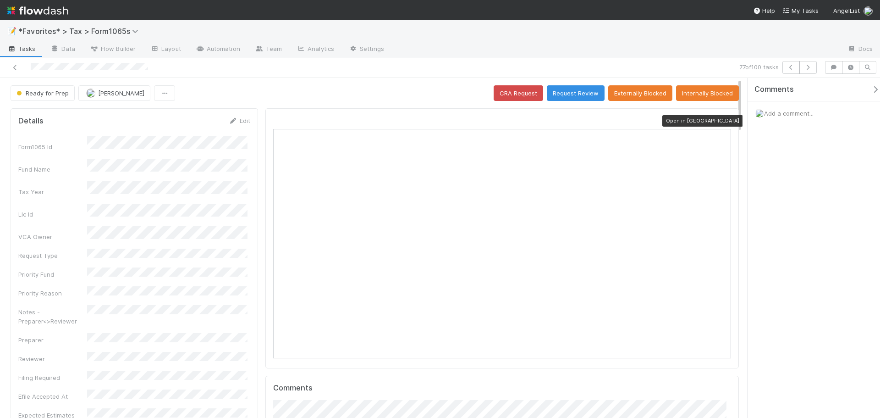
click at [724, 120] on div "Open in [GEOGRAPHIC_DATA]" at bounding box center [502, 238] width 474 height 260
click at [722, 123] on icon at bounding box center [726, 121] width 9 height 6
click at [806, 70] on button "button" at bounding box center [807, 67] width 17 height 13
click at [722, 121] on icon at bounding box center [726, 121] width 9 height 6
click at [815, 69] on button "button" at bounding box center [807, 67] width 17 height 13
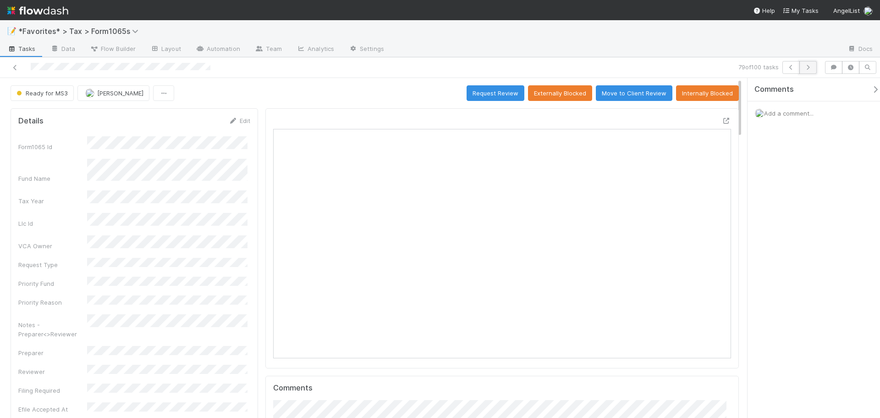
click at [814, 70] on button "button" at bounding box center [807, 67] width 17 height 13
click at [786, 70] on button "button" at bounding box center [790, 67] width 17 height 13
drag, startPoint x: 718, startPoint y: 122, endPoint x: 519, endPoint y: 10, distance: 228.1
click at [722, 122] on icon at bounding box center [726, 121] width 9 height 6
click at [787, 110] on span "Add a comment..." at bounding box center [789, 113] width 50 height 7
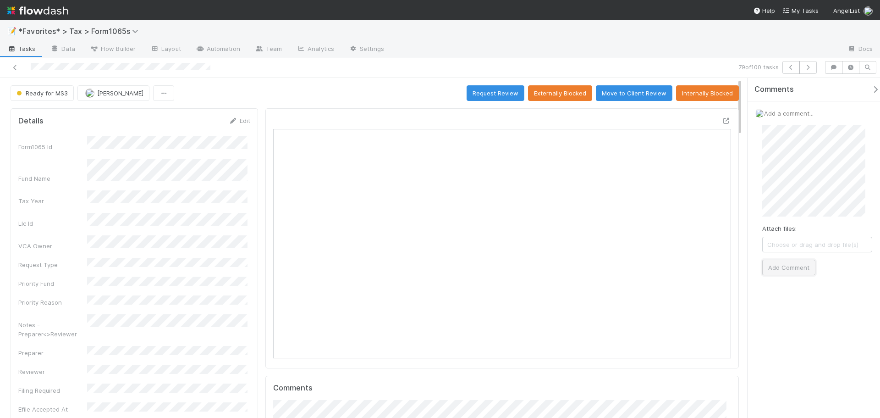
click at [803, 268] on button "Add Comment" at bounding box center [788, 267] width 53 height 16
click at [558, 29] on div "📝 *Favorites* > Tax > Form1065s" at bounding box center [440, 31] width 880 height 22
click at [807, 69] on icon "button" at bounding box center [808, 68] width 9 height 6
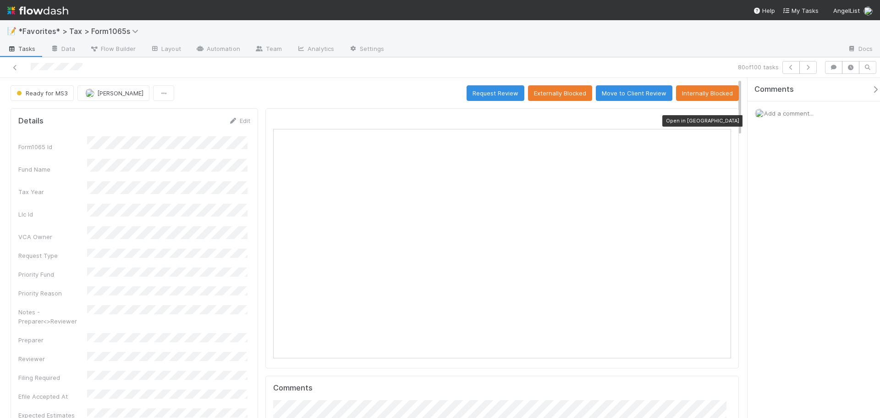
click at [722, 123] on icon at bounding box center [726, 121] width 9 height 6
click at [360, 58] on div "80 of 100 tasks" at bounding box center [440, 67] width 880 height 21
click at [31, 88] on button "Ready for MS3" at bounding box center [42, 93] width 63 height 16
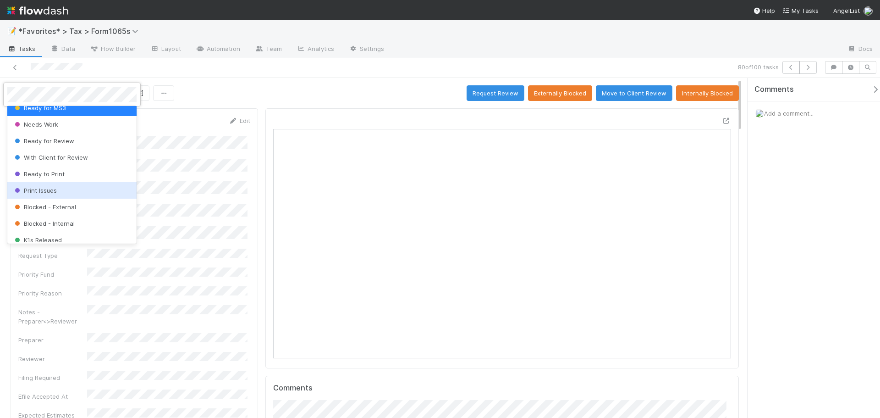
scroll to position [92, 0]
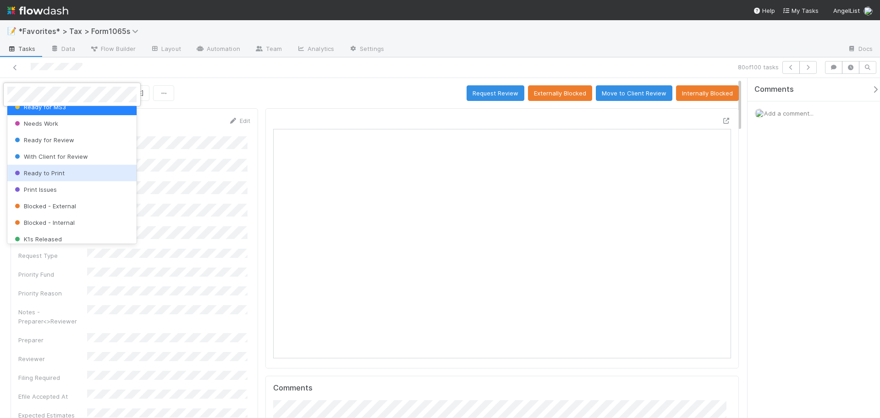
click at [58, 176] on span "Ready to Print" at bounding box center [39, 172] width 52 height 7
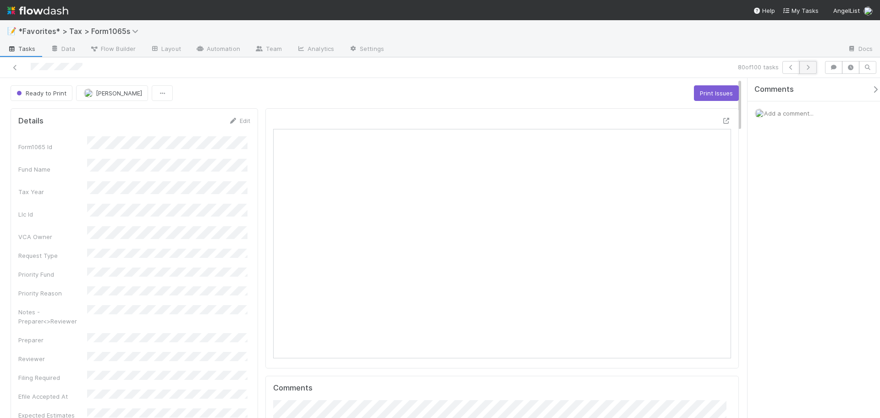
click at [805, 70] on button "button" at bounding box center [807, 67] width 17 height 13
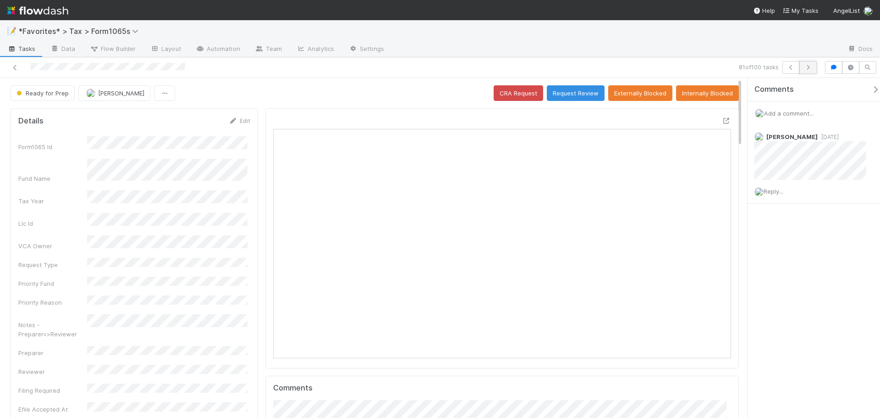
click at [812, 70] on button "button" at bounding box center [807, 67] width 17 height 13
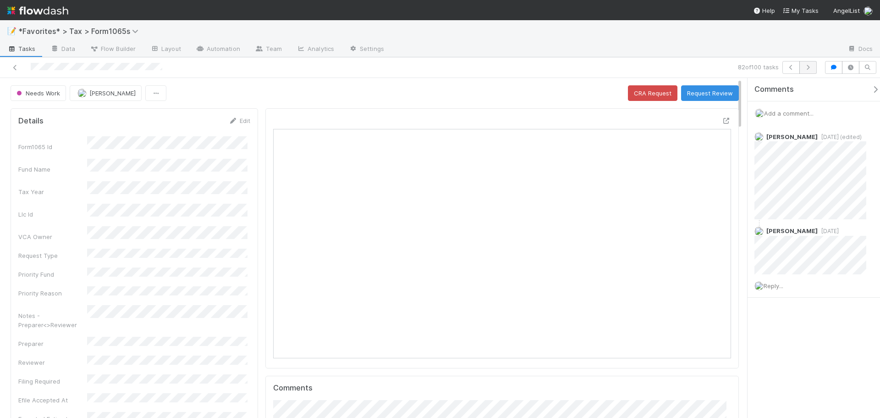
scroll to position [179, 446]
click at [18, 88] on button "Needs Work" at bounding box center [38, 93] width 55 height 16
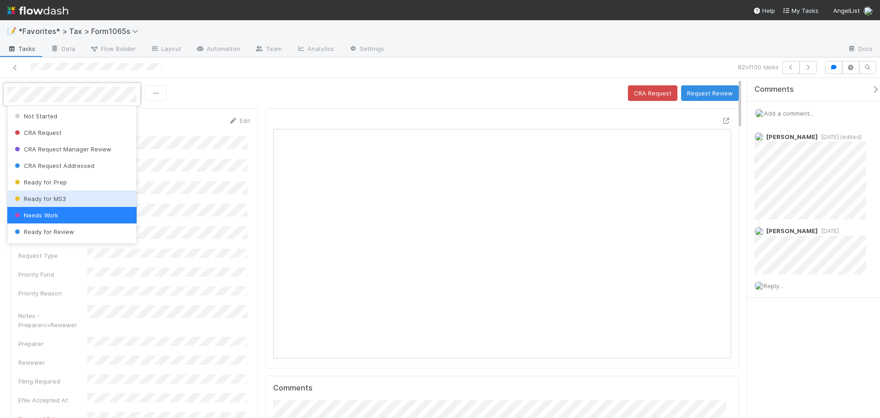
click at [43, 195] on span "Ready for MS3" at bounding box center [39, 198] width 53 height 7
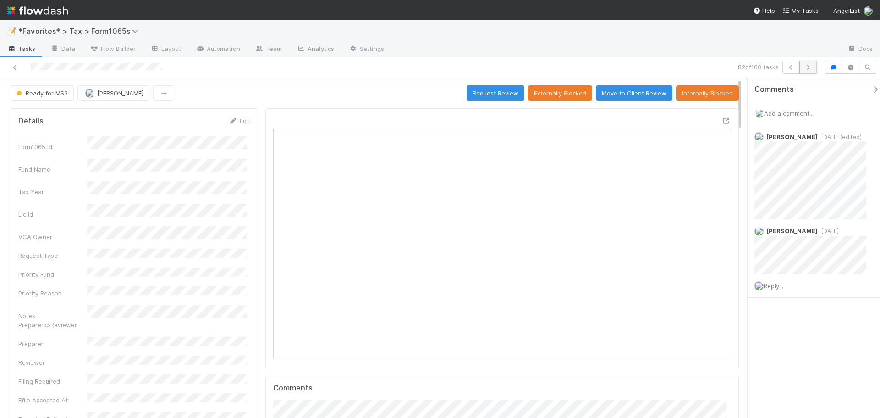
click at [807, 70] on icon "button" at bounding box center [808, 68] width 9 height 6
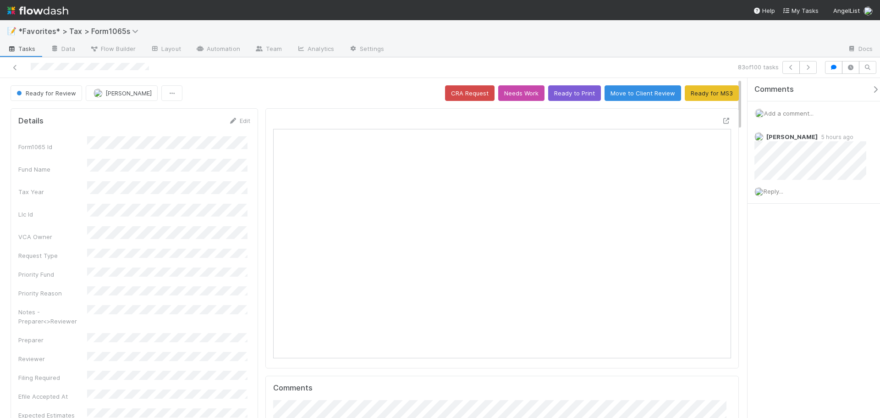
click at [721, 126] on div at bounding box center [723, 122] width 17 height 13
click at [722, 122] on icon at bounding box center [726, 121] width 9 height 6
click at [572, 92] on button "Ready to Print" at bounding box center [574, 93] width 53 height 16
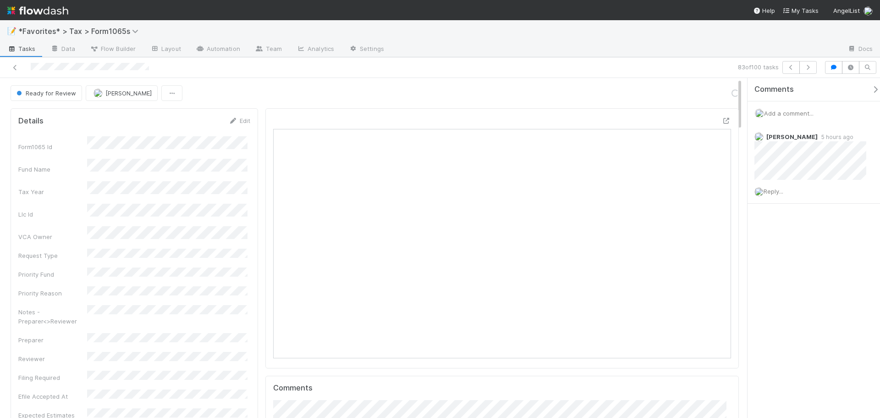
click at [683, 53] on div at bounding box center [615, 49] width 449 height 15
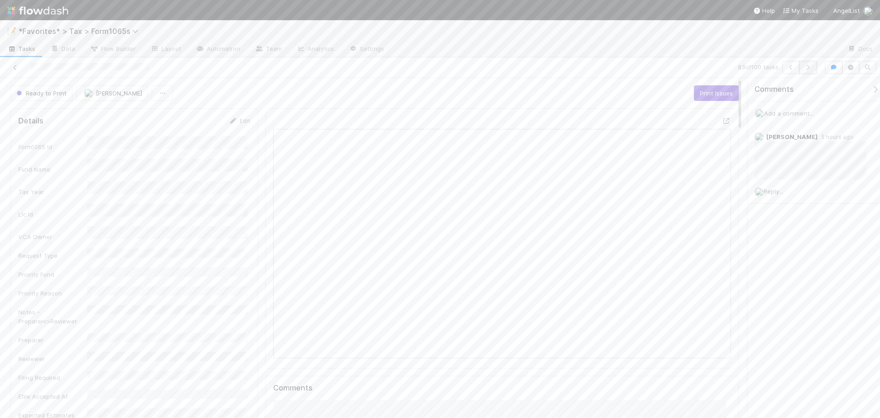
click at [809, 66] on icon "button" at bounding box center [808, 68] width 9 height 6
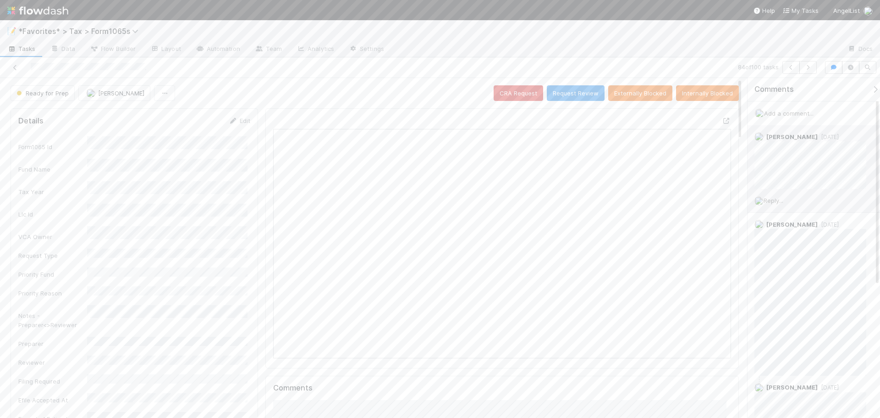
scroll to position [179, 223]
click at [811, 74] on div "84 of 100 tasks" at bounding box center [440, 67] width 880 height 21
click at [809, 68] on icon "button" at bounding box center [808, 68] width 9 height 6
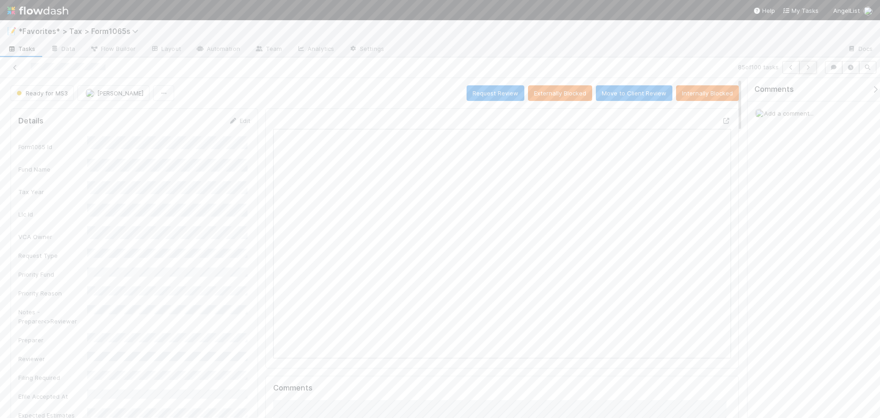
click at [812, 70] on button "button" at bounding box center [807, 67] width 17 height 13
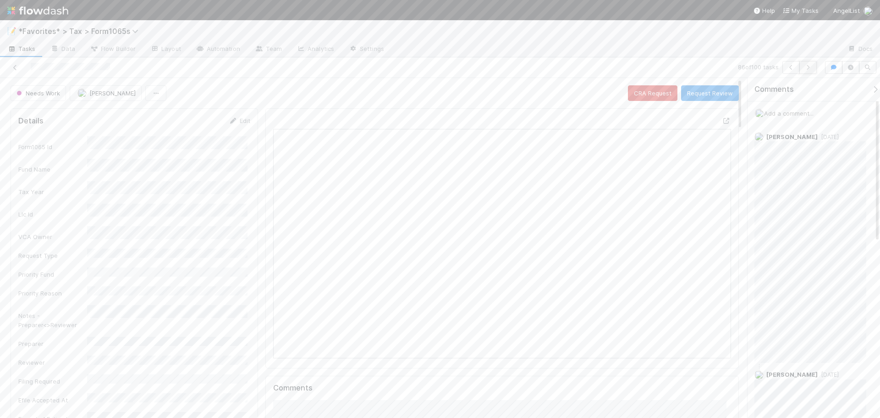
click at [809, 66] on icon "button" at bounding box center [808, 68] width 9 height 6
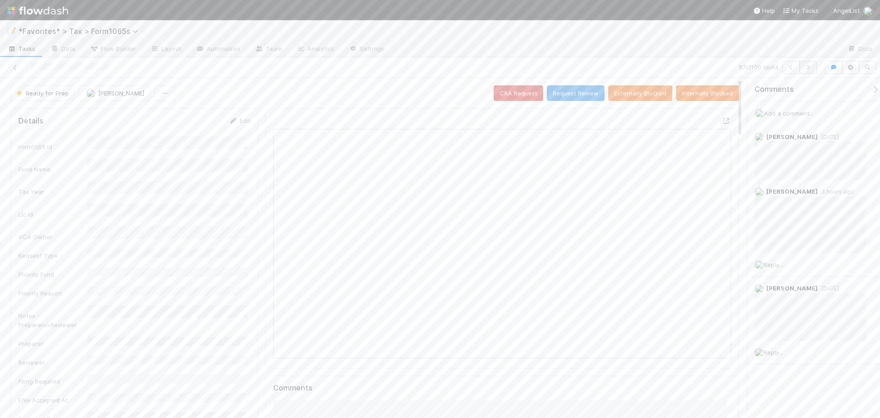
scroll to position [179, 223]
click at [332, 70] on div at bounding box center [209, 67] width 410 height 13
click at [603, 57] on div "87 of 100 tasks" at bounding box center [440, 67] width 880 height 21
click at [809, 69] on icon "button" at bounding box center [808, 68] width 9 height 6
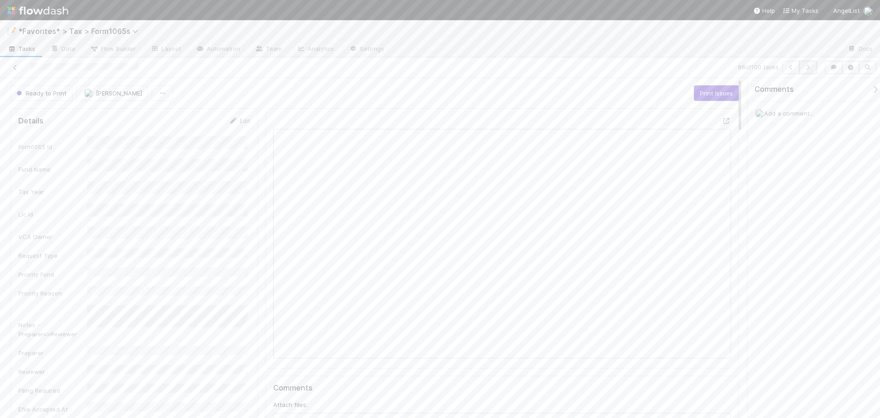
click at [805, 69] on icon "button" at bounding box center [808, 68] width 9 height 6
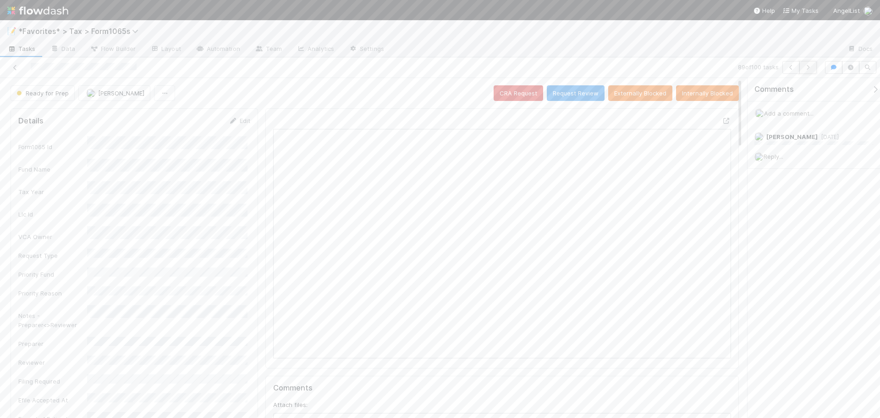
click at [807, 67] on icon "button" at bounding box center [808, 68] width 9 height 6
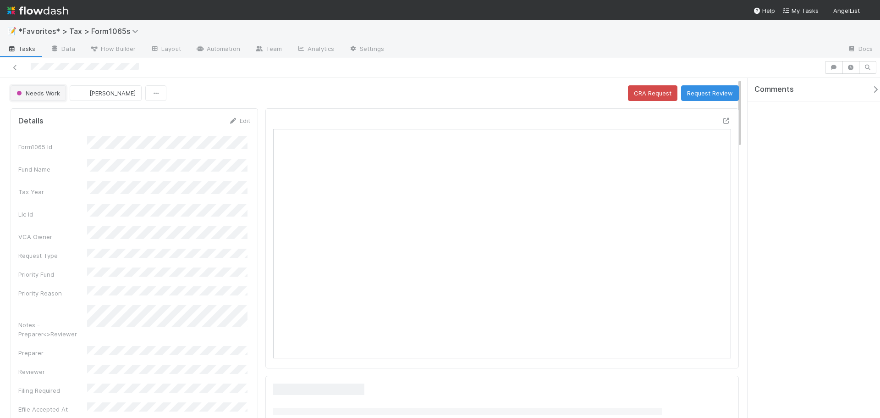
click at [32, 88] on button "Needs Work" at bounding box center [38, 93] width 55 height 16
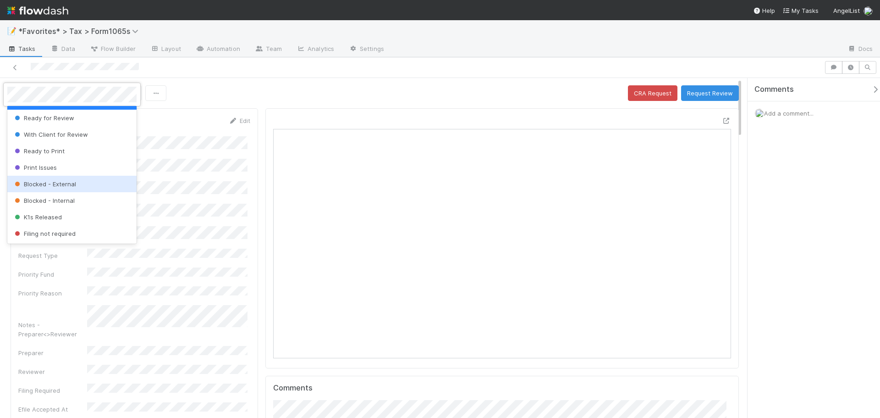
scroll to position [179, 223]
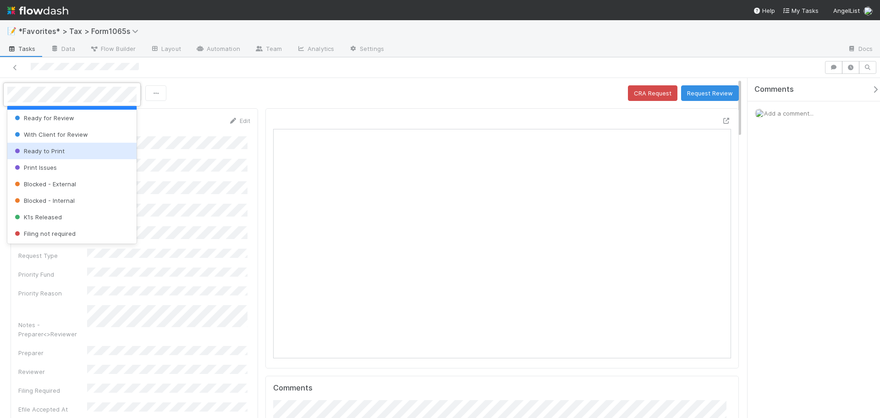
click at [45, 152] on span "Ready to Print" at bounding box center [39, 150] width 52 height 7
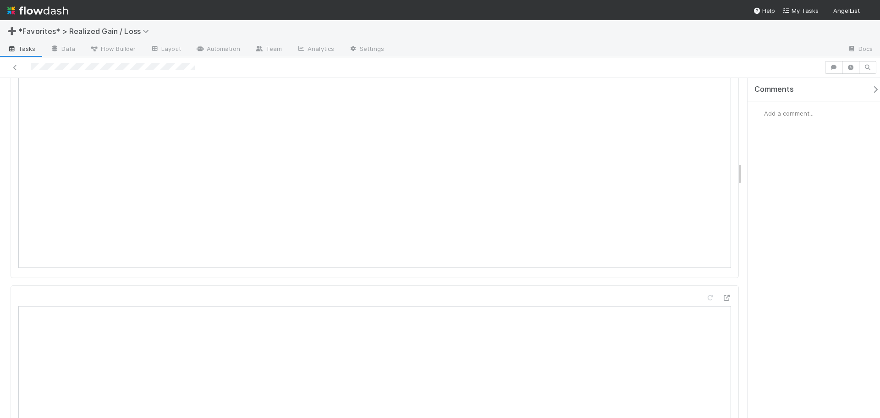
scroll to position [1192, 0]
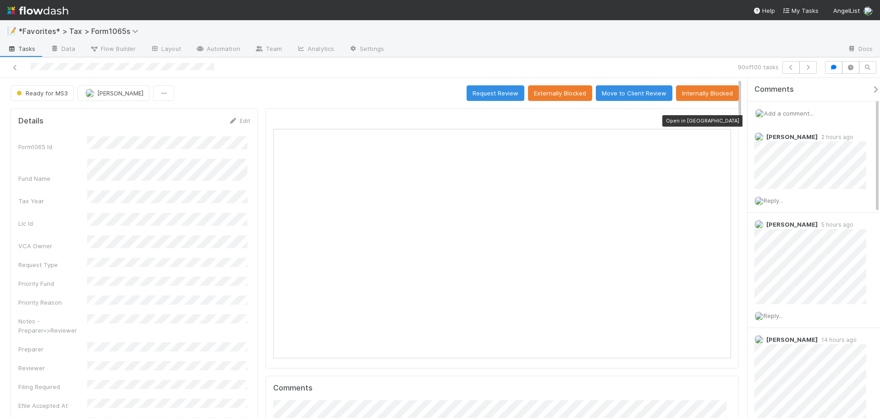
click at [722, 121] on icon at bounding box center [726, 121] width 9 height 6
click at [810, 70] on button "button" at bounding box center [807, 67] width 17 height 13
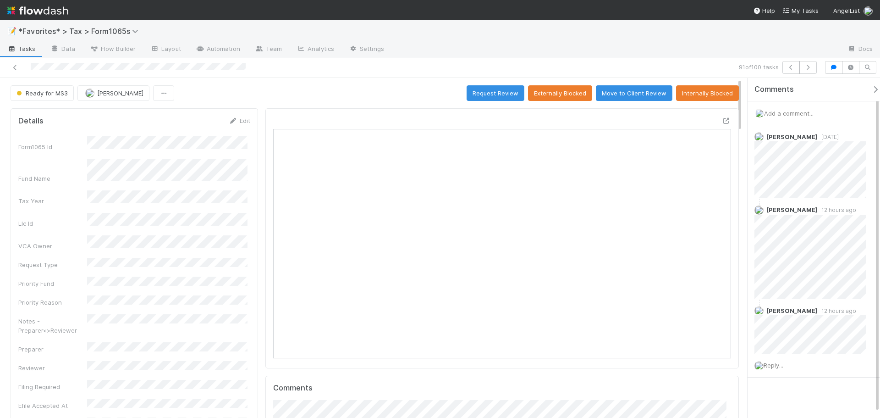
scroll to position [179, 446]
click at [596, 43] on div at bounding box center [615, 49] width 449 height 15
click at [722, 119] on icon at bounding box center [726, 121] width 9 height 6
click at [37, 94] on span "Ready for MS3" at bounding box center [41, 92] width 53 height 7
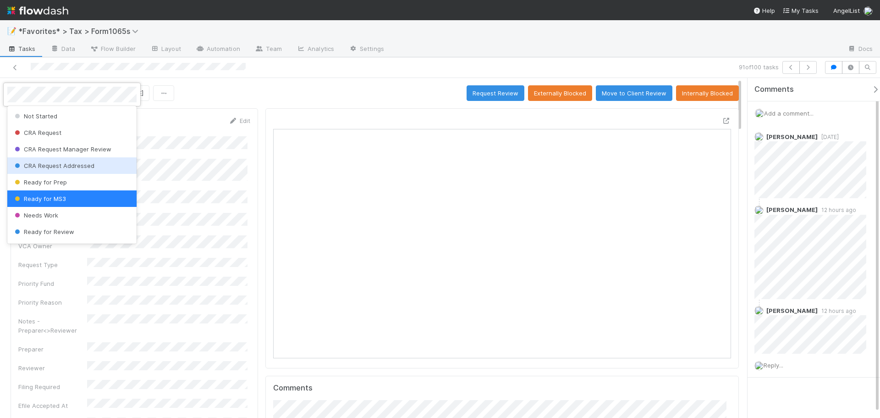
scroll to position [92, 0]
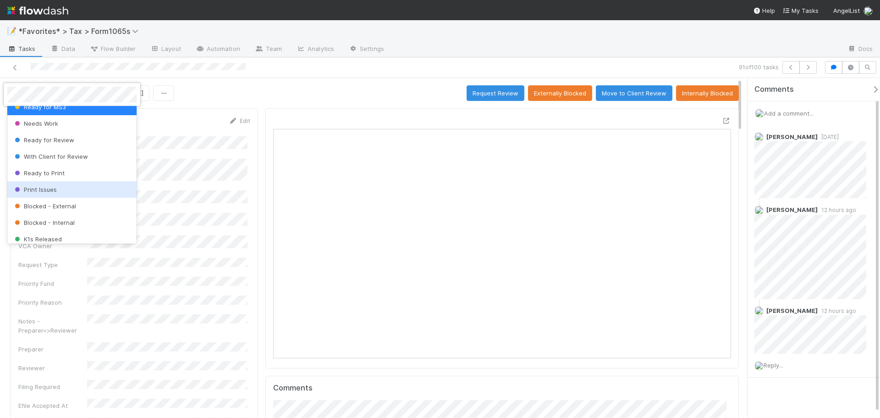
click at [43, 185] on div "Print Issues" at bounding box center [71, 189] width 129 height 17
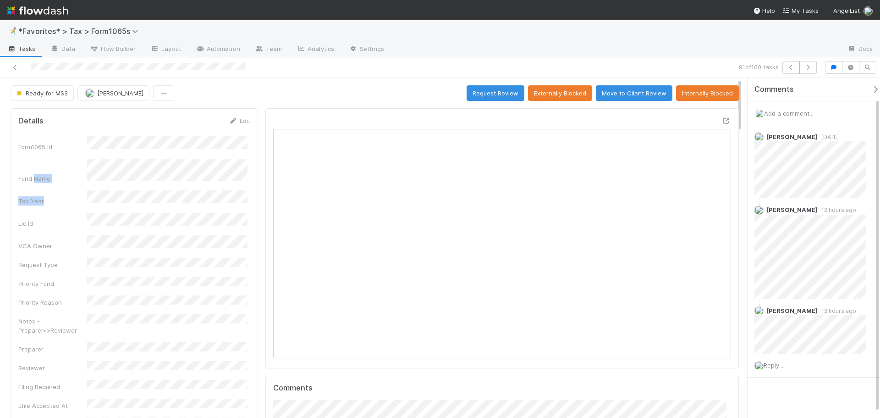
drag, startPoint x: 35, startPoint y: 170, endPoint x: 39, endPoint y: 102, distance: 68.4
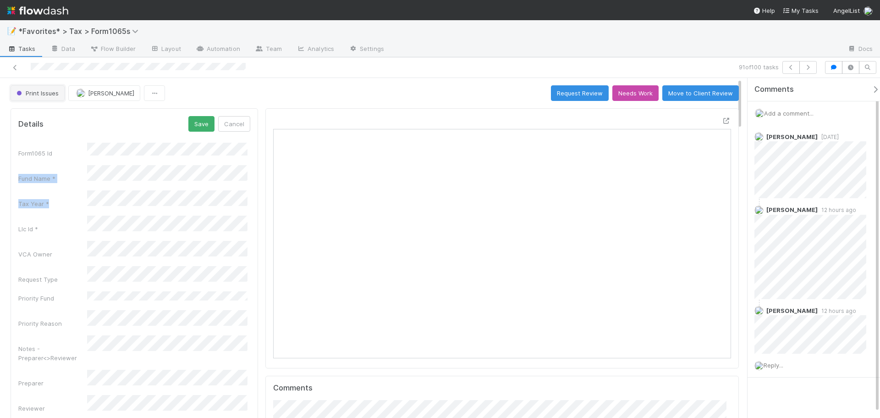
click at [37, 89] on span "Print Issues" at bounding box center [37, 92] width 44 height 7
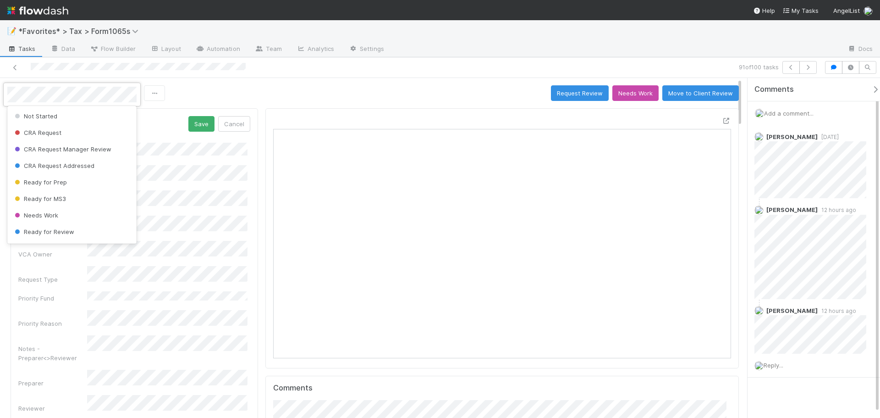
scroll to position [51, 0]
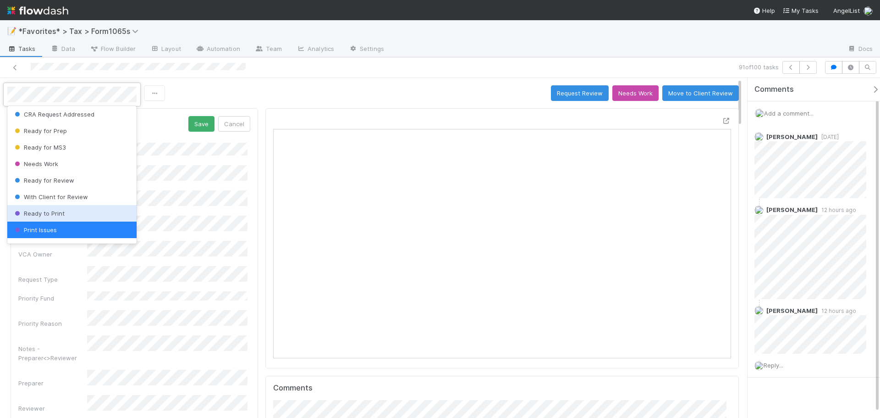
click at [43, 211] on span "Ready to Print" at bounding box center [39, 212] width 52 height 7
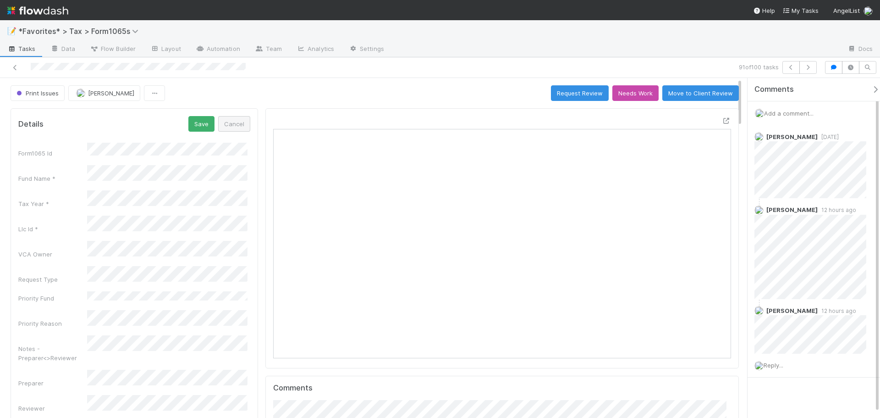
click at [267, 97] on div "Print Issues Helen Vo Request Review Needs Work Move to Client Review" at bounding box center [375, 93] width 728 height 16
click at [237, 122] on button "Cancel" at bounding box center [234, 124] width 32 height 16
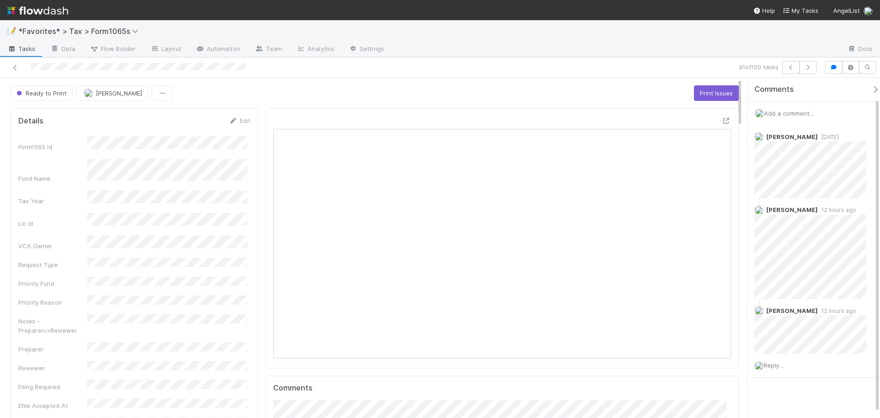
drag, startPoint x: 395, startPoint y: 89, endPoint x: 407, endPoint y: 92, distance: 12.1
click at [403, 92] on div "Ready to Print Helen Vo Print Issues" at bounding box center [375, 93] width 728 height 16
click at [804, 64] on button "button" at bounding box center [807, 67] width 17 height 13
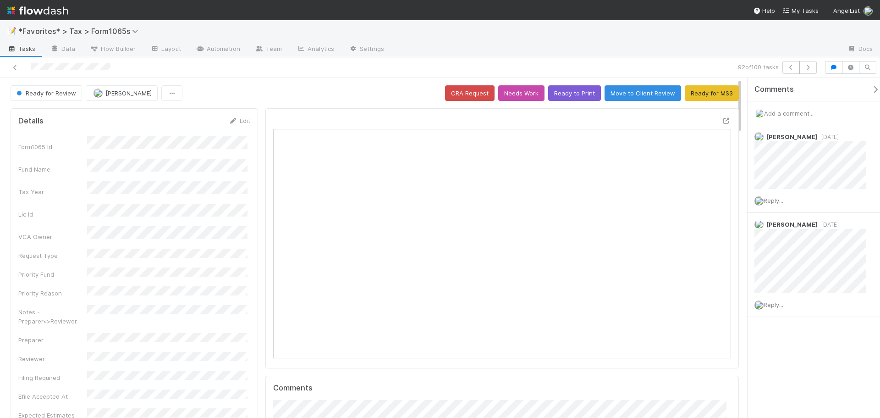
scroll to position [179, 223]
click at [722, 121] on icon at bounding box center [726, 121] width 9 height 6
click at [560, 96] on button "Ready to Print" at bounding box center [574, 93] width 53 height 16
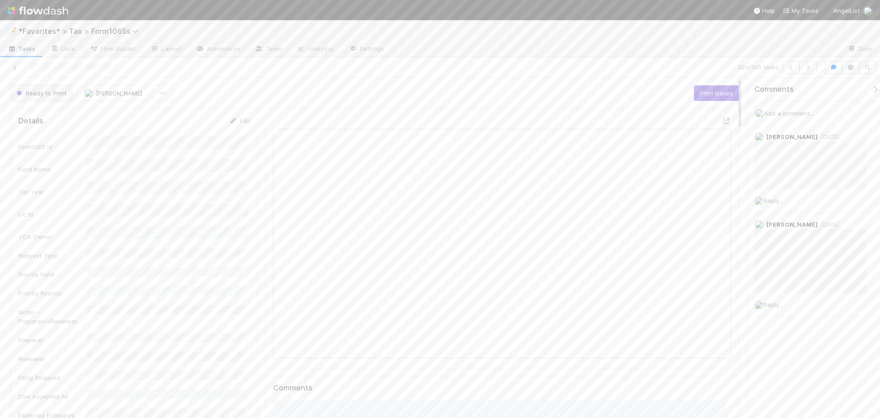
click at [58, 93] on span "Ready to Print" at bounding box center [41, 92] width 52 height 7
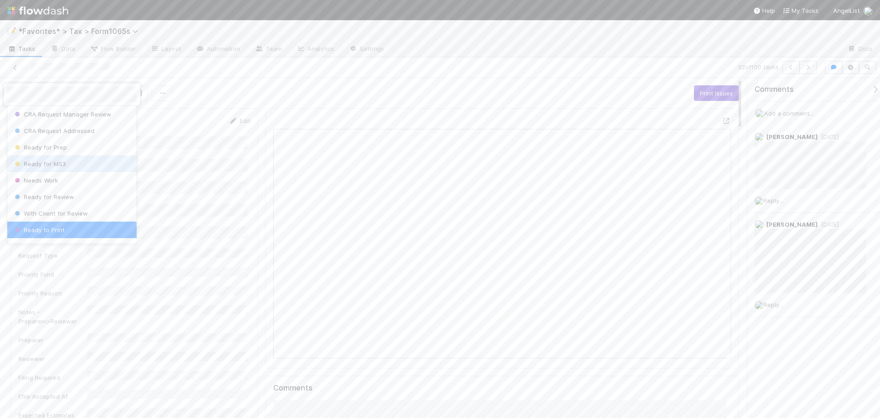
click at [57, 163] on span "Ready for MS3" at bounding box center [39, 163] width 53 height 7
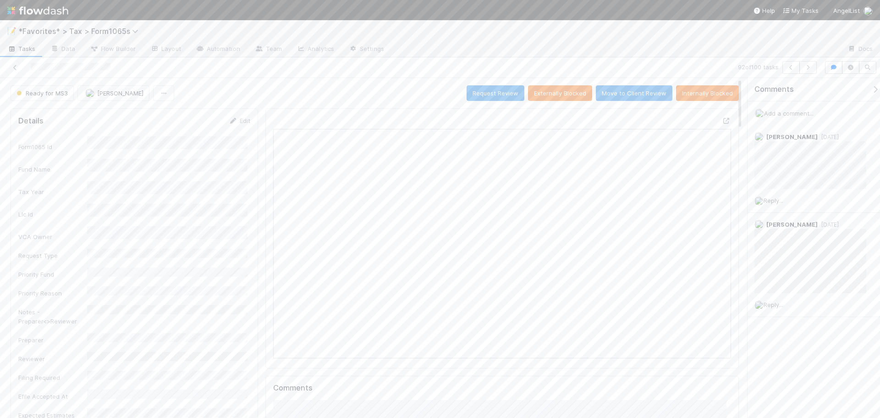
click at [688, 48] on div at bounding box center [615, 49] width 449 height 15
click at [810, 68] on icon "button" at bounding box center [808, 68] width 9 height 6
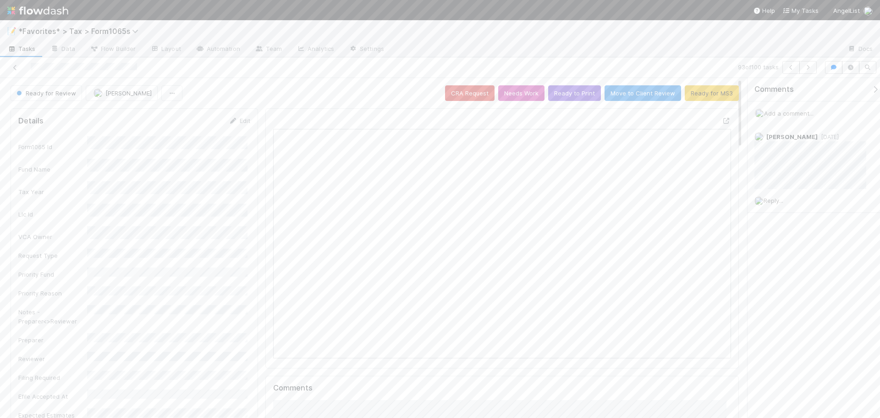
scroll to position [179, 223]
click at [811, 68] on icon "button" at bounding box center [808, 68] width 9 height 6
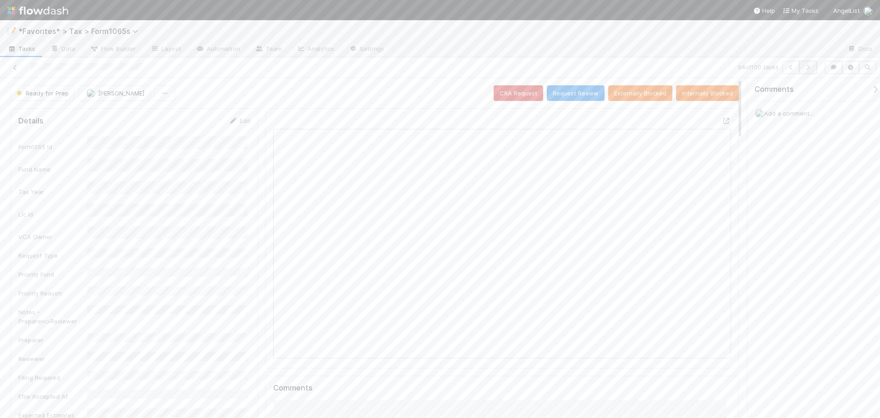
click at [810, 67] on icon "button" at bounding box center [808, 68] width 9 height 6
click at [808, 66] on icon "button" at bounding box center [808, 68] width 9 height 6
click at [722, 120] on icon at bounding box center [726, 121] width 9 height 6
click at [788, 69] on icon "button" at bounding box center [791, 68] width 9 height 6
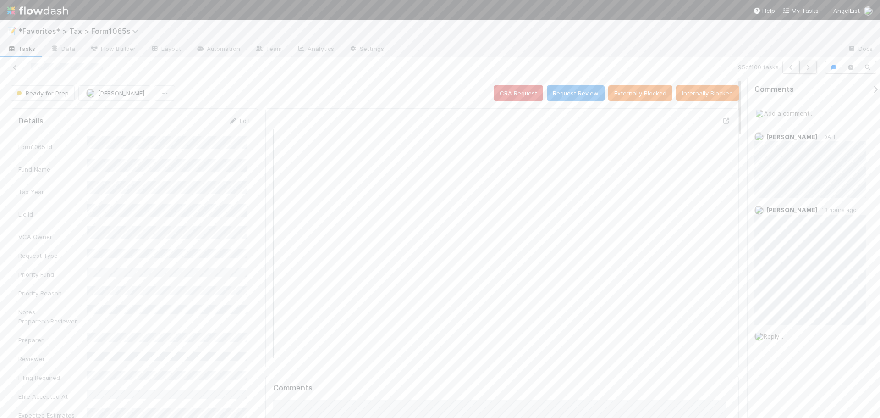
click at [802, 68] on button "button" at bounding box center [807, 67] width 17 height 13
click at [452, 56] on div at bounding box center [615, 49] width 449 height 15
click at [807, 67] on icon "button" at bounding box center [808, 68] width 9 height 6
click at [722, 120] on icon at bounding box center [726, 121] width 9 height 6
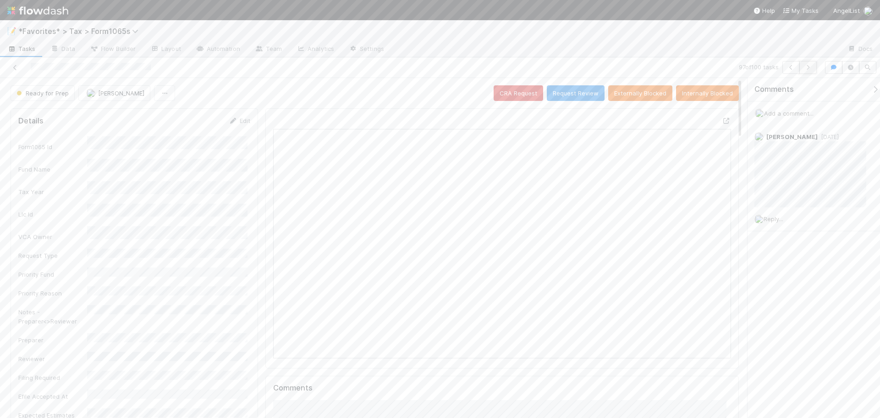
click at [811, 67] on icon "button" at bounding box center [808, 68] width 9 height 6
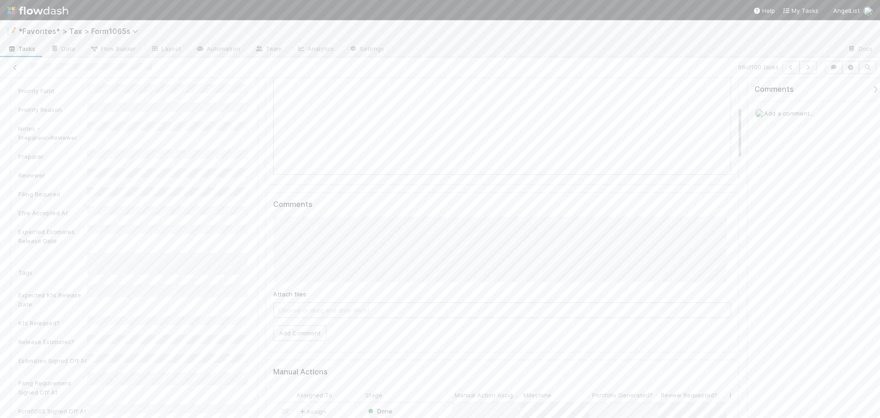
drag, startPoint x: 162, startPoint y: 154, endPoint x: 147, endPoint y: 121, distance: 36.3
click at [141, 121] on div "Notes - Preparer<>Reviewer" at bounding box center [134, 131] width 232 height 21
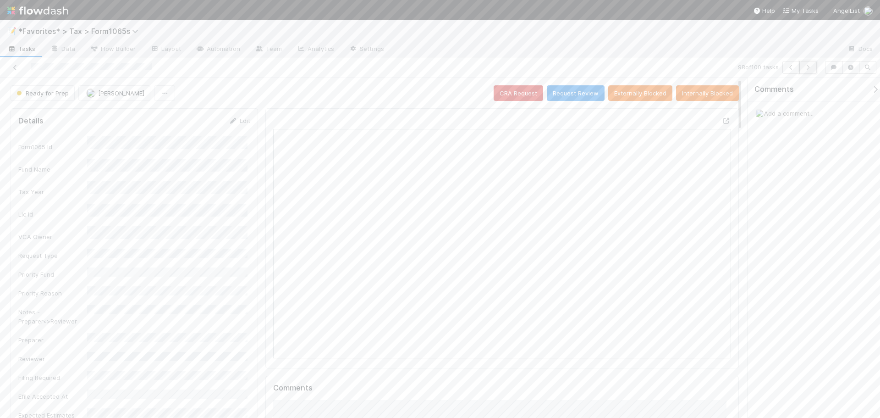
click at [806, 72] on button "button" at bounding box center [807, 67] width 17 height 13
click at [812, 70] on button "button" at bounding box center [807, 67] width 17 height 13
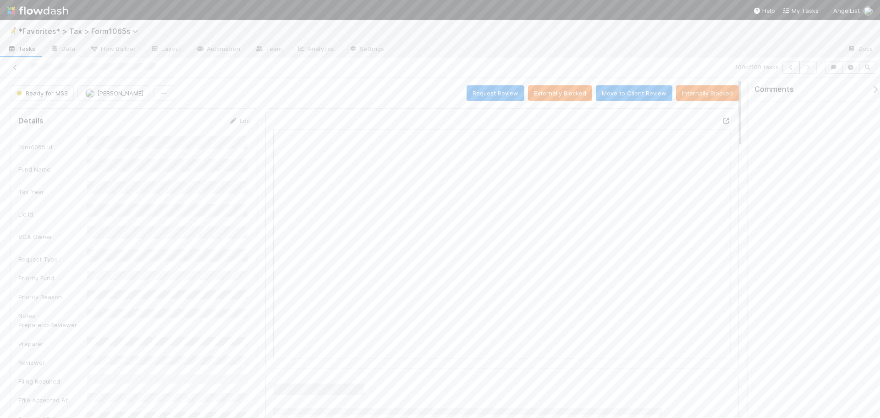
click at [720, 123] on div at bounding box center [502, 238] width 474 height 260
click at [722, 116] on div at bounding box center [726, 120] width 9 height 9
drag, startPoint x: 260, startPoint y: 86, endPoint x: 801, endPoint y: 73, distance: 541.0
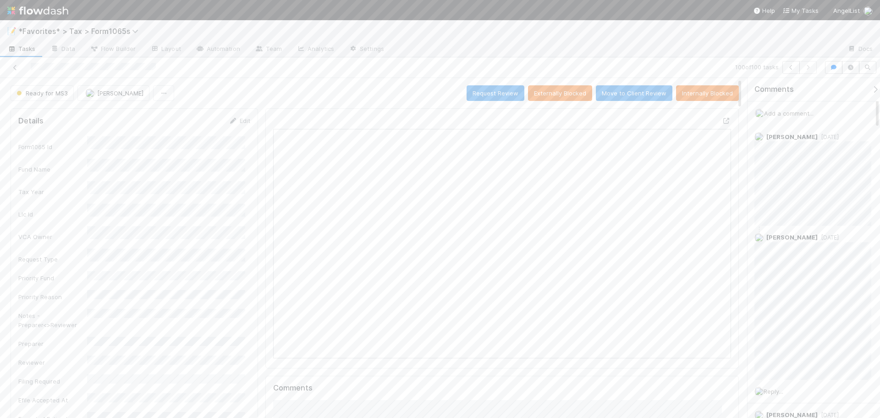
click at [263, 85] on div "Ready for MS3 Fareeha Naim Request Review Externally Blocked Move to Client Rev…" at bounding box center [375, 93] width 728 height 16
click at [15, 69] on icon at bounding box center [15, 68] width 9 height 6
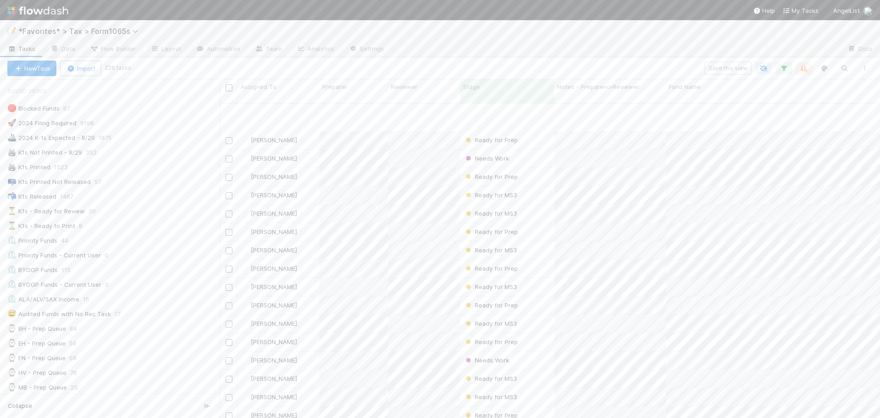
scroll to position [825, 0]
drag, startPoint x: 670, startPoint y: 267, endPoint x: 624, endPoint y: 66, distance: 205.9
click at [624, 66] on div "Save this view" at bounding box center [501, 68] width 745 height 13
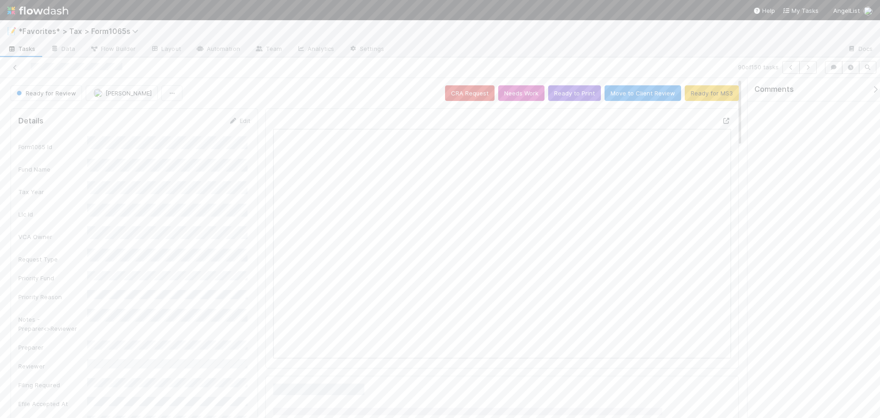
click at [722, 122] on icon at bounding box center [726, 121] width 9 height 6
click at [805, 69] on icon "button" at bounding box center [808, 68] width 9 height 6
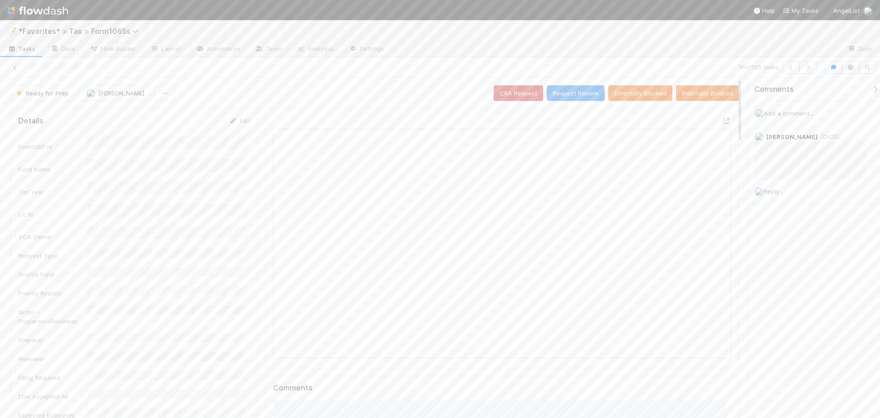
scroll to position [179, 223]
click at [722, 119] on icon at bounding box center [726, 121] width 9 height 6
click at [813, 67] on button "button" at bounding box center [807, 67] width 17 height 13
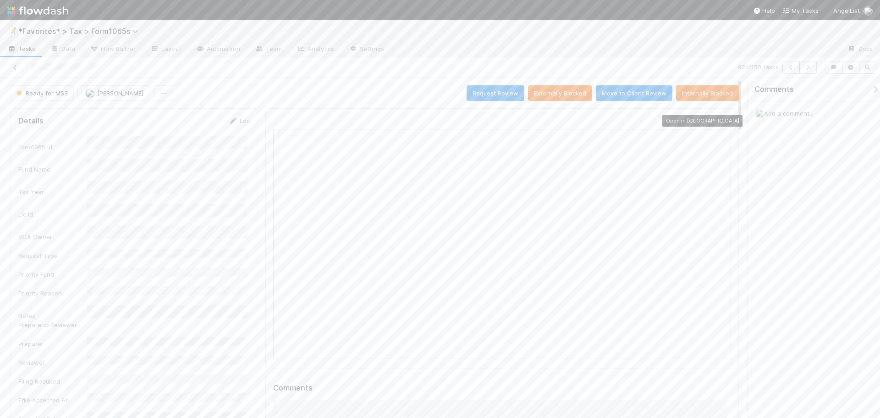
scroll to position [7, 7]
click at [722, 121] on icon at bounding box center [726, 121] width 9 height 6
click at [813, 71] on button "button" at bounding box center [807, 67] width 17 height 13
click at [722, 121] on icon at bounding box center [726, 121] width 9 height 6
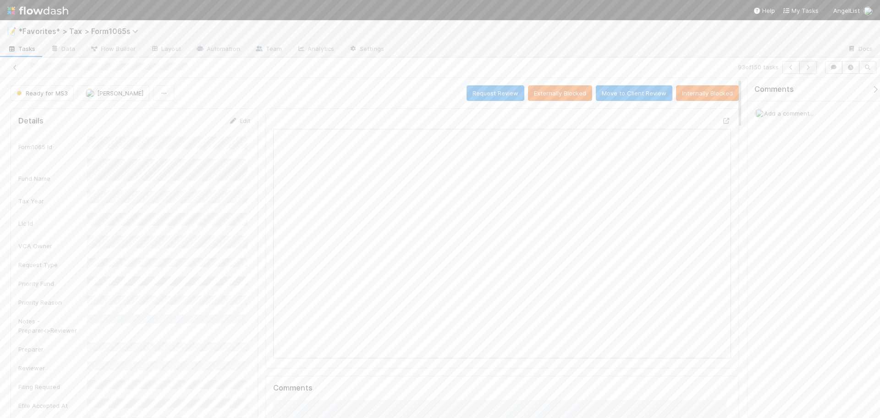
click at [812, 68] on icon "button" at bounding box center [808, 68] width 9 height 6
click at [723, 121] on icon at bounding box center [726, 121] width 9 height 6
click at [812, 68] on icon "button" at bounding box center [808, 68] width 9 height 6
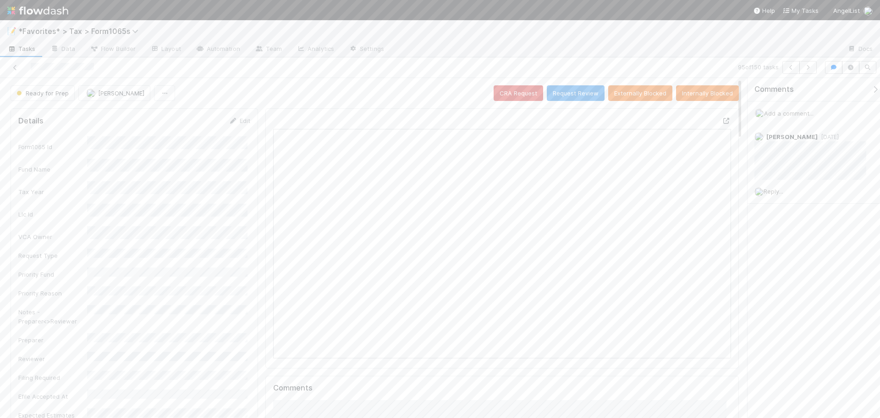
scroll to position [179, 446]
click at [722, 118] on icon at bounding box center [726, 121] width 9 height 6
click at [809, 66] on icon "button" at bounding box center [808, 68] width 9 height 6
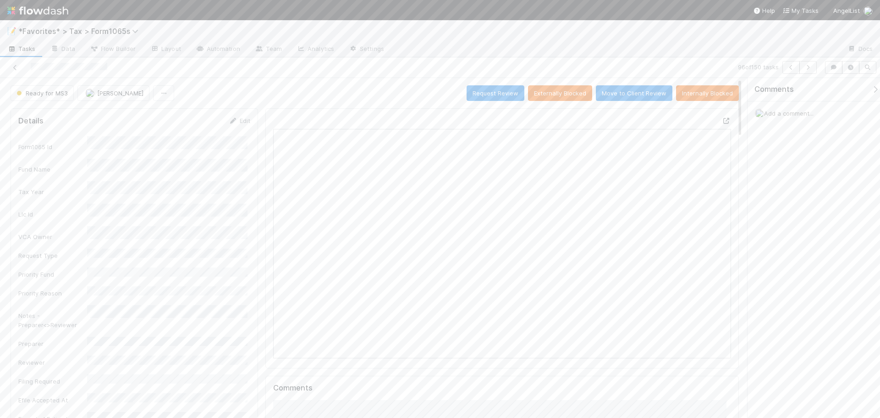
scroll to position [179, 223]
click at [722, 120] on icon at bounding box center [726, 121] width 9 height 6
click at [804, 67] on icon "button" at bounding box center [808, 68] width 9 height 6
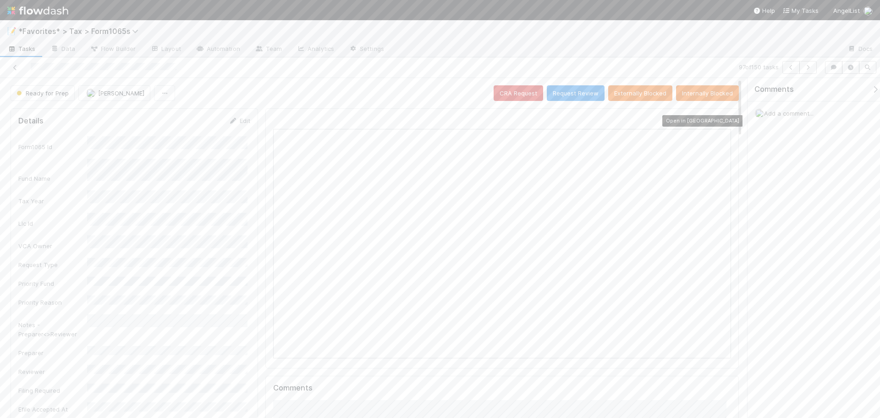
click at [722, 121] on icon at bounding box center [726, 121] width 9 height 6
click at [815, 65] on button "button" at bounding box center [807, 67] width 17 height 13
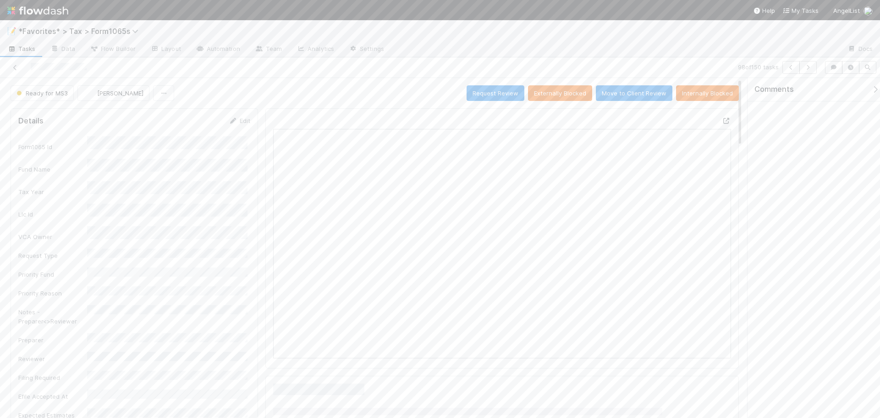
click at [722, 121] on icon at bounding box center [726, 121] width 9 height 6
drag, startPoint x: 809, startPoint y: 68, endPoint x: 791, endPoint y: 30, distance: 41.8
click at [791, 30] on div "📝 *Favorites* > Tax > Form1065s Tasks Data Flow Builder Layout Automation Team …" at bounding box center [440, 218] width 880 height 397
drag, startPoint x: 807, startPoint y: 68, endPoint x: 1258, endPoint y: 160, distance: 459.8
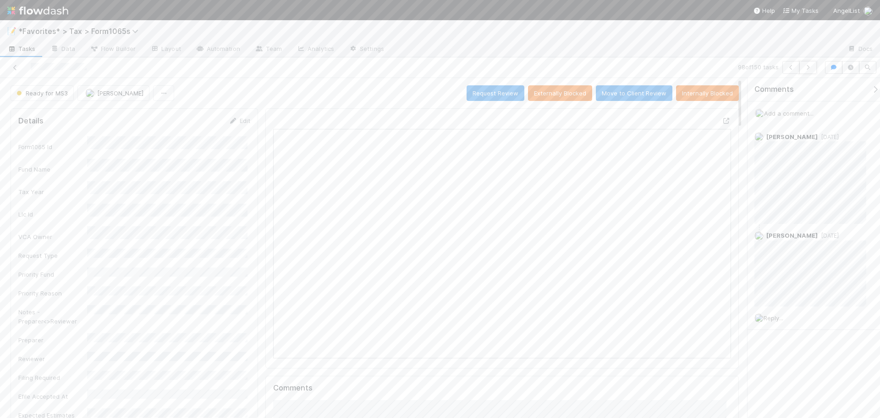
click at [880, 160] on html "📝 *Favorites* > Tax > Form1065s Tasks Data Flow Builder Layout Automation Team …" at bounding box center [440, 209] width 880 height 418
click at [815, 66] on button "button" at bounding box center [807, 67] width 17 height 13
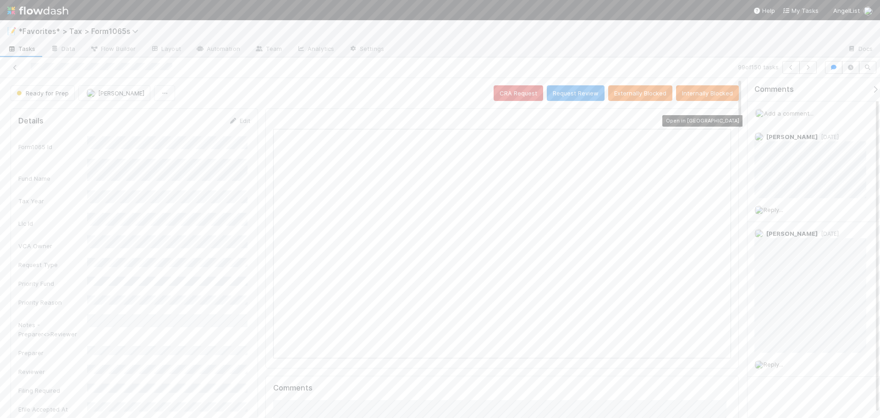
click at [722, 122] on icon at bounding box center [726, 121] width 9 height 6
drag, startPoint x: 798, startPoint y: 70, endPoint x: 813, endPoint y: 70, distance: 14.7
click at [813, 70] on div at bounding box center [799, 67] width 34 height 13
click at [813, 70] on button "button" at bounding box center [807, 67] width 17 height 13
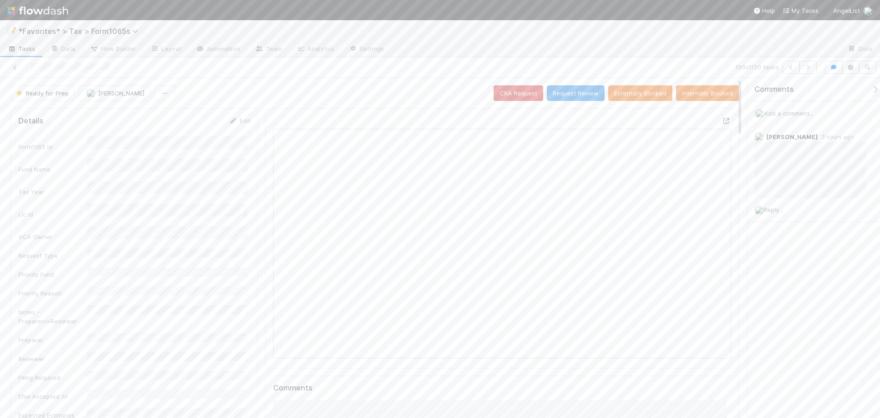
click at [722, 120] on icon at bounding box center [726, 121] width 9 height 6
click at [803, 64] on button "button" at bounding box center [807, 67] width 17 height 13
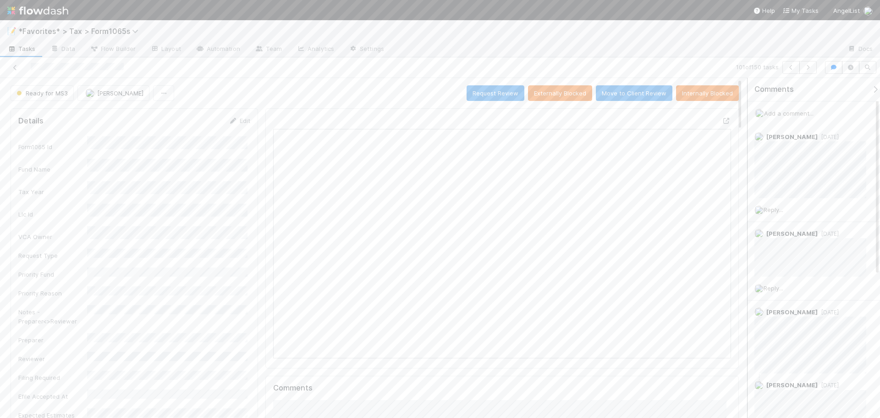
scroll to position [179, 446]
drag, startPoint x: 819, startPoint y: 200, endPoint x: 823, endPoint y: 203, distance: 5.0
click at [823, 202] on div "Reply..." at bounding box center [814, 209] width 132 height 23
click at [809, 66] on icon "button" at bounding box center [808, 68] width 9 height 6
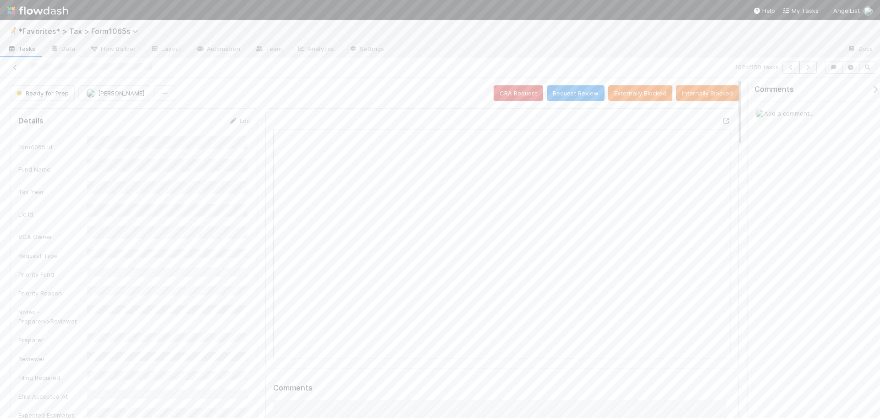
scroll to position [179, 223]
click at [722, 120] on icon at bounding box center [726, 121] width 9 height 6
click at [56, 7] on img at bounding box center [37, 11] width 61 height 16
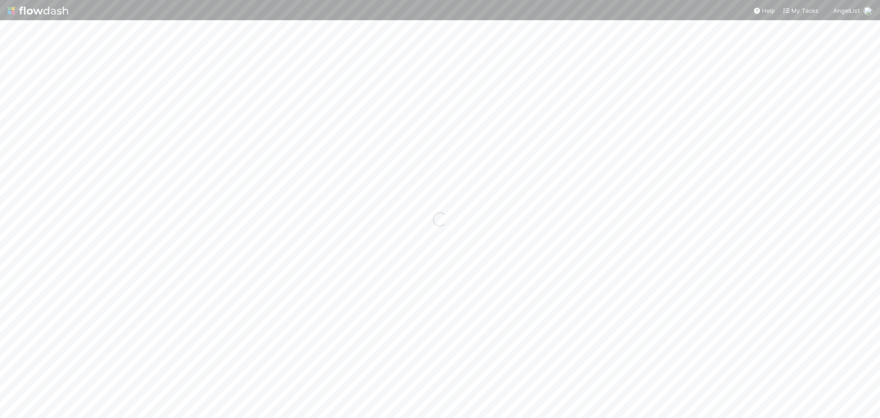
click at [56, 7] on img at bounding box center [37, 11] width 61 height 16
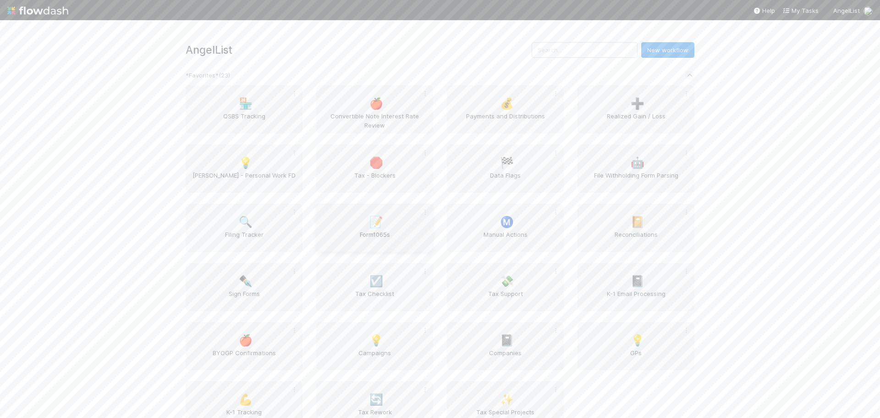
click at [390, 232] on span "Form1065s" at bounding box center [375, 239] width 110 height 18
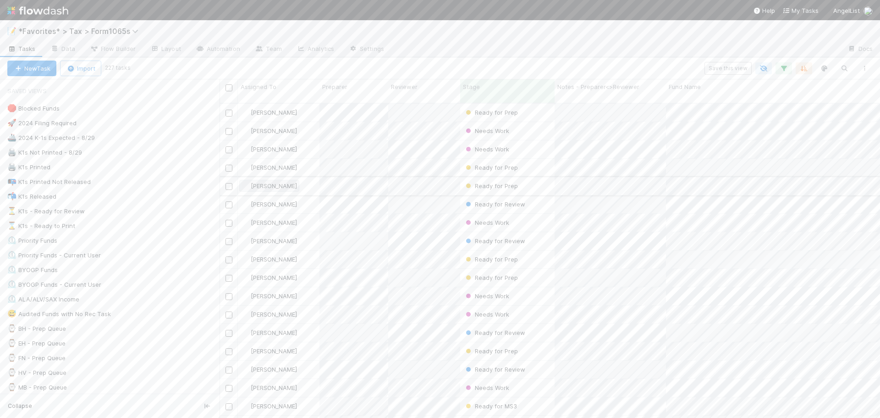
scroll to position [315, 654]
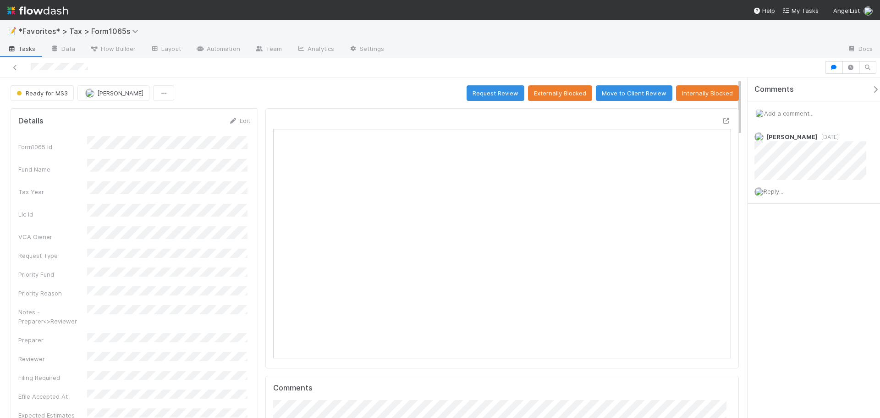
scroll to position [179, 446]
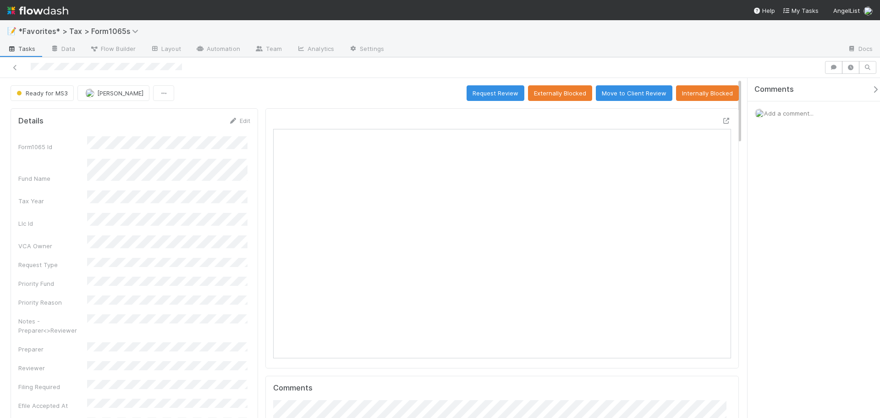
scroll to position [179, 223]
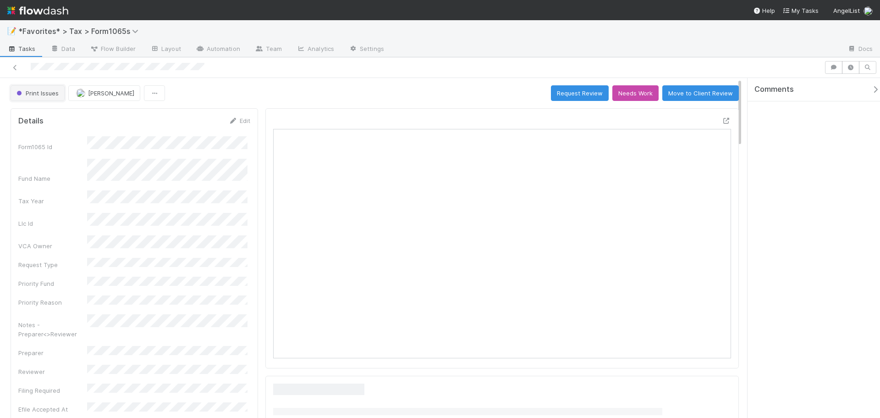
click at [26, 94] on span "Print Issues" at bounding box center [37, 92] width 44 height 7
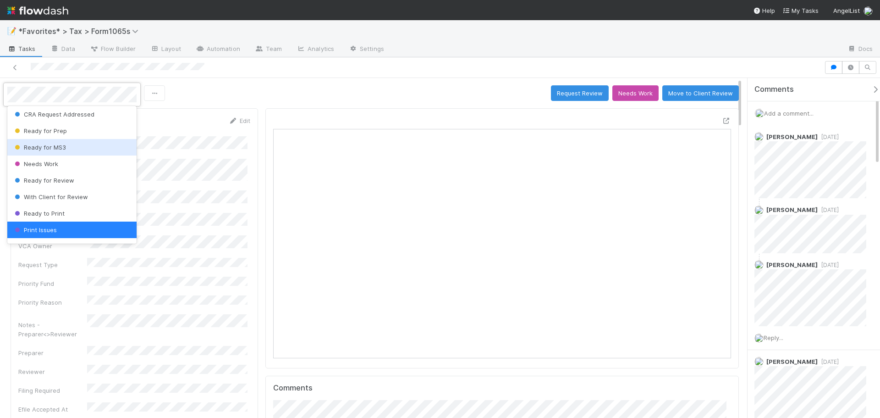
drag, startPoint x: 54, startPoint y: 150, endPoint x: 71, endPoint y: 2, distance: 148.5
click at [55, 149] on span "Ready for MS3" at bounding box center [39, 146] width 53 height 7
